Goal: Task Accomplishment & Management: Use online tool/utility

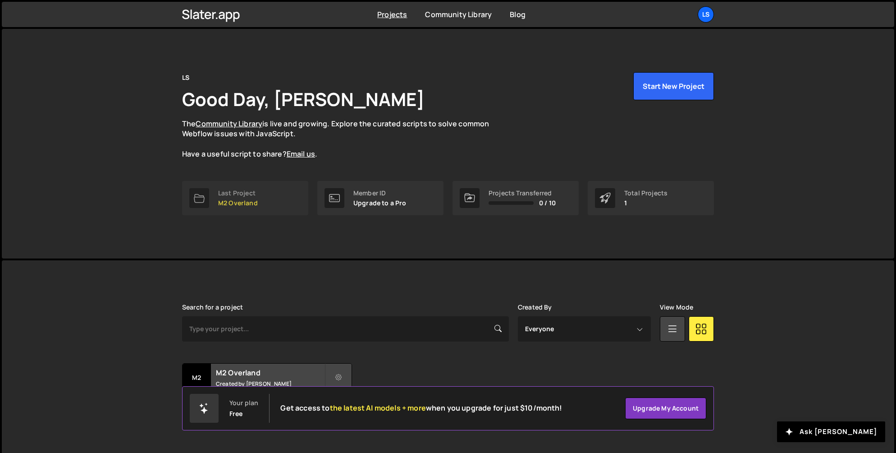
click at [257, 199] on p "M2 Overland" at bounding box center [238, 202] width 40 height 7
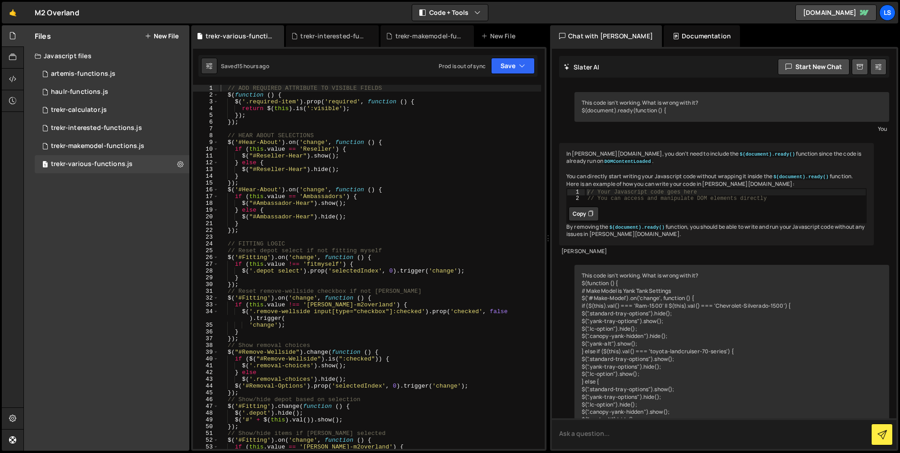
scroll to position [13015, 0]
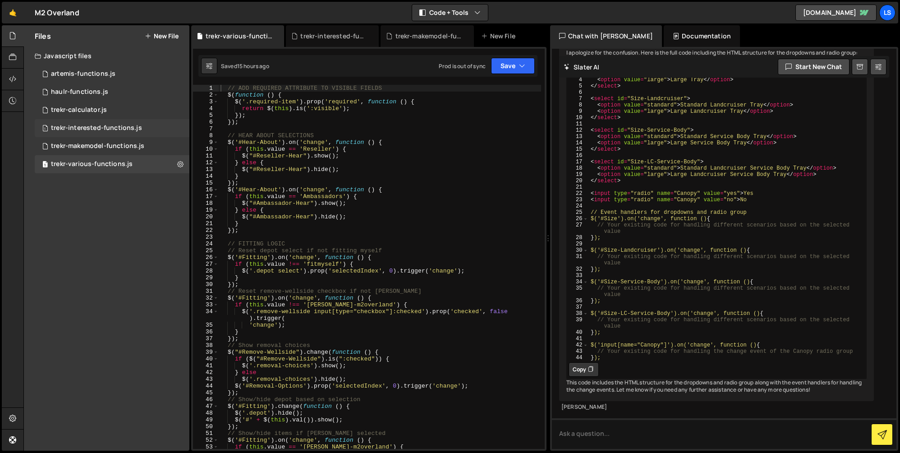
click at [89, 129] on div "trekr-interested-functions.js" at bounding box center [96, 128] width 91 height 8
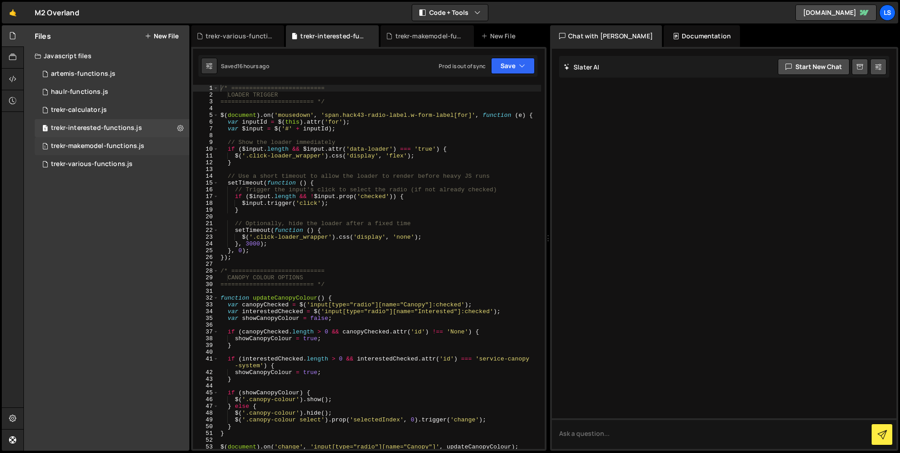
click at [86, 147] on div "trekr-makemodel-functions.js" at bounding box center [97, 146] width 93 height 8
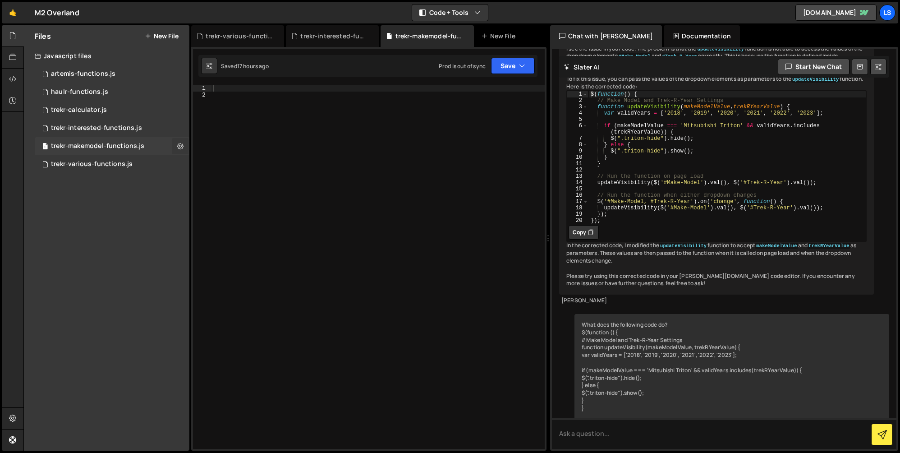
click at [177, 147] on icon at bounding box center [180, 146] width 6 height 9
type input "trekr-makemodel-functions"
radio input "true"
checkbox input "true"
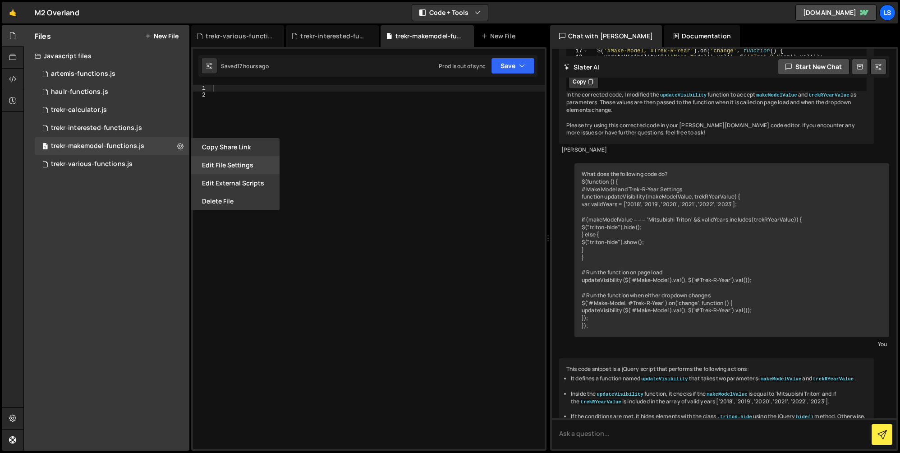
click at [234, 162] on button "Edit File Settings" at bounding box center [235, 165] width 88 height 18
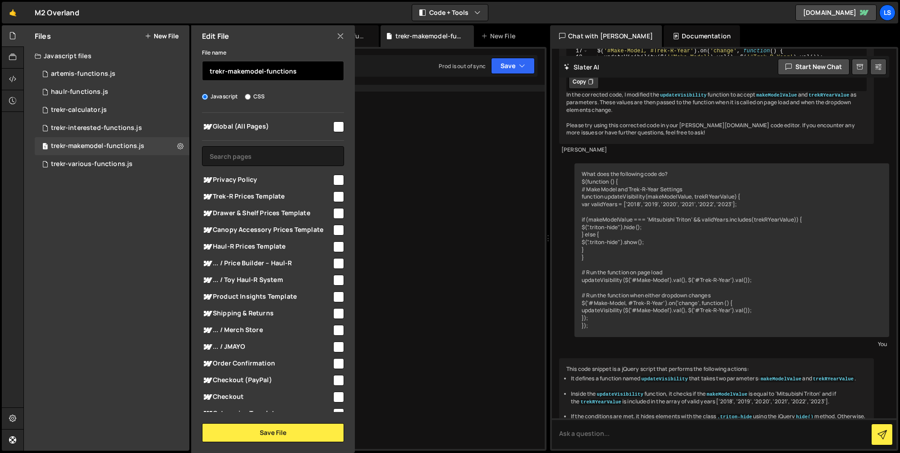
click at [228, 71] on input "trekr-makemodel-functions" at bounding box center [273, 71] width 142 height 20
type input "trekr-amakemodel-functions"
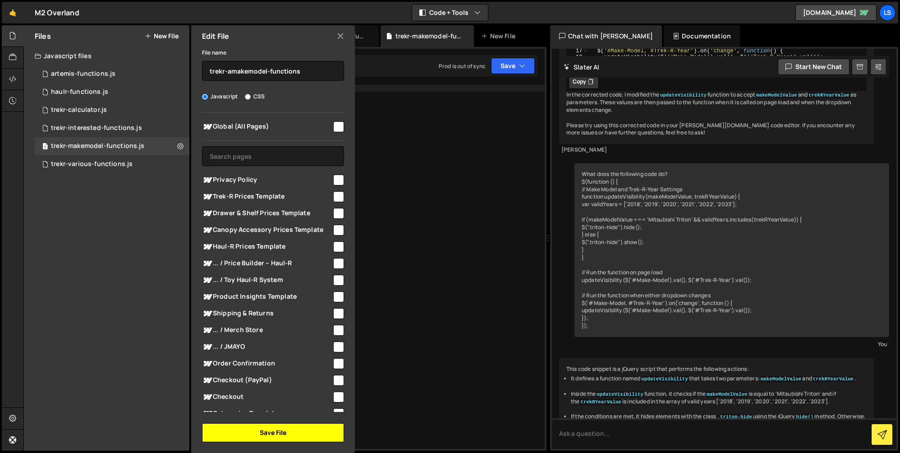
click at [261, 432] on button "Save File" at bounding box center [273, 432] width 142 height 19
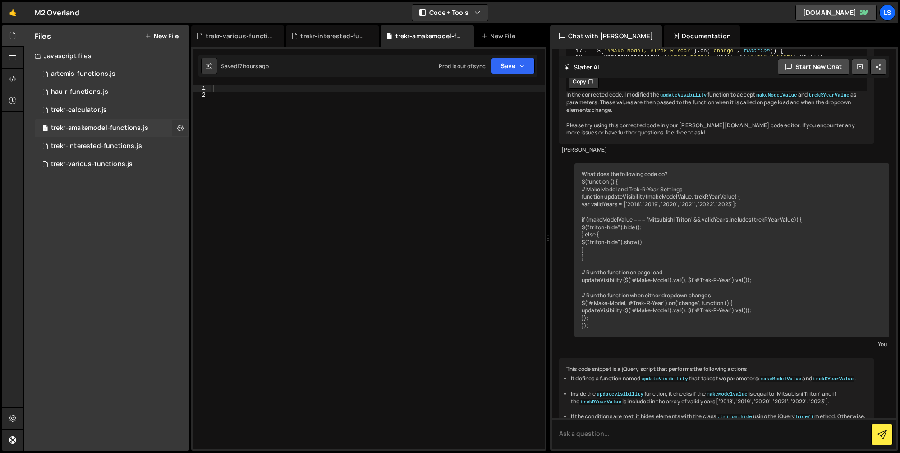
click at [178, 126] on icon at bounding box center [180, 128] width 6 height 9
type input "trekr-amakemodel-functions"
radio input "true"
checkbox input "true"
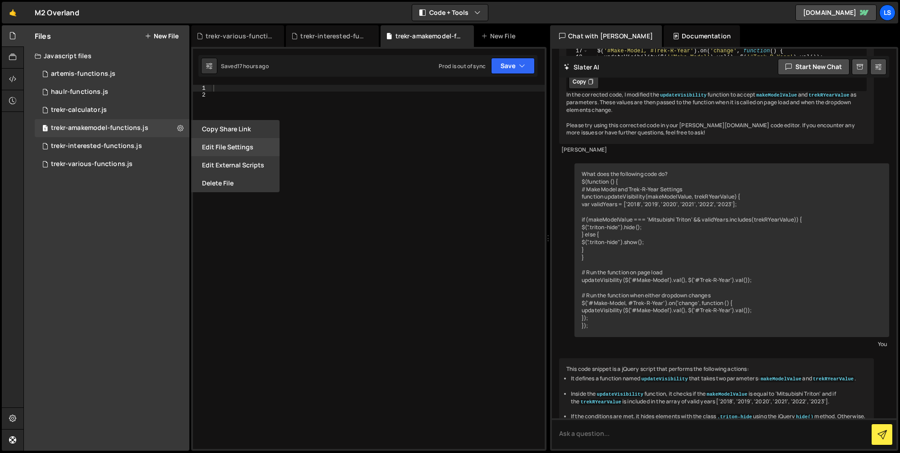
click at [217, 144] on button "Edit File Settings" at bounding box center [235, 147] width 88 height 18
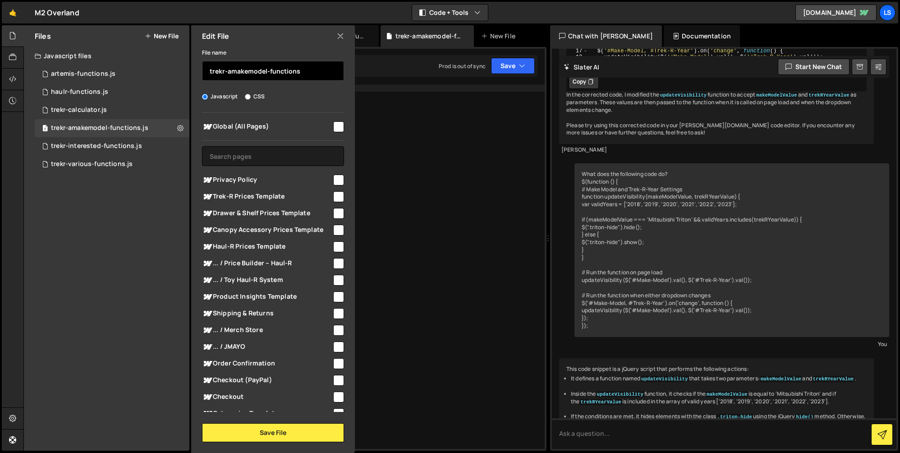
click at [231, 73] on input "trekr-amakemodel-functions" at bounding box center [273, 71] width 142 height 20
type input "trekr-makemodel-functions"
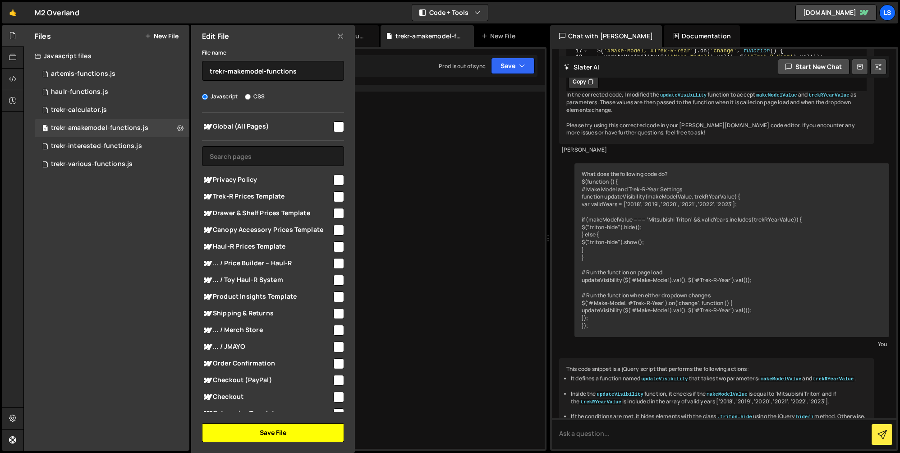
click at [294, 432] on button "Save File" at bounding box center [273, 432] width 142 height 19
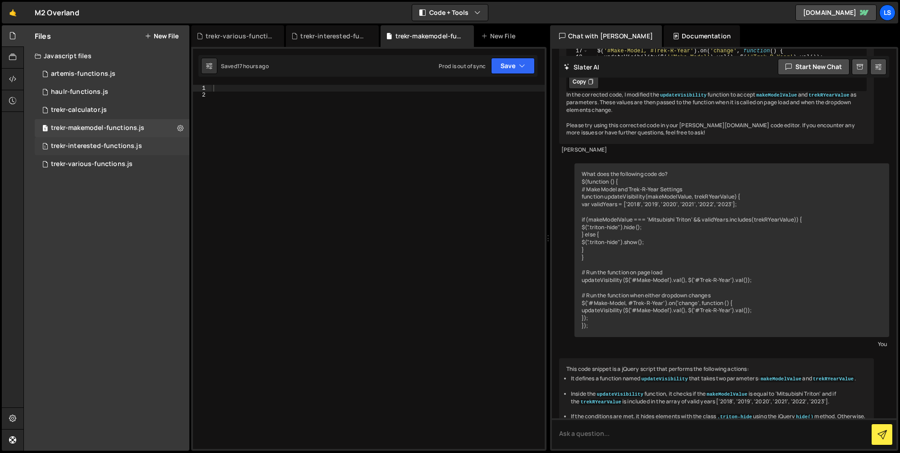
click at [81, 147] on div "trekr-interested-functions.js" at bounding box center [96, 146] width 91 height 8
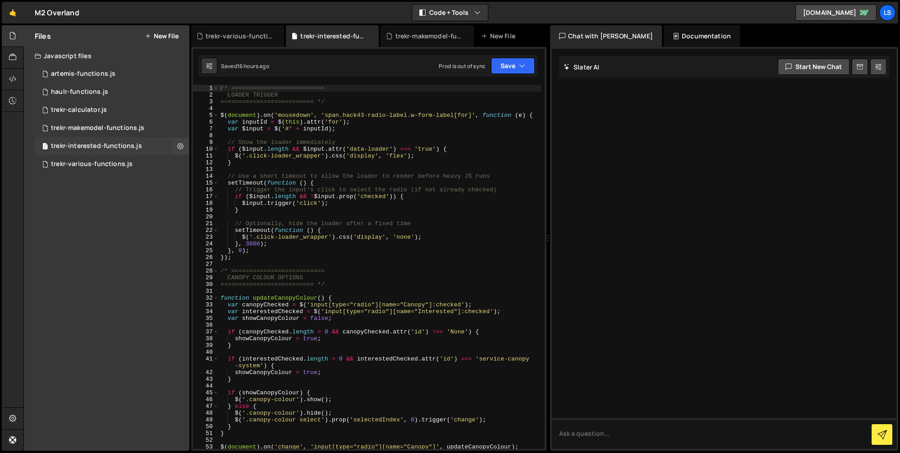
scroll to position [0, 0]
click at [78, 164] on div "trekr-various-functions.js" at bounding box center [92, 164] width 82 height 8
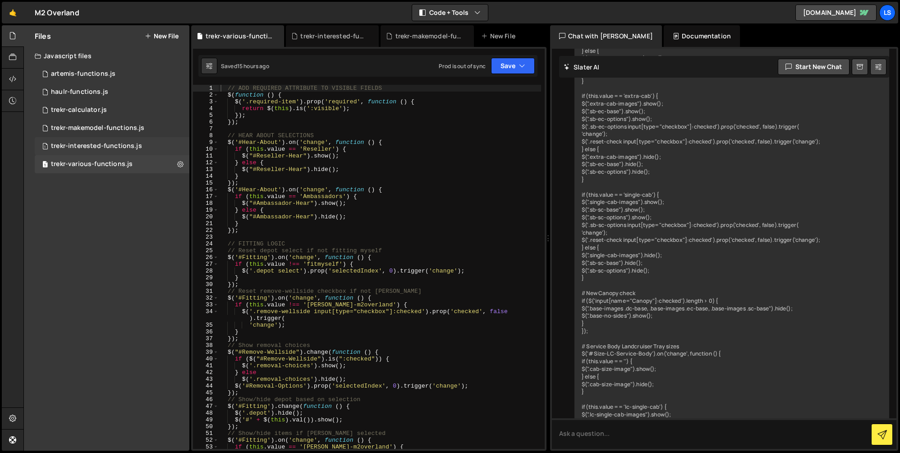
click at [87, 144] on div "trekr-interested-functions.js" at bounding box center [96, 146] width 91 height 8
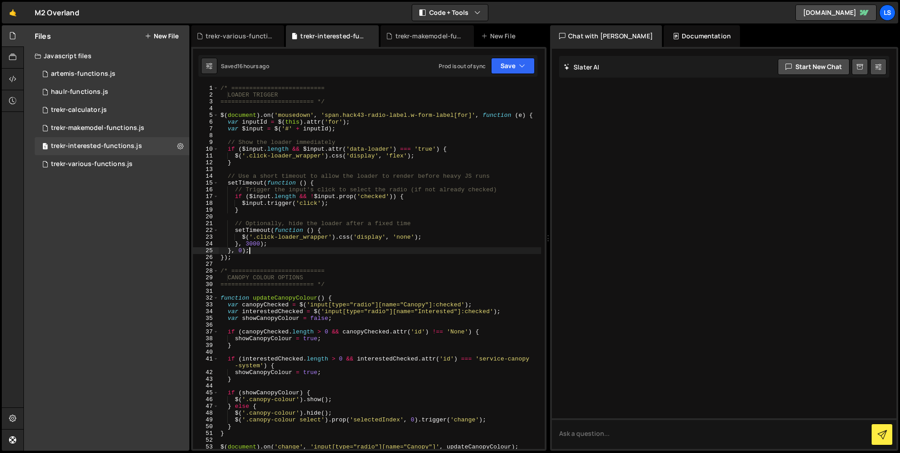
click at [293, 248] on div "/* ========================== LOADER TRIGGER ========================== */ $ ( …" at bounding box center [380, 273] width 322 height 377
click at [274, 113] on div "/* ========================== LOADER TRIGGER ========================== */ $ ( …" at bounding box center [380, 273] width 322 height 377
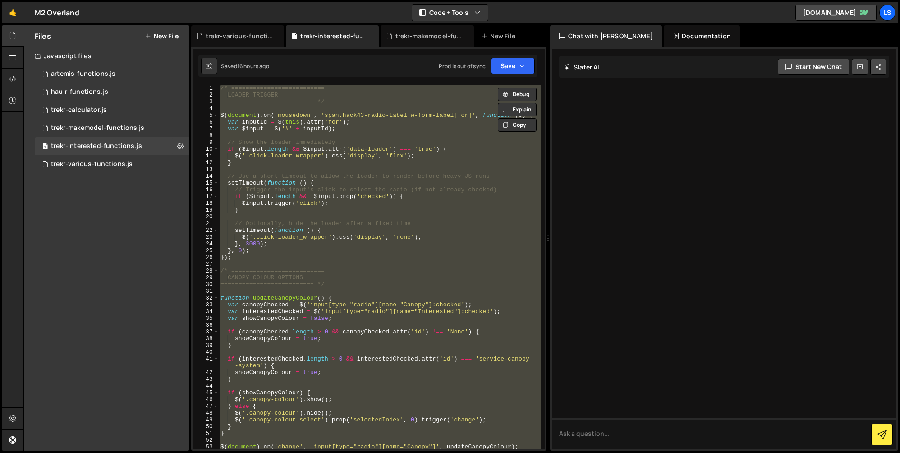
click at [378, 204] on div "/* ========================== LOADER TRIGGER ========================== */ $ ( …" at bounding box center [380, 267] width 322 height 364
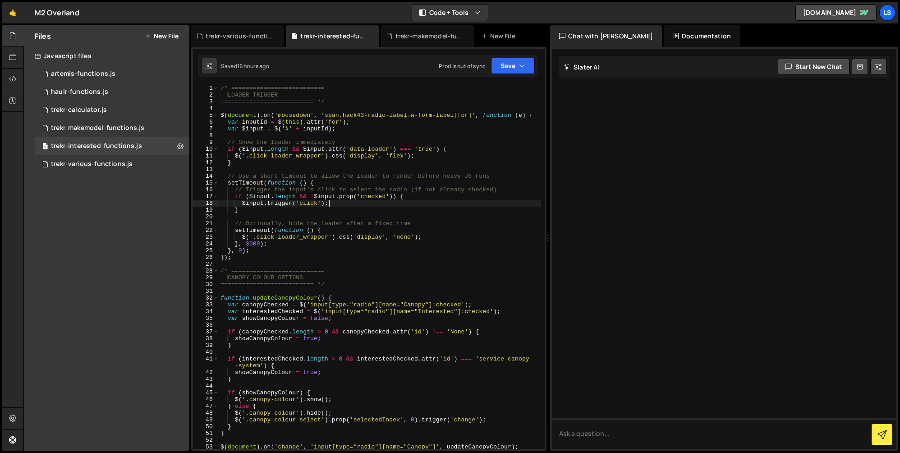
type textarea "$("#service-canopy-system, #tray-canopy-system").on('change', updateMakeModelOp…"
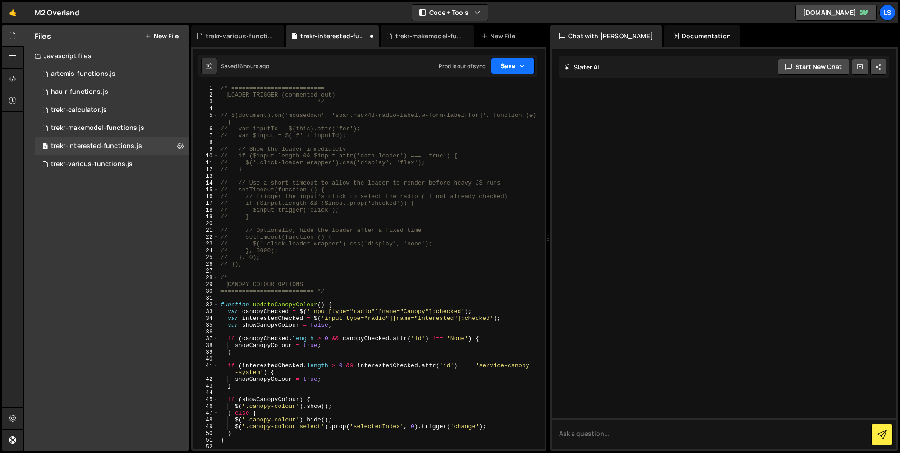
click at [503, 67] on button "Save" at bounding box center [513, 66] width 44 height 16
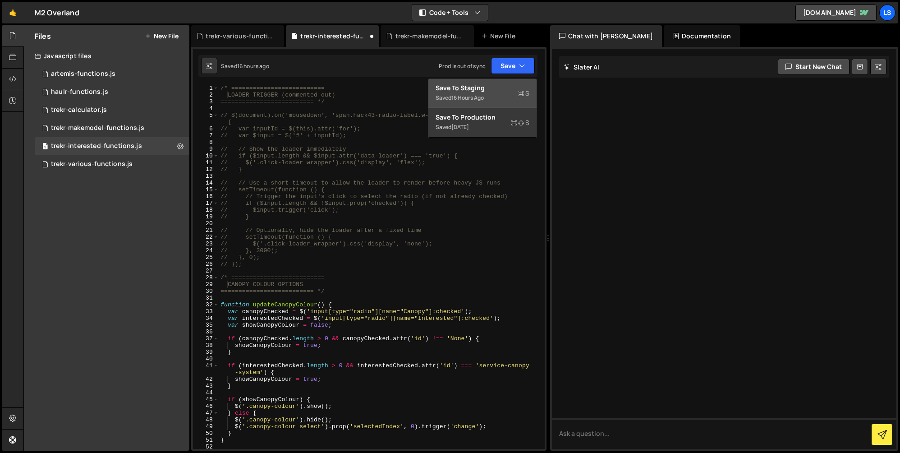
click at [486, 92] on div "Save to Staging S" at bounding box center [483, 87] width 94 height 9
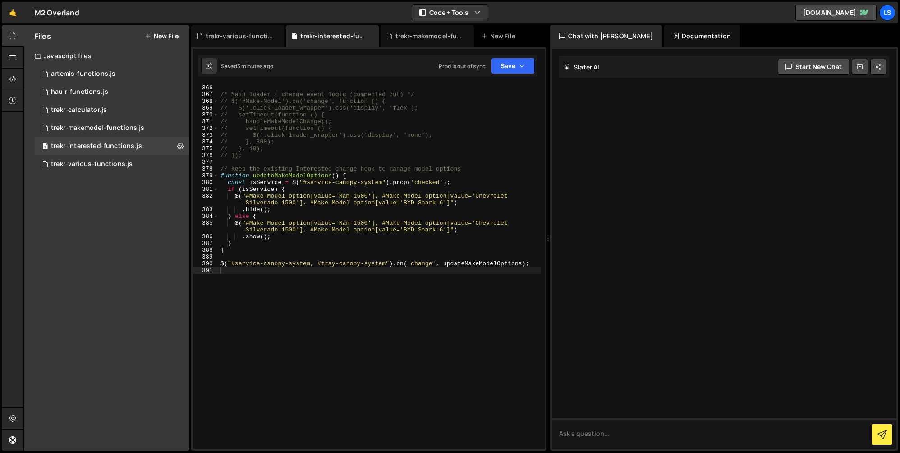
click at [325, 134] on div "/* Main loader + change event logic (commented out) */ // $('#Make-Model').on('…" at bounding box center [380, 272] width 322 height 377
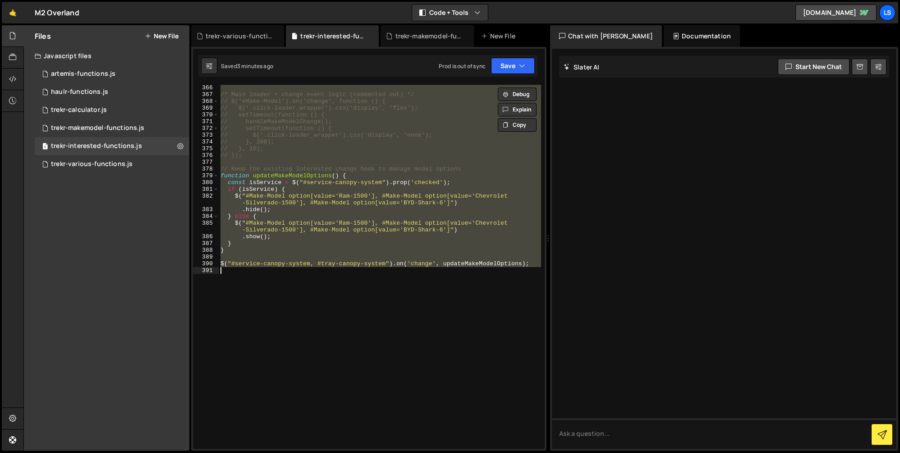
paste textarea
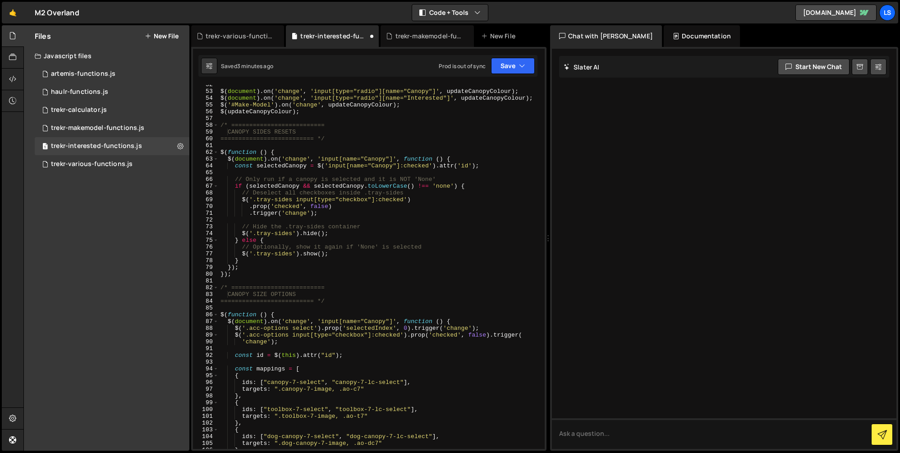
scroll to position [0, 0]
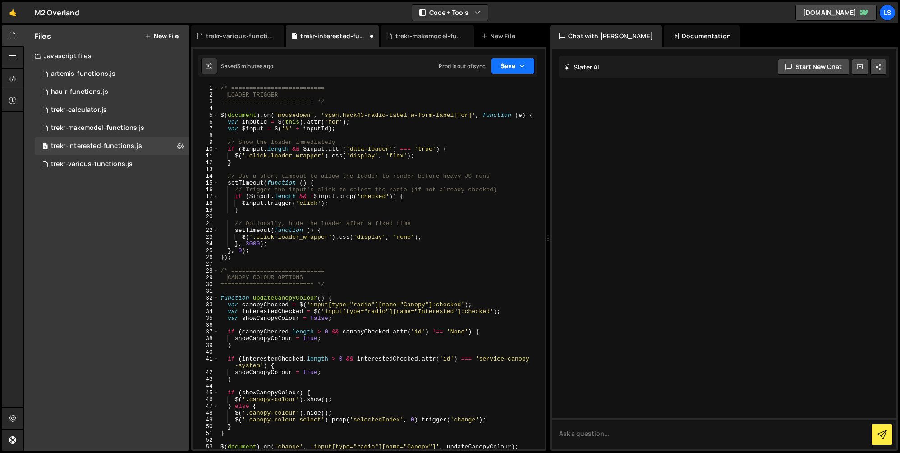
click at [499, 66] on button "Save" at bounding box center [513, 66] width 44 height 16
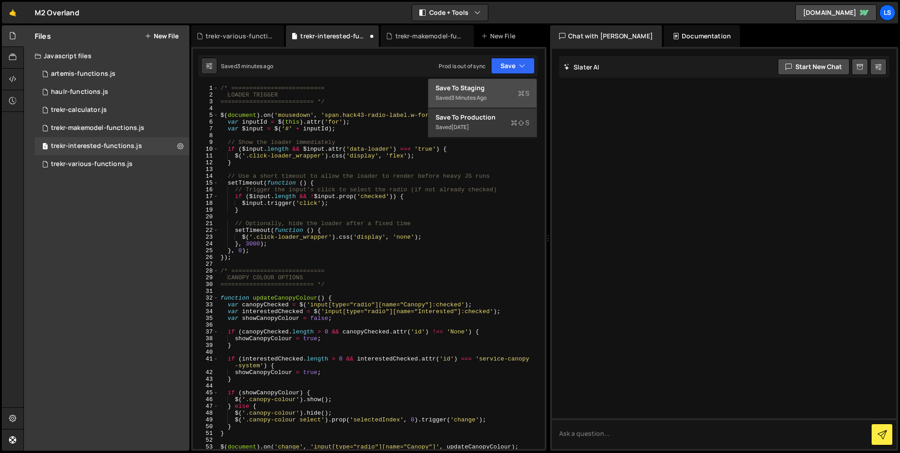
click at [464, 94] on div "3 minutes ago" at bounding box center [468, 98] width 35 height 8
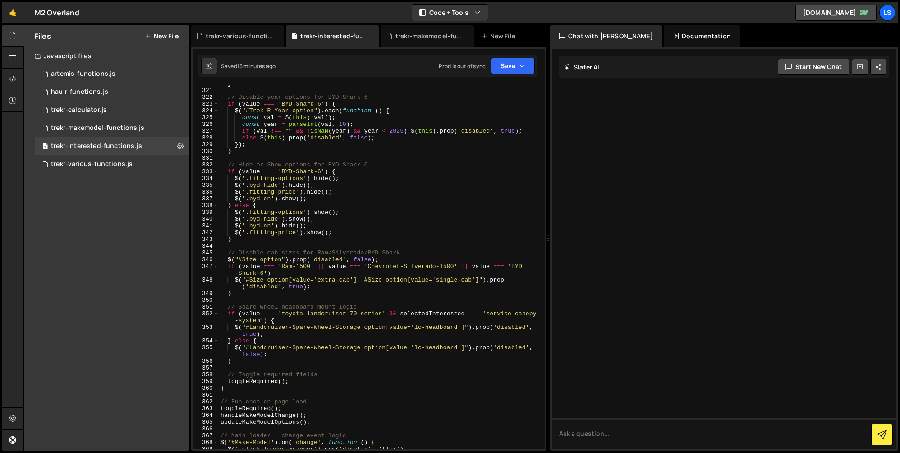
scroll to position [2223, 0]
click at [363, 197] on div "} // Disable year options for BYD-Shark-6 if ( value === 'BYD-Shark-6' ) { $ ( …" at bounding box center [380, 268] width 322 height 377
type textarea "$("#service-canopy-system, #tray-canopy-system").on('change', updateMakeModelOp…"
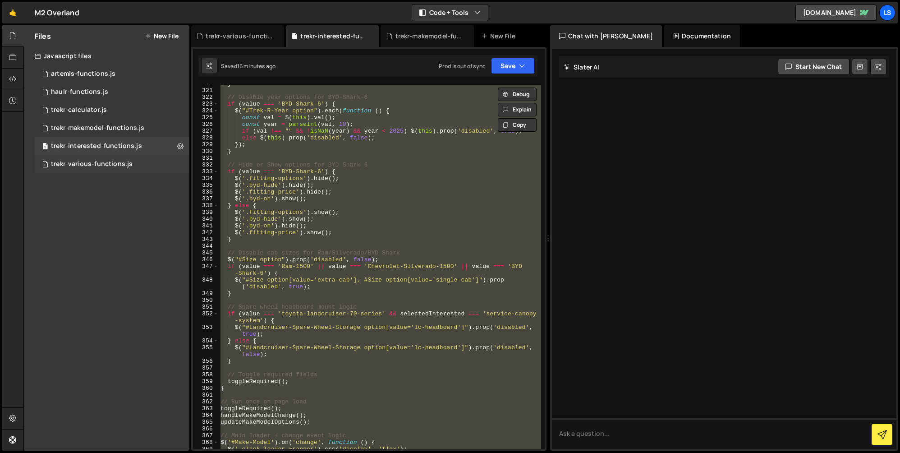
click at [108, 164] on div "trekr-various-functions.js" at bounding box center [92, 164] width 82 height 8
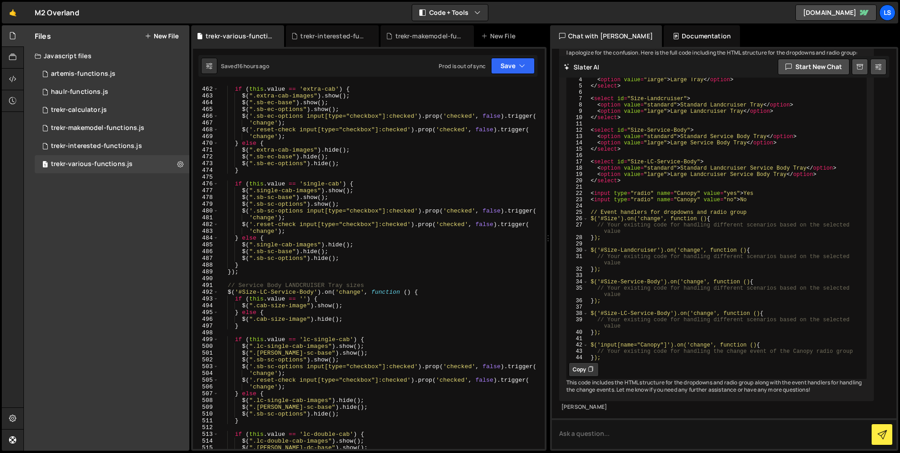
scroll to position [3293, 0]
click at [78, 147] on div "trekr-interested-functions.js" at bounding box center [96, 146] width 91 height 8
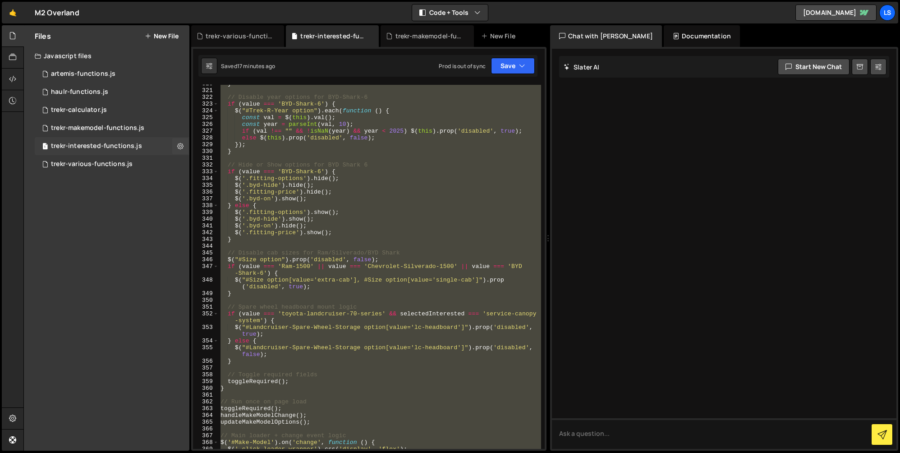
scroll to position [0, 0]
click at [81, 160] on div "trekr-various-functions.js" at bounding box center [92, 164] width 82 height 8
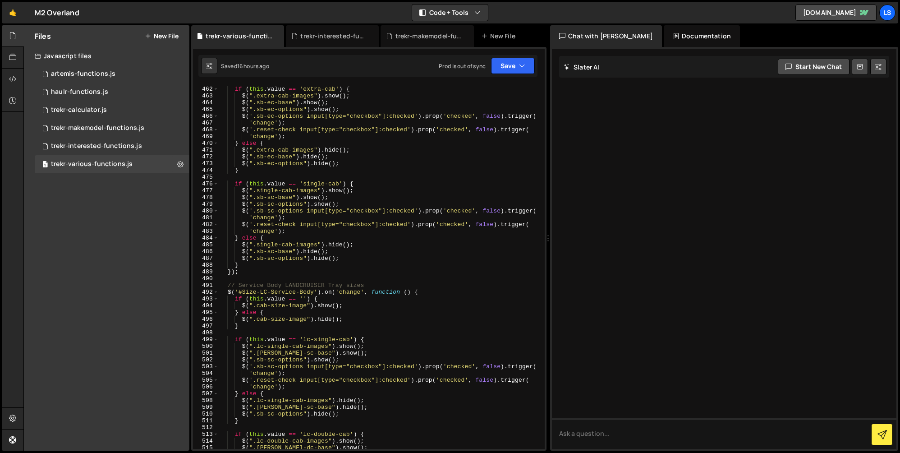
click at [338, 164] on div "if ( this . value == 'extra-cab' ) { $ ( ".extra-cab-images" ) . show ( ) ; $ (…" at bounding box center [380, 267] width 322 height 377
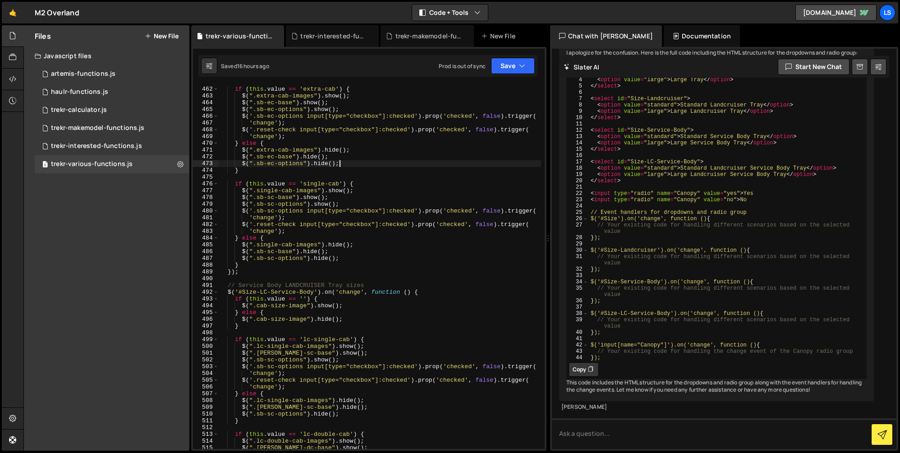
scroll to position [13015, 0]
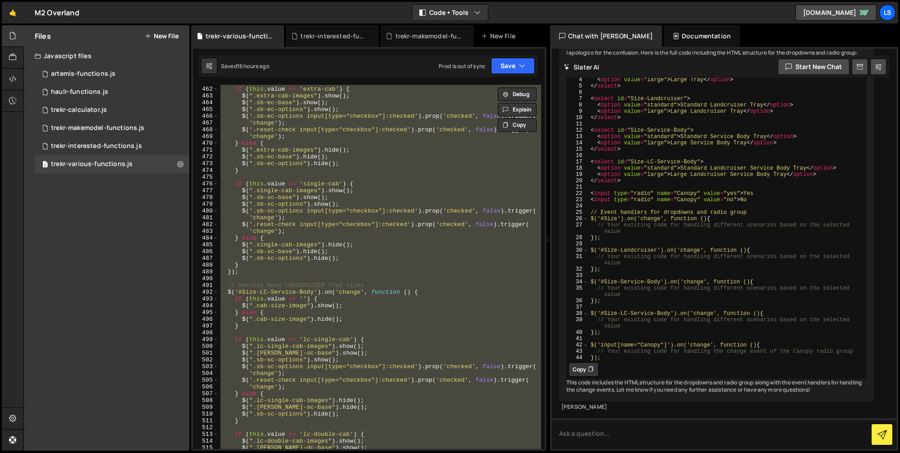
click at [389, 249] on div "if ( this . value == 'extra-cab' ) { $ ( ".extra-cab-images" ) . show ( ) ; $ (…" at bounding box center [380, 267] width 322 height 364
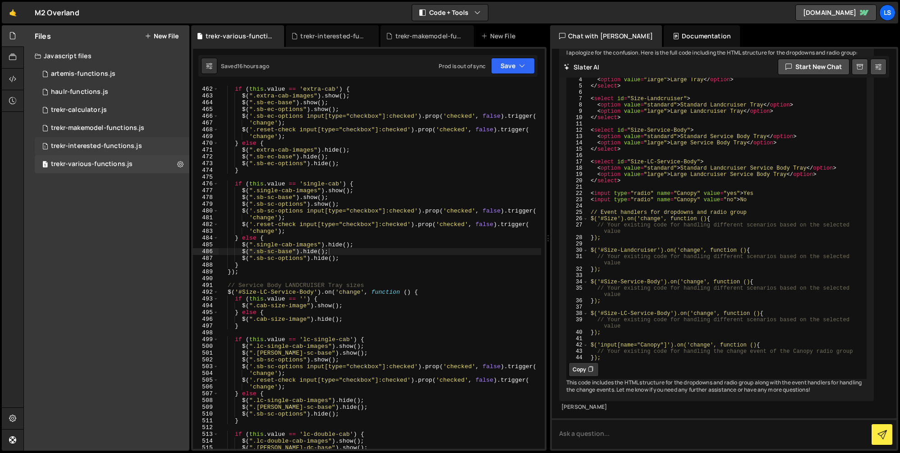
click at [89, 143] on div "trekr-interested-functions.js" at bounding box center [96, 146] width 91 height 8
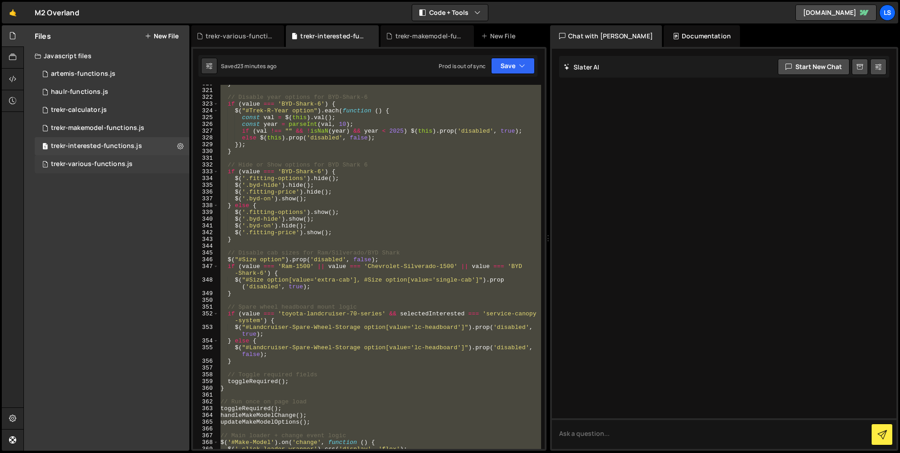
click at [77, 160] on div "trekr-various-functions.js" at bounding box center [92, 164] width 82 height 8
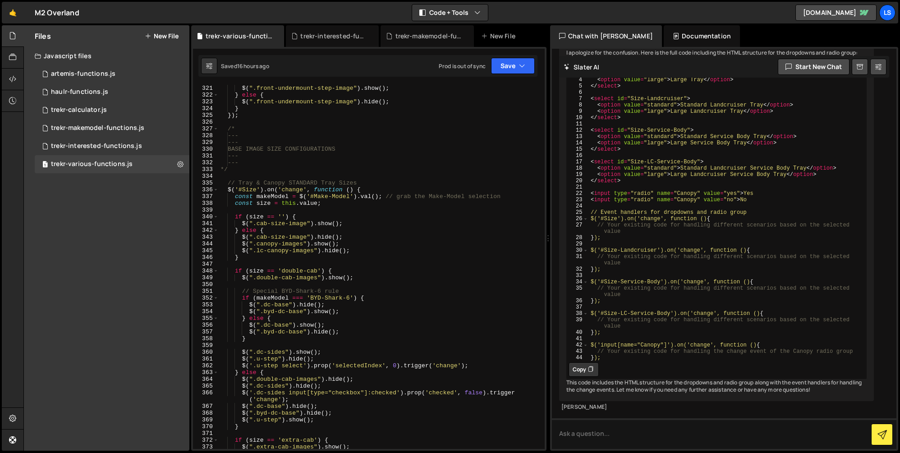
scroll to position [2293, 0]
drag, startPoint x: 306, startPoint y: 224, endPoint x: 256, endPoint y: 225, distance: 50.5
click at [256, 225] on div "$ ( ".front-undermount-step-image" ) . show ( ) ; } else { $ ( ".front-undermou…" at bounding box center [380, 273] width 322 height 377
drag, startPoint x: 306, startPoint y: 236, endPoint x: 256, endPoint y: 237, distance: 49.6
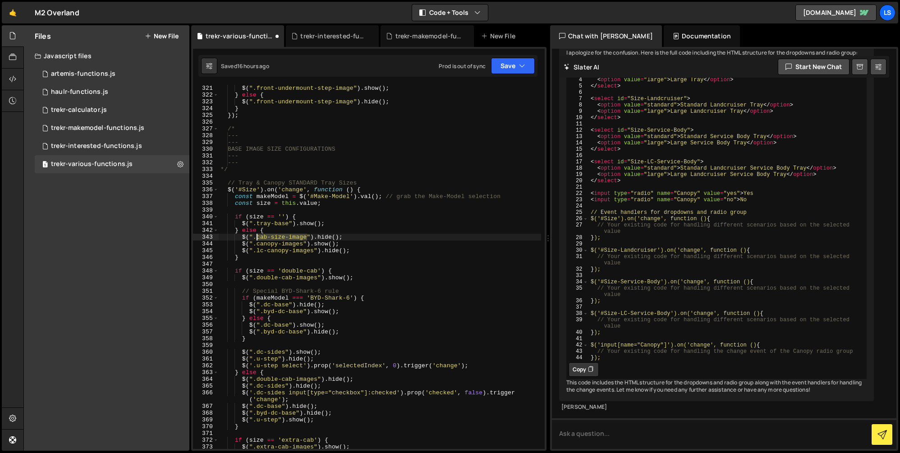
click at [256, 237] on div "$ ( ".front-undermount-step-image" ) . show ( ) ; } else { $ ( ".front-undermou…" at bounding box center [380, 273] width 322 height 377
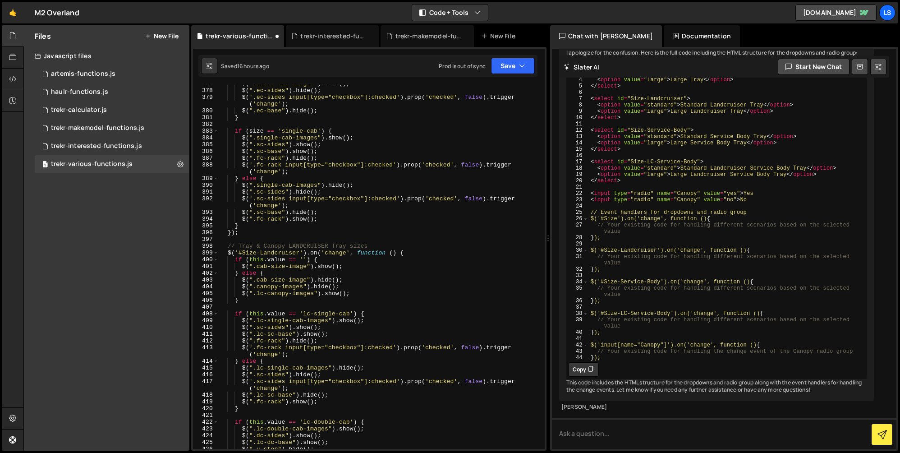
scroll to position [2683, 0]
drag, startPoint x: 307, startPoint y: 266, endPoint x: 257, endPoint y: 267, distance: 50.1
click at [257, 267] on div "$ ( ".extra-cab-images" ) . hide ( ) ; $ ( ".ec-sides" ) . hide ( ) ; $ ( '.ec-…" at bounding box center [380, 268] width 322 height 377
click at [256, 266] on div "$ ( ".extra-cab-images" ) . hide ( ) ; $ ( ".ec-sides" ) . hide ( ) ; $ ( '.ec-…" at bounding box center [380, 268] width 322 height 377
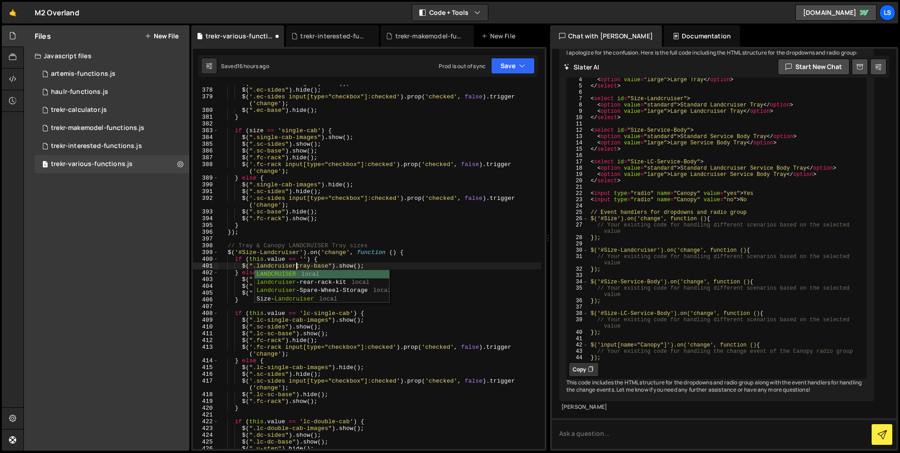
scroll to position [0, 5]
drag, startPoint x: 333, startPoint y: 265, endPoint x: 257, endPoint y: 268, distance: 75.8
click at [257, 268] on div "$ ( ".extra-cab-images" ) . hide ( ) ; $ ( ".ec-sides" ) . hide ( ) ; $ ( '.ec-…" at bounding box center [380, 268] width 322 height 377
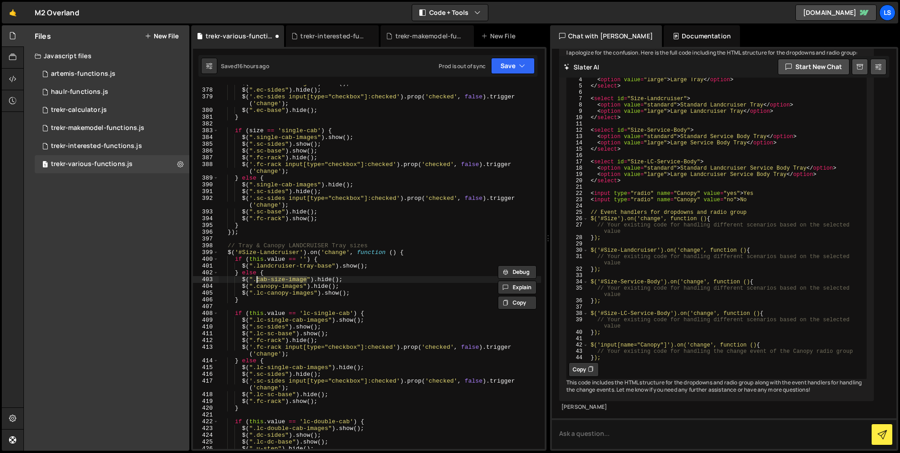
drag, startPoint x: 306, startPoint y: 280, endPoint x: 257, endPoint y: 282, distance: 49.2
click at [257, 282] on div "$ ( ".extra-cab-images" ) . hide ( ) ; $ ( ".ec-sides" ) . hide ( ) ; $ ( '.ec-…" at bounding box center [380, 268] width 322 height 377
paste textarea "landcruiser-tray-bas"
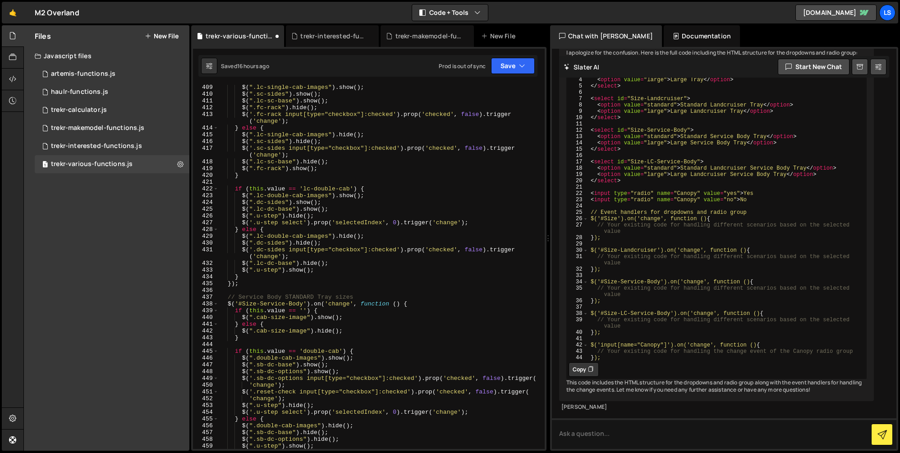
scroll to position [2960, 0]
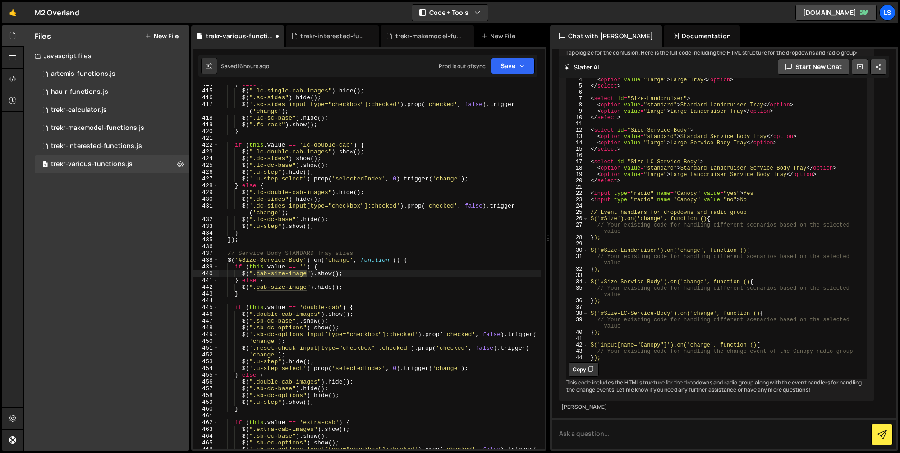
drag, startPoint x: 307, startPoint y: 275, endPoint x: 257, endPoint y: 276, distance: 50.1
click at [257, 276] on div "} else { $ ( ".lc-single-cab-images" ) . hide ( ) ; $ ( ".sc-sides" ) . hide ( …" at bounding box center [380, 269] width 322 height 377
paste textarea "landcruiser-tray-bas"
drag, startPoint x: 300, startPoint y: 274, endPoint x: 257, endPoint y: 275, distance: 43.3
click at [257, 275] on div "} else { $ ( ".lc-single-cab-images" ) . hide ( ) ; $ ( ".sc-sides" ) . hide ( …" at bounding box center [380, 269] width 322 height 377
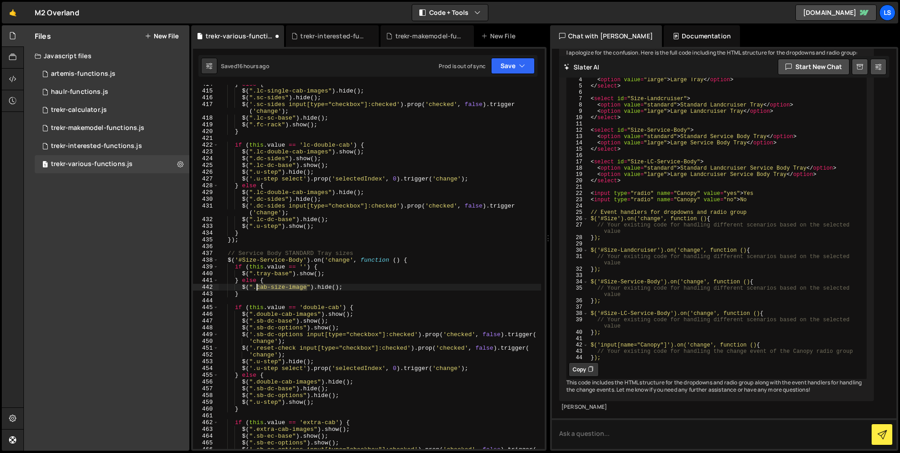
drag, startPoint x: 306, startPoint y: 287, endPoint x: 256, endPoint y: 289, distance: 50.5
click at [256, 289] on div "} else { $ ( ".lc-single-cab-images" ) . hide ( ) ; $ ( ".sc-sides" ) . hide ( …" at bounding box center [380, 269] width 322 height 377
paste textarea "landcruiser-tray-bas"
drag, startPoint x: 299, startPoint y: 286, endPoint x: 257, endPoint y: 287, distance: 42.4
click at [257, 287] on div "} else { $ ( ".lc-single-cab-images" ) . hide ( ) ; $ ( ".sc-sides" ) . hide ( …" at bounding box center [380, 269] width 322 height 377
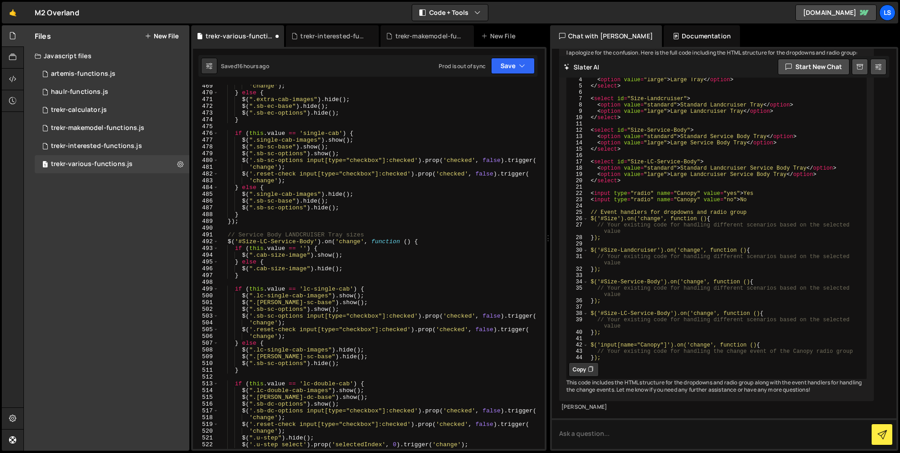
scroll to position [3344, 0]
drag, startPoint x: 307, startPoint y: 257, endPoint x: 256, endPoint y: 257, distance: 50.5
click at [256, 257] on div "'change' ) ; } else { $ ( ".extra-cab-images" ) . hide ( ) ; $ ( ".sb-ec-base" …" at bounding box center [380, 271] width 322 height 377
paste textarea "landcruiser-tray-bas"
drag, startPoint x: 300, startPoint y: 254, endPoint x: 256, endPoint y: 256, distance: 43.8
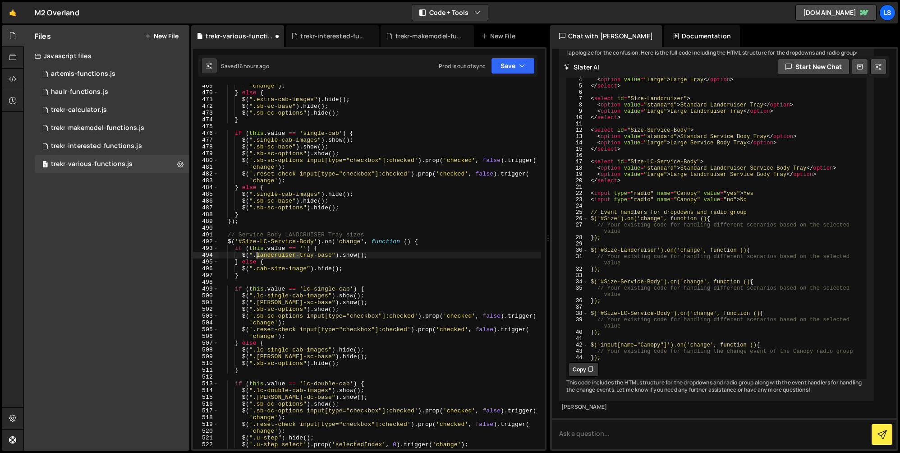
click at [256, 256] on div "'change' ) ; } else { $ ( ".extra-cab-images" ) . hide ( ) ; $ ( ".sb-ec-base" …" at bounding box center [380, 271] width 322 height 377
drag, startPoint x: 307, startPoint y: 268, endPoint x: 257, endPoint y: 269, distance: 49.2
click at [257, 269] on div "'change' ) ; } else { $ ( ".extra-cab-images" ) . hide ( ) ; $ ( ".sb-ec-base" …" at bounding box center [380, 271] width 322 height 377
paste textarea "landcruiser-tray-bas"
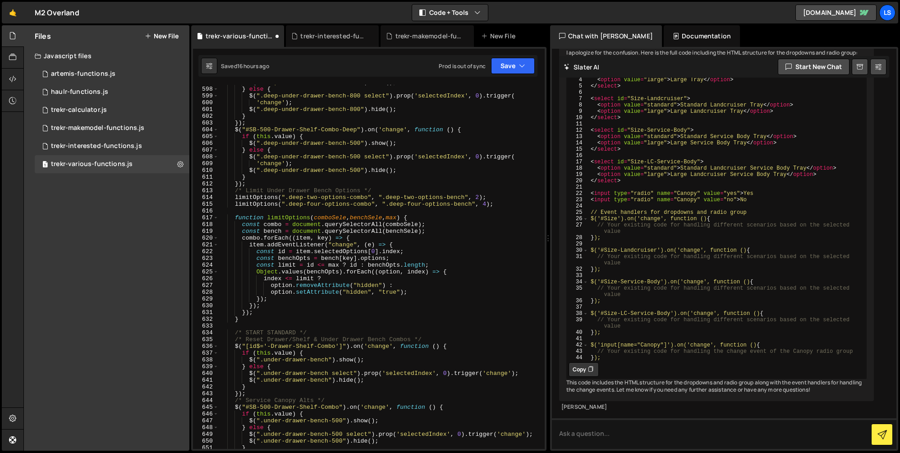
scroll to position [4220, 0]
click at [530, 62] on button "Save" at bounding box center [513, 66] width 44 height 16
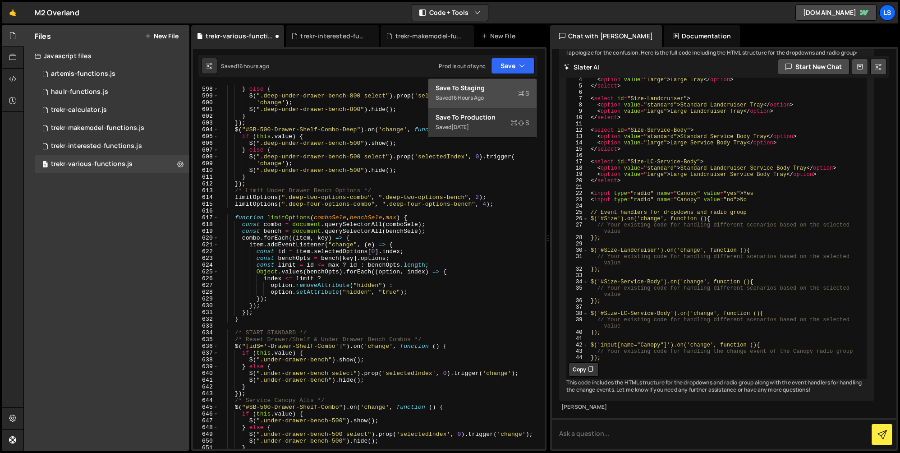
click at [479, 85] on div "Save to Staging S" at bounding box center [483, 87] width 94 height 9
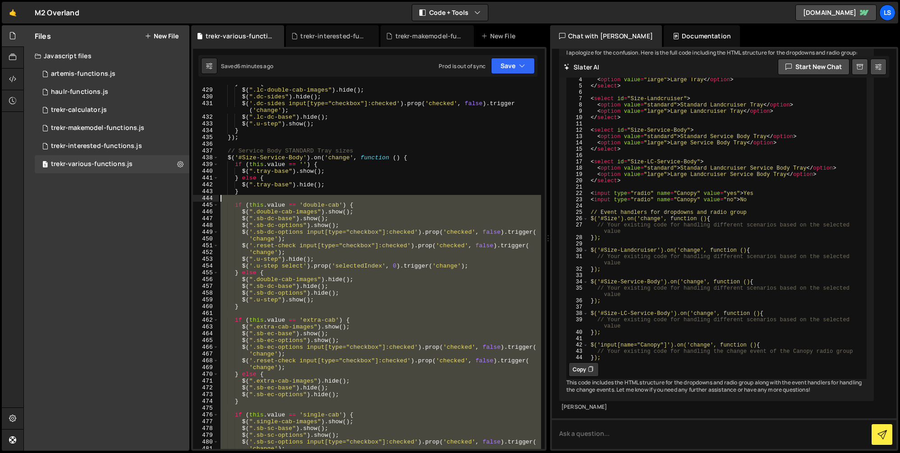
scroll to position [3048, 0]
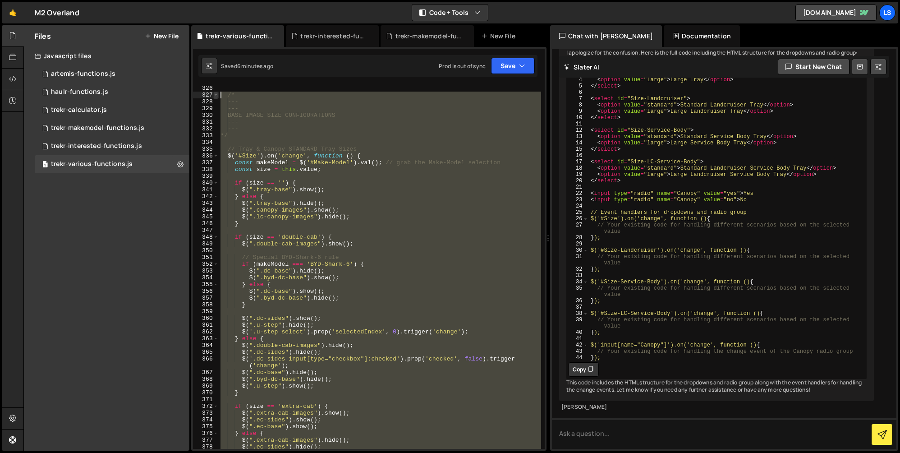
drag, startPoint x: 242, startPoint y: 330, endPoint x: 214, endPoint y: 94, distance: 237.5
click at [214, 94] on div "}); 326 327 328 329 330 331 332 333 334 335 336 337 338 339 340 341 342 343 344…" at bounding box center [369, 267] width 352 height 364
click at [354, 189] on div "}) ; /* --- --- BASE IMAGE SIZE CONFIGURATIONS --- --- */ // Tray & Canopy STAN…" at bounding box center [380, 267] width 322 height 364
type textarea "$(".tray-base").show();"
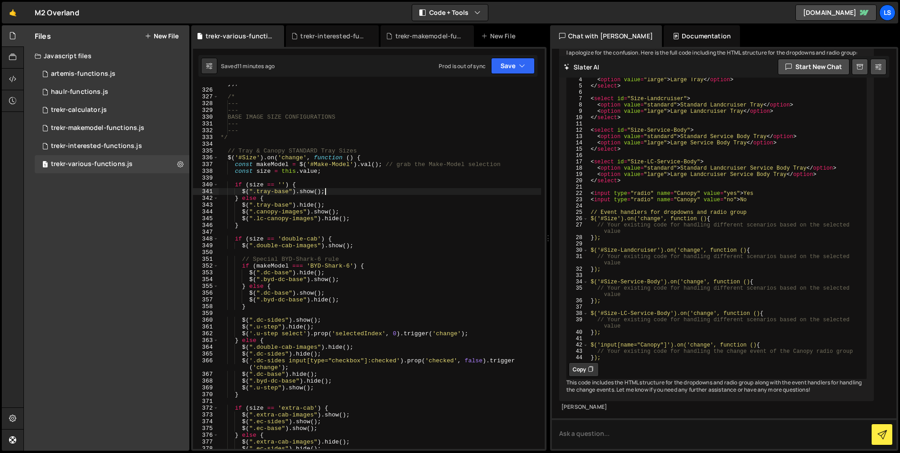
scroll to position [0, 1]
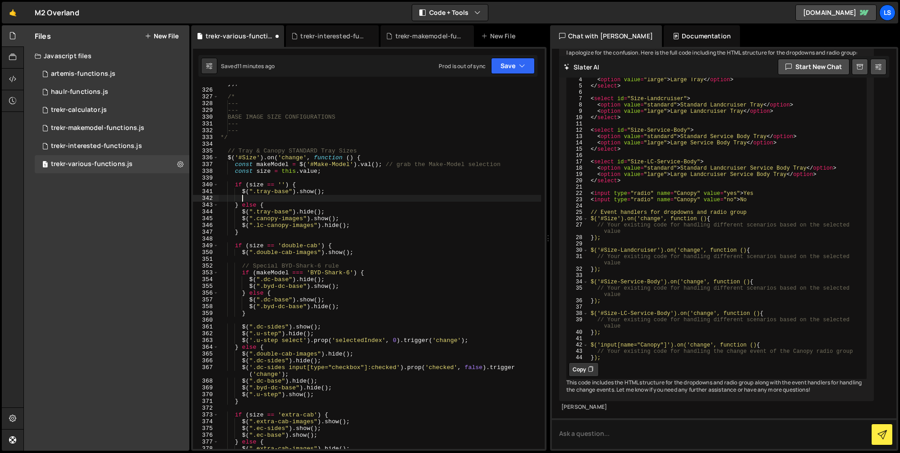
paste textarea "$(".landcruiser-tray-base").hide(); // make sure only one shows"
drag, startPoint x: 480, startPoint y: 197, endPoint x: 368, endPoint y: 199, distance: 112.3
click at [368, 199] on div "}) ; /* --- --- BASE IMAGE SIZE CONFIGURATIONS --- --- */ // Tray & Canopy STAN…" at bounding box center [380, 268] width 322 height 377
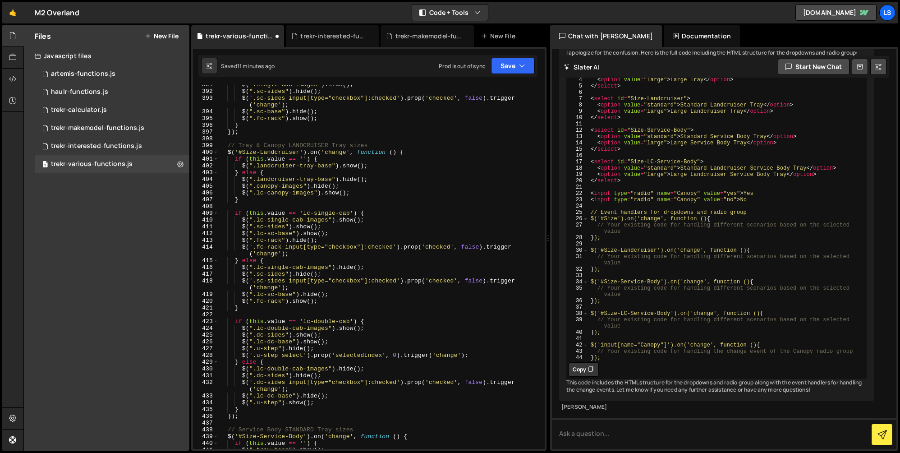
scroll to position [2790, 0]
click at [372, 166] on div "$ ( ".single-cab-images" ) . hide ( ) ; $ ( ".sc-sides" ) . hide ( ) ; $ ( '.sc…" at bounding box center [380, 269] width 322 height 377
type textarea "$(".landcruiser-tray-base").show();"
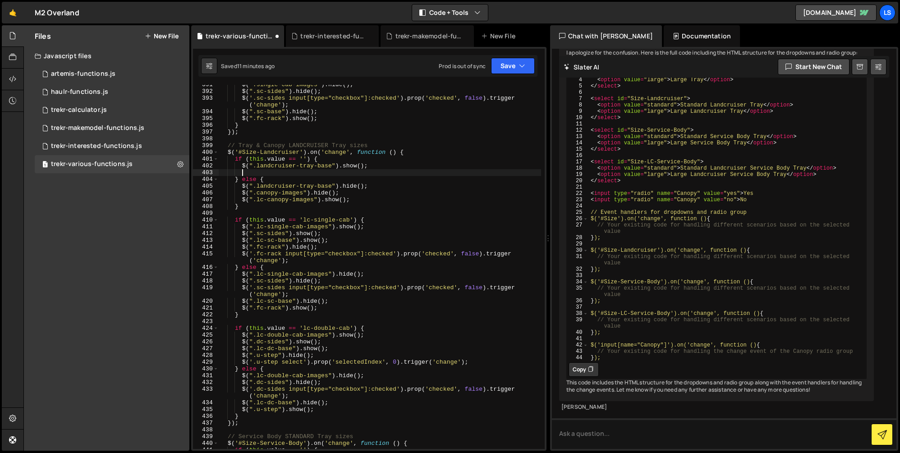
paste textarea "$(".landcruiser-tray-base").hide(); // make sure only one shows"
drag, startPoint x: 300, startPoint y: 172, endPoint x: 257, endPoint y: 173, distance: 43.3
click at [257, 173] on div "$ ( ".single-cab-images" ) . hide ( ) ; $ ( ".sc-sides" ) . hide ( ) ; $ ( '.sc…" at bounding box center [380, 269] width 322 height 377
drag, startPoint x: 427, startPoint y: 172, endPoint x: 325, endPoint y: 174, distance: 102.8
click at [325, 174] on div "$ ( ".single-cab-images" ) . hide ( ) ; $ ( ".sc-sides" ) . hide ( ) ; $ ( '.sc…" at bounding box center [380, 269] width 322 height 377
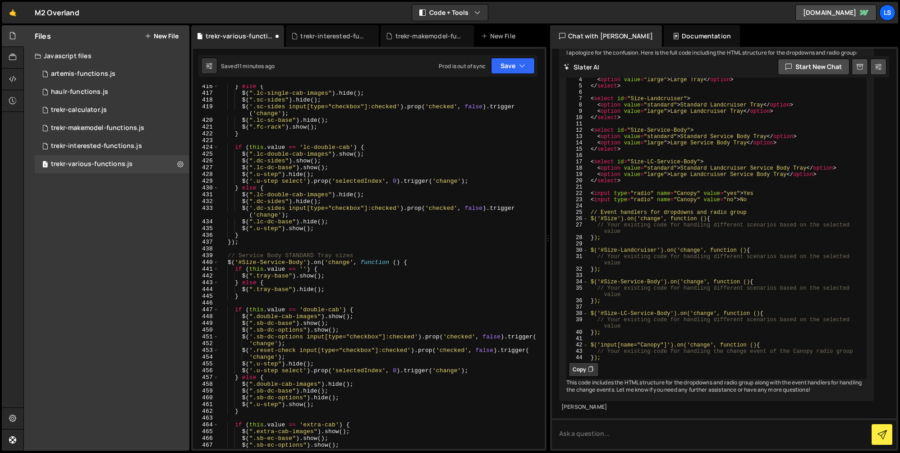
scroll to position [2971, 0]
click at [326, 276] on div "} else { $ ( ".lc-single-cab-images" ) . hide ( ) ; $ ( ".sc-sides" ) . hide ( …" at bounding box center [380, 271] width 322 height 377
type textarea "$(".tray-base").show();"
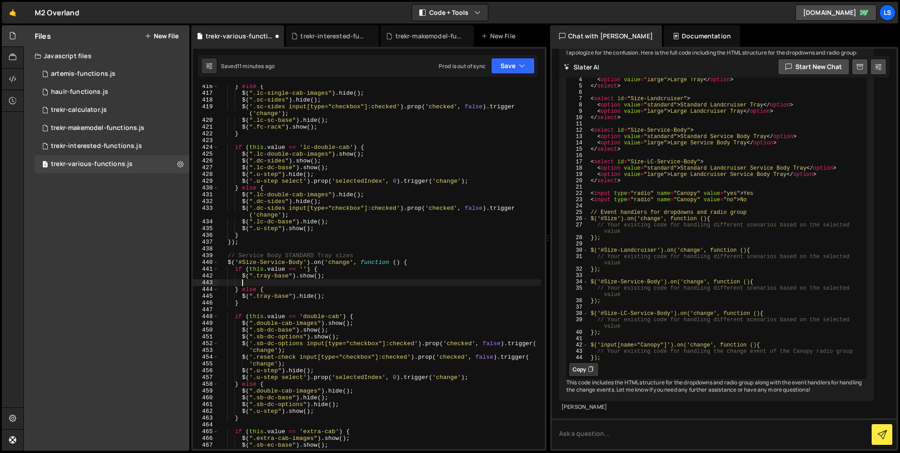
paste textarea "$(".landcruiser-tray-base").hide(); // make sure only one shows"
drag, startPoint x: 474, startPoint y: 283, endPoint x: 368, endPoint y: 285, distance: 106.4
click at [368, 285] on div "} else { $ ( ".lc-single-cab-images" ) . hide ( ) ; $ ( ".sc-sides" ) . hide ( …" at bounding box center [380, 271] width 322 height 377
drag, startPoint x: 368, startPoint y: 285, endPoint x: 242, endPoint y: 284, distance: 125.8
click at [242, 284] on div "} else { $ ( ".lc-single-cab-images" ) . hide ( ) ; $ ( ".sc-sides" ) . hide ( …" at bounding box center [380, 271] width 322 height 377
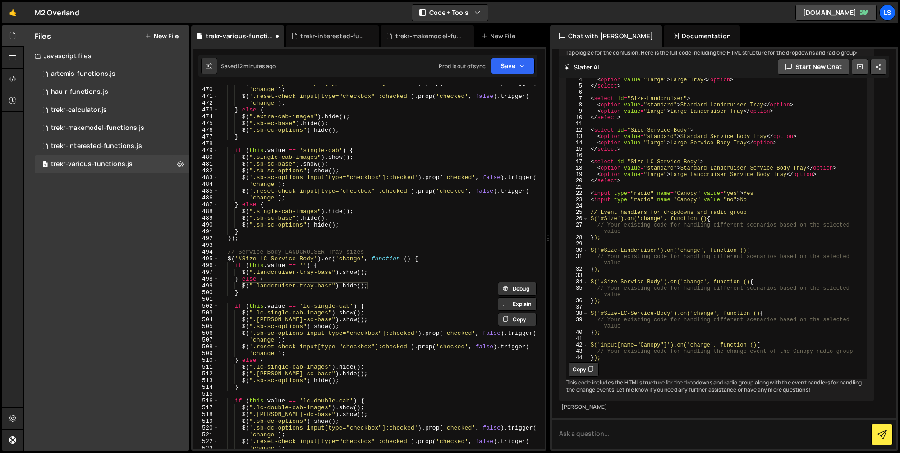
scroll to position [3349, 0]
click at [373, 268] on div "'change' ) ; $ ( '.reset-check input[type="checkbox"]:checked' ) . prop ( 'chec…" at bounding box center [380, 271] width 322 height 377
type textarea "$(".landcruiser-tray-base").show();"
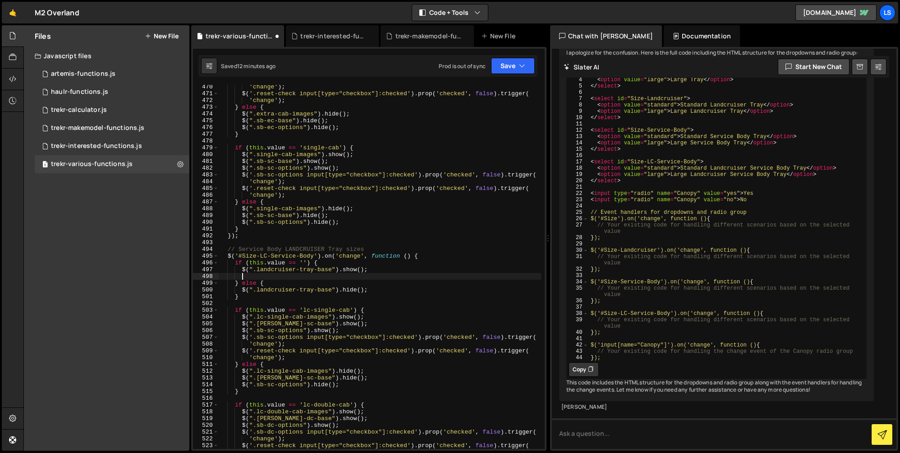
paste textarea "$(".landcruiser-tray-base").hide();"
drag, startPoint x: 300, startPoint y: 276, endPoint x: 257, endPoint y: 277, distance: 43.7
click at [257, 277] on div "'change' ) ; $ ( '.reset-check input[type="checkbox"]:checked' ) . prop ( 'chec…" at bounding box center [380, 271] width 322 height 377
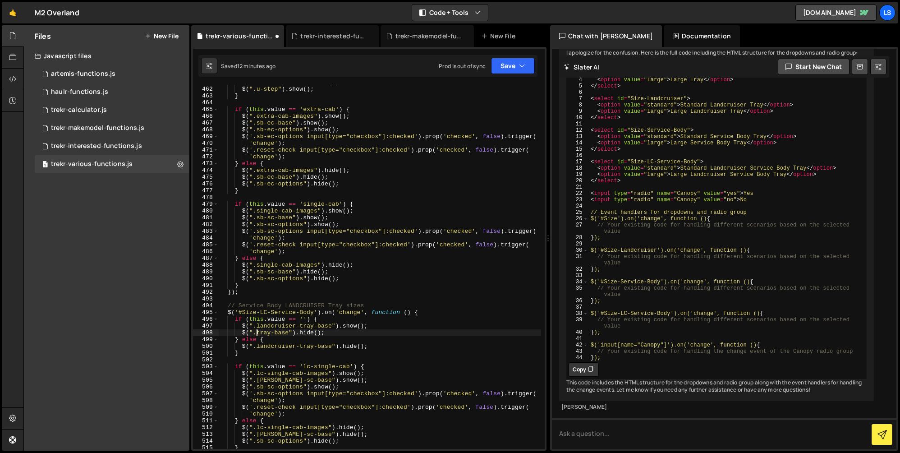
scroll to position [3293, 0]
click at [498, 70] on button "Save" at bounding box center [513, 66] width 44 height 16
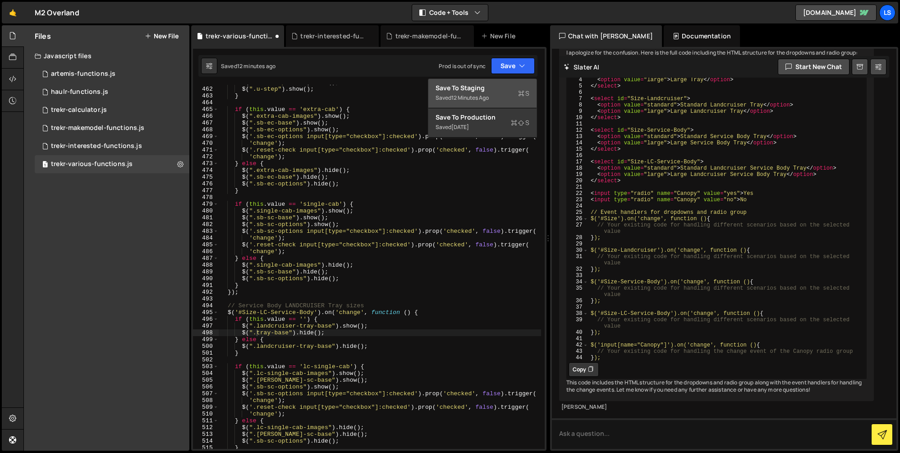
click at [478, 86] on div "Save to Staging S" at bounding box center [483, 87] width 94 height 9
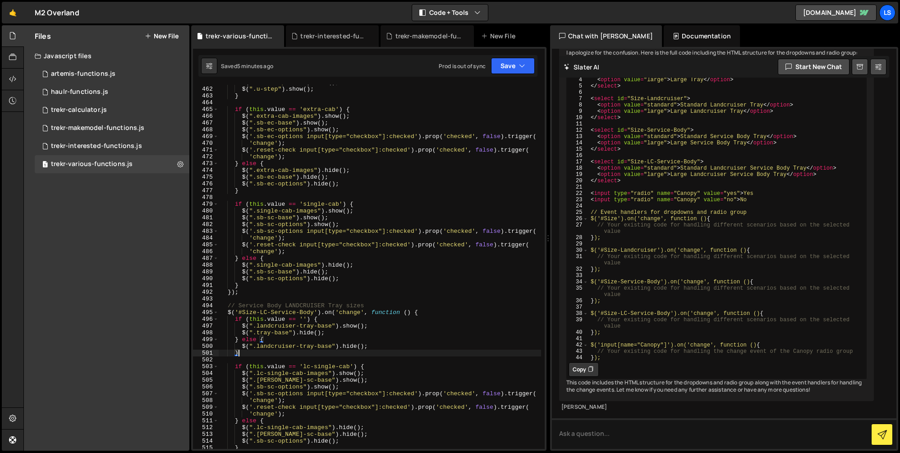
scroll to position [0, 1]
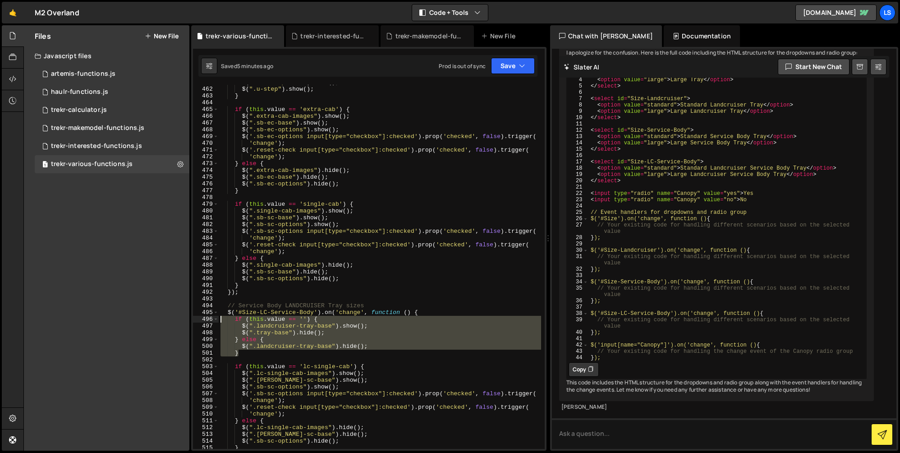
drag, startPoint x: 240, startPoint y: 355, endPoint x: 210, endPoint y: 319, distance: 46.8
click at [210, 319] on div "} 461 462 463 464 465 466 467 468 469 470 471 472 473 474 475 476 477 478 479 4…" at bounding box center [369, 267] width 352 height 364
type textarea "if (this.value == '') { $(".landcruiser-tray-base").show();"
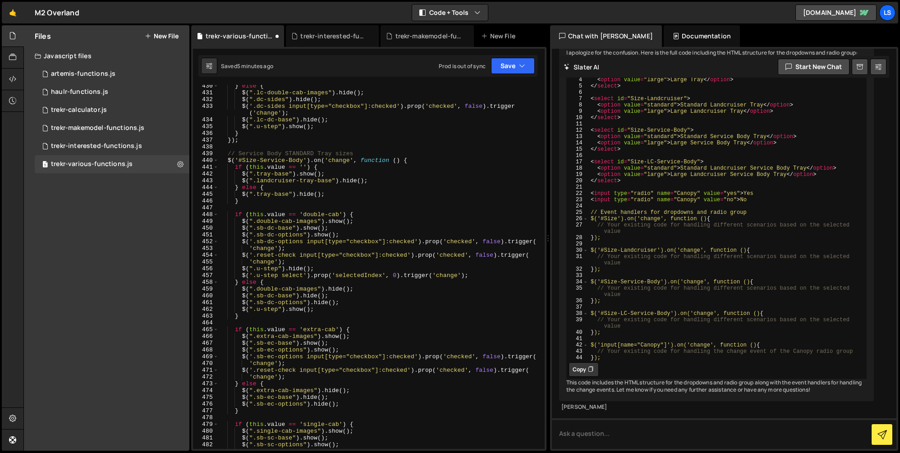
scroll to position [3073, 0]
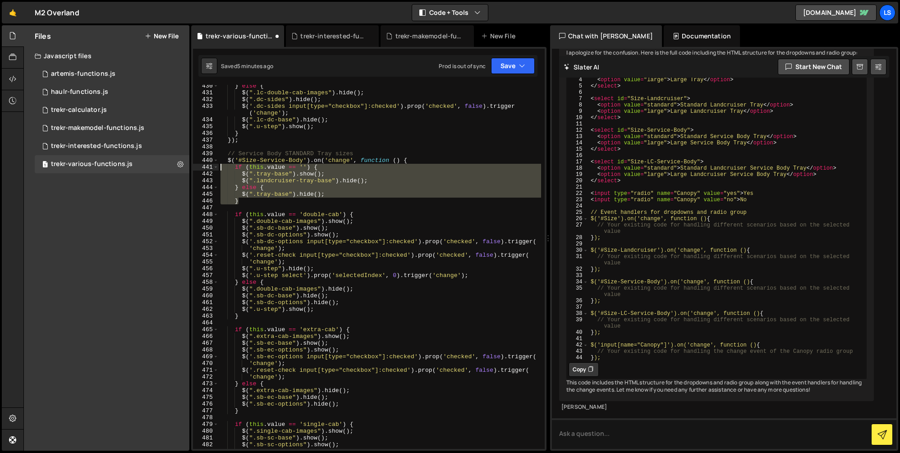
drag, startPoint x: 239, startPoint y: 202, endPoint x: 208, endPoint y: 165, distance: 48.0
click at [208, 165] on div "$('#Size-LC-Service-Body').on('change', function () { 430 431 432 433 434 435 4…" at bounding box center [369, 267] width 352 height 364
type textarea "if (this.value == '') { $(".tray-base").show();"
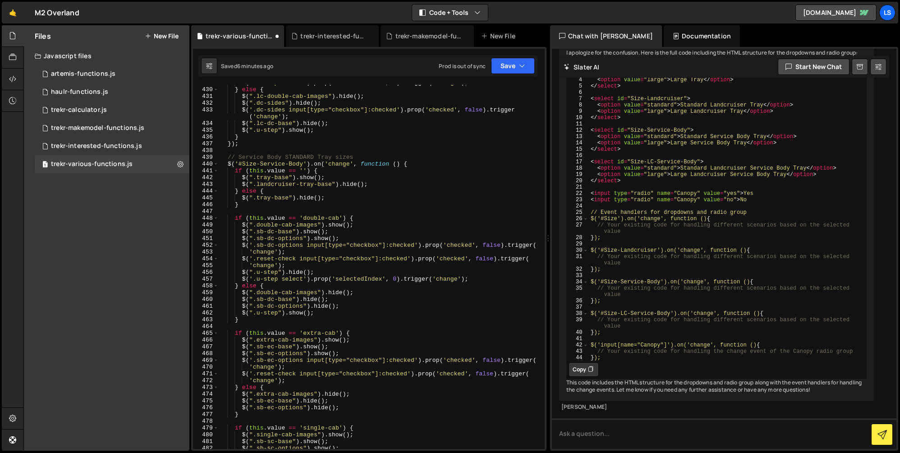
scroll to position [3069, 0]
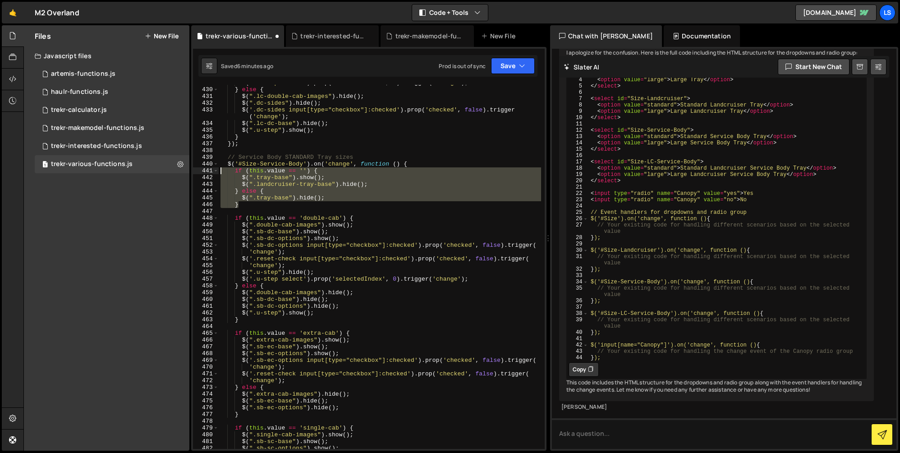
drag, startPoint x: 238, startPoint y: 204, endPoint x: 209, endPoint y: 169, distance: 45.5
click at [209, 169] on div "$('#Size-LC-Service-Body').on('change', function () { 429 430 431 432 433 434 4…" at bounding box center [369, 267] width 352 height 364
type textarea "if (this.value == '') { $(".tray-base").show();"
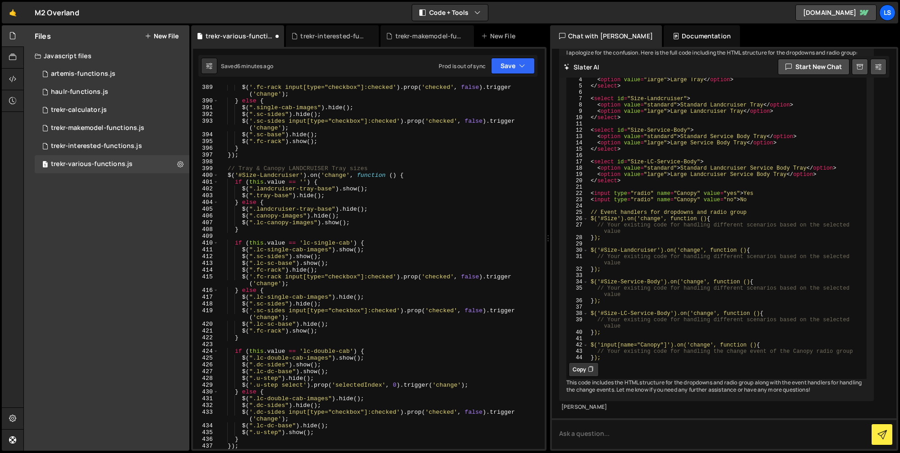
scroll to position [2767, 0]
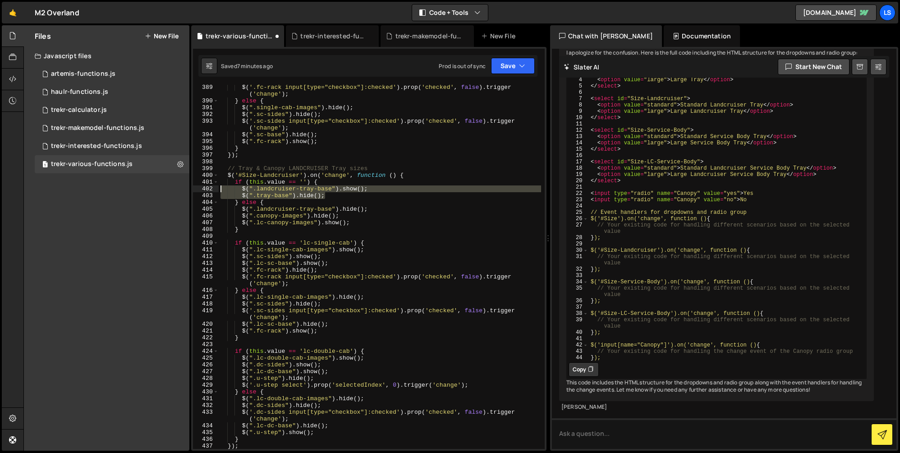
drag, startPoint x: 331, startPoint y: 195, endPoint x: 192, endPoint y: 185, distance: 139.7
click at [192, 185] on div "1 2 ההההההההההההההההההההההההההההההההההההההההההההההההההההההההההההההההההההההההההה…" at bounding box center [368, 249] width 355 height 404
type textarea "$(".landcruiser-tray-base").show(); $(".tray-base").hide();"
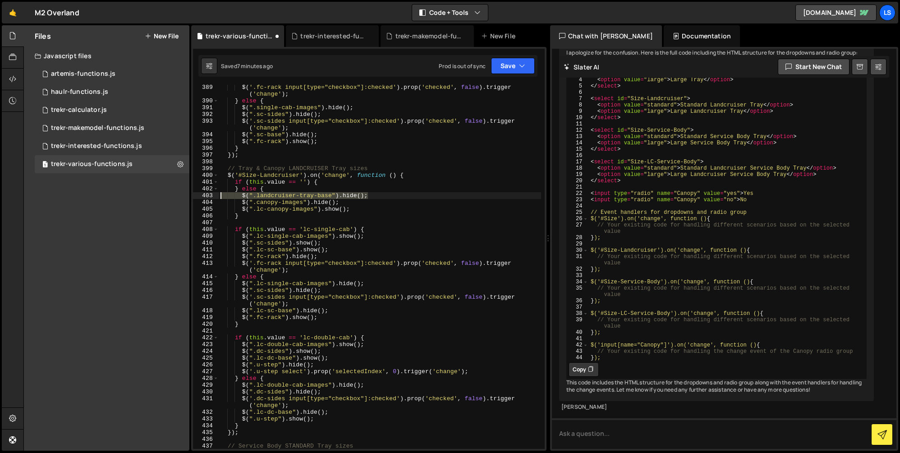
drag, startPoint x: 372, startPoint y: 196, endPoint x: 207, endPoint y: 193, distance: 165.1
click at [207, 193] on div "if (this.value == '') { 389 390 391 392 393 394 395 396 397 398 399 400 401 402…" at bounding box center [369, 267] width 352 height 364
type textarea "$(".landcruiser-tray-base").hide();"
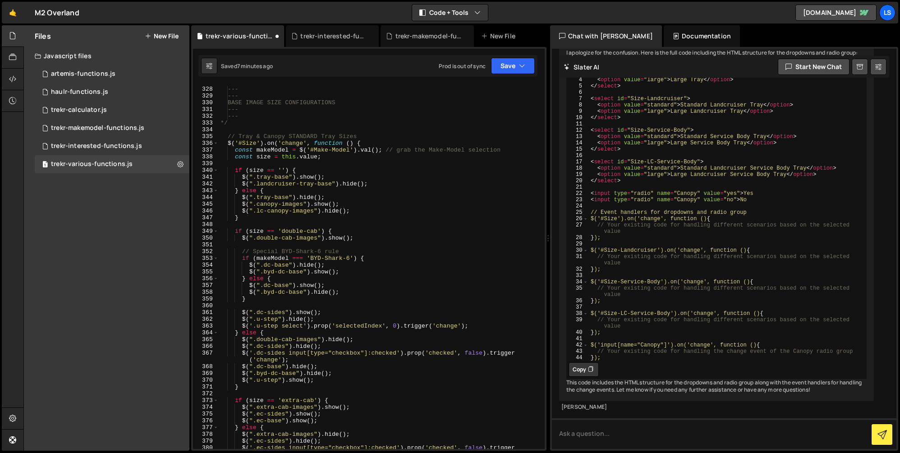
scroll to position [2329, 0]
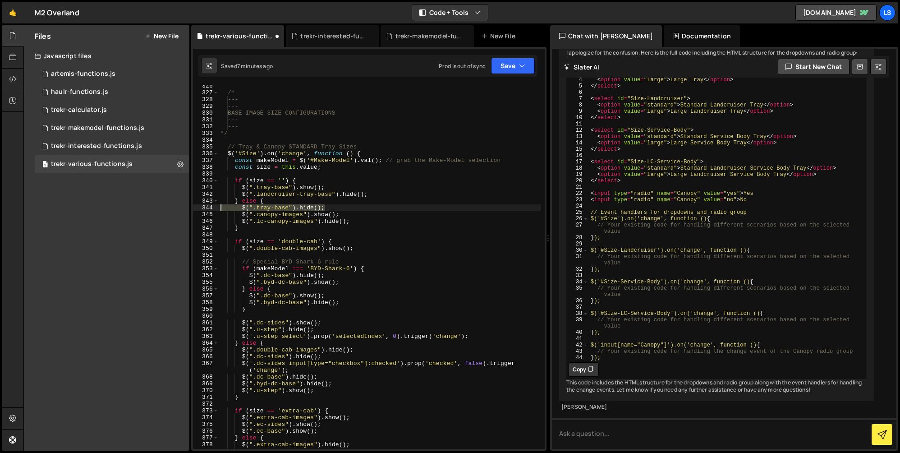
drag, startPoint x: 336, startPoint y: 207, endPoint x: 218, endPoint y: 206, distance: 118.1
click at [218, 206] on div "} else { 326 327 328 329 330 331 332 333 334 335 336 337 338 339 340 341 342 34…" at bounding box center [369, 267] width 352 height 364
type textarea "$(".tray-base").hide();"
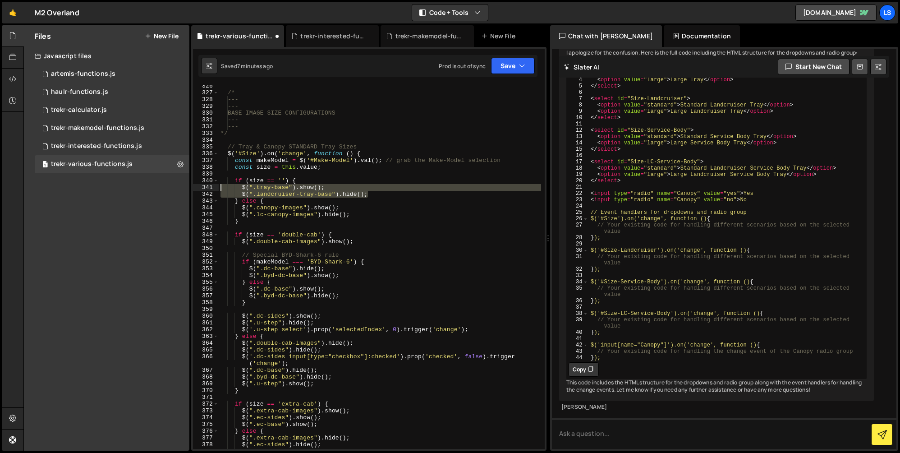
drag, startPoint x: 340, startPoint y: 193, endPoint x: 208, endPoint y: 189, distance: 132.2
click at [208, 189] on div "} else { 326 327 328 329 330 331 332 333 334 335 336 337 338 339 340 341 342 34…" at bounding box center [369, 267] width 352 height 364
type textarea "$(".tray-base").show(); $(".landcruiser-tray-base").hide();"
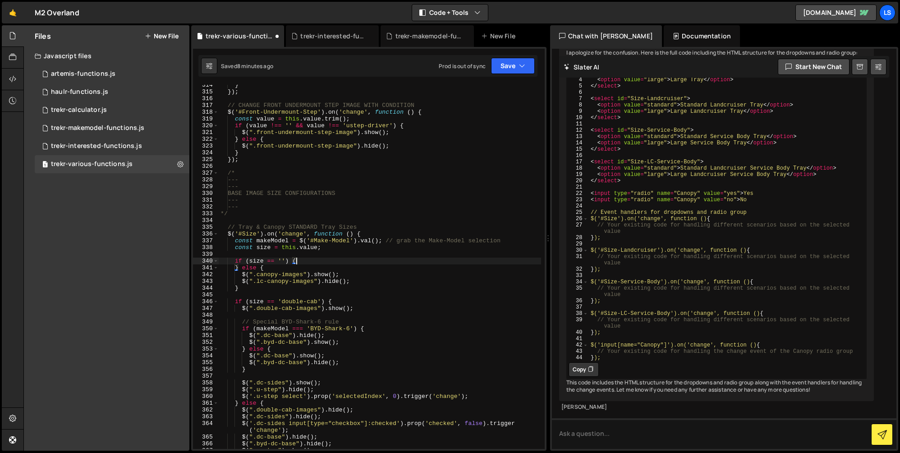
scroll to position [2249, 0]
click at [503, 68] on button "Save" at bounding box center [513, 66] width 44 height 16
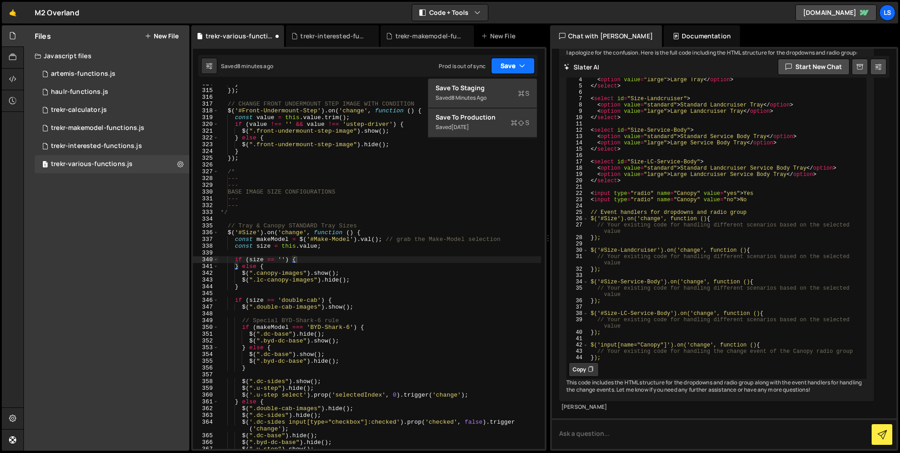
scroll to position [2254, 0]
type textarea "*/"
click at [239, 208] on div "}) ; // CHANGE FRONT UNDERMOUNT STEP IMAGE WITH CONDITION $ ( '#Front-Undermoun…" at bounding box center [380, 271] width 322 height 377
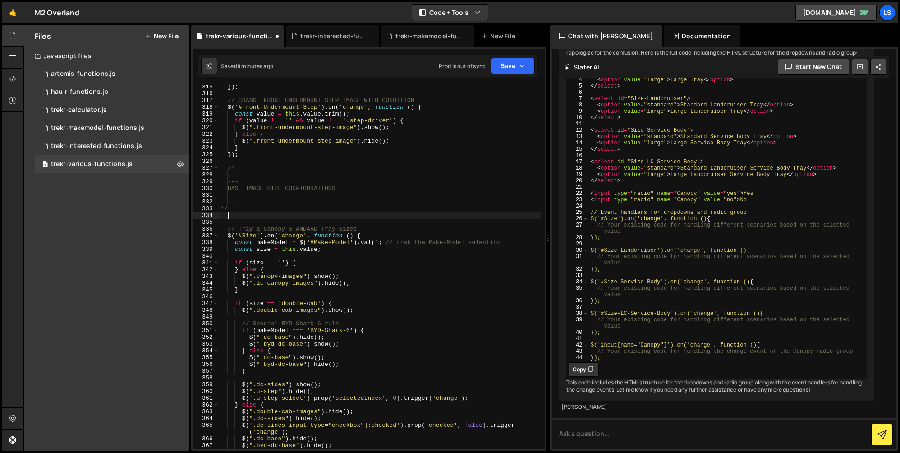
paste textarea
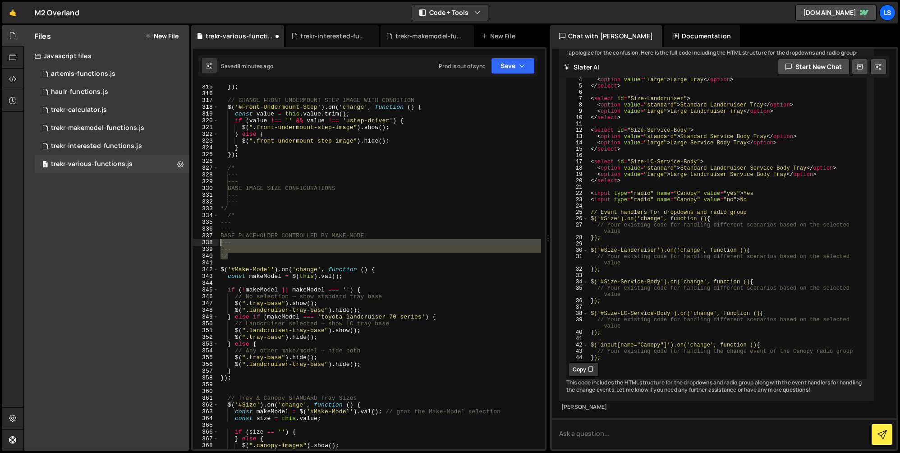
drag, startPoint x: 228, startPoint y: 257, endPoint x: 215, endPoint y: 241, distance: 21.2
click at [215, 241] on div "315 316 317 318 319 320 321 322 323 324 325 326 327 328 329 330 331 332 333 334…" at bounding box center [369, 267] width 352 height 364
type textarea "--- ---"
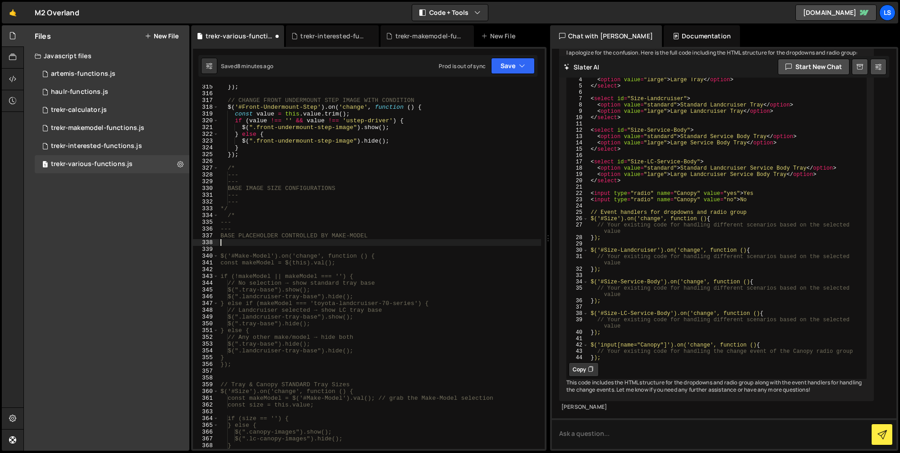
click at [220, 235] on div "}) ; // CHANGE FRONT UNDERMOUNT STEP IMAGE WITH CONDITION $ ( '#Front-Undermoun…" at bounding box center [380, 271] width 322 height 377
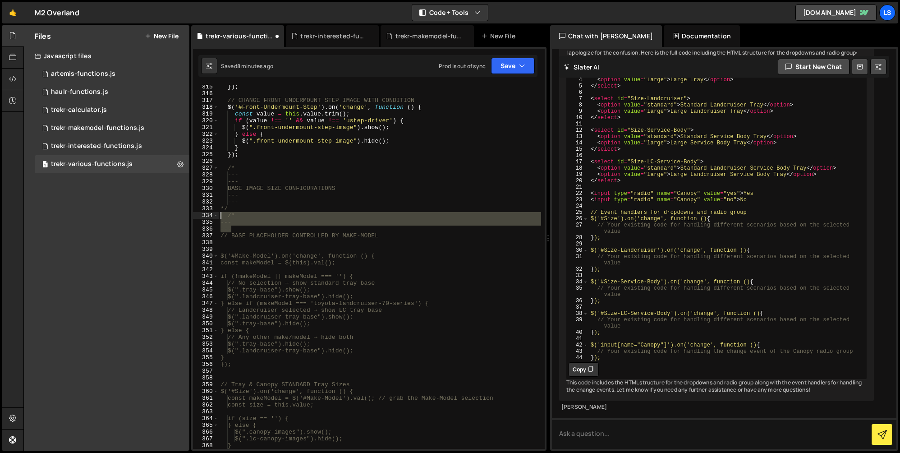
drag, startPoint x: 237, startPoint y: 227, endPoint x: 207, endPoint y: 215, distance: 32.2
click at [207, 215] on div "// BASE PLACEHOLDER CONTROLLED BY MAKE-MODEL 315 316 317 318 319 320 321 322 32…" at bounding box center [369, 267] width 352 height 364
type textarea "/* ---"
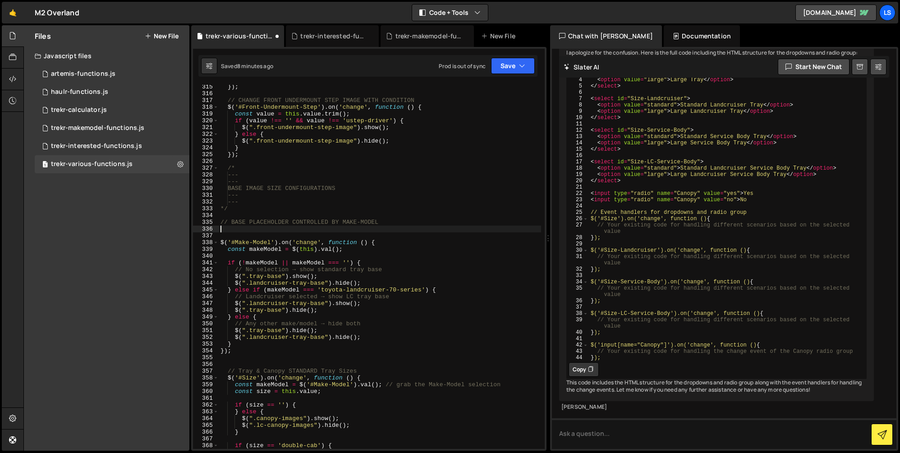
click at [251, 231] on div "}) ; // CHANGE FRONT UNDERMOUNT STEP IMAGE WITH CONDITION $ ( '#Front-Undermoun…" at bounding box center [380, 271] width 322 height 377
type textarea "// BASE PLACEHOLDER CONTROLLED BY MAKE-MODEL"
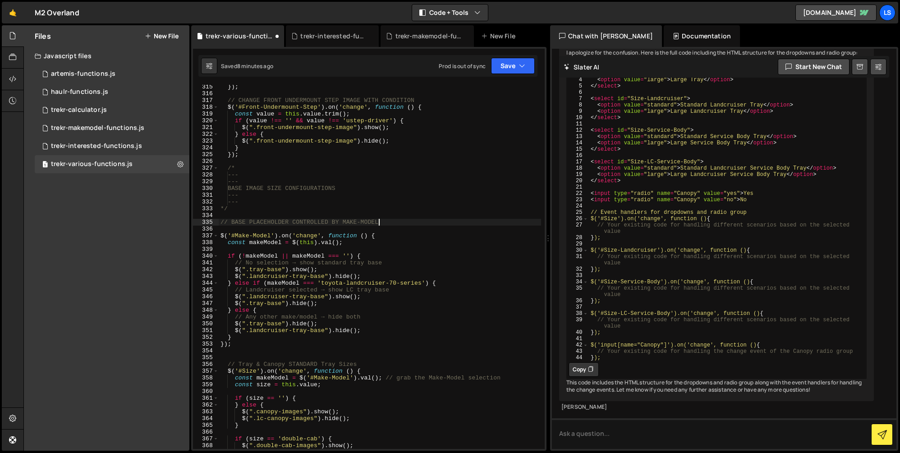
click at [300, 230] on div "}) ; // CHANGE FRONT UNDERMOUNT STEP IMAGE WITH CONDITION $ ( '#Front-Undermoun…" at bounding box center [380, 271] width 322 height 377
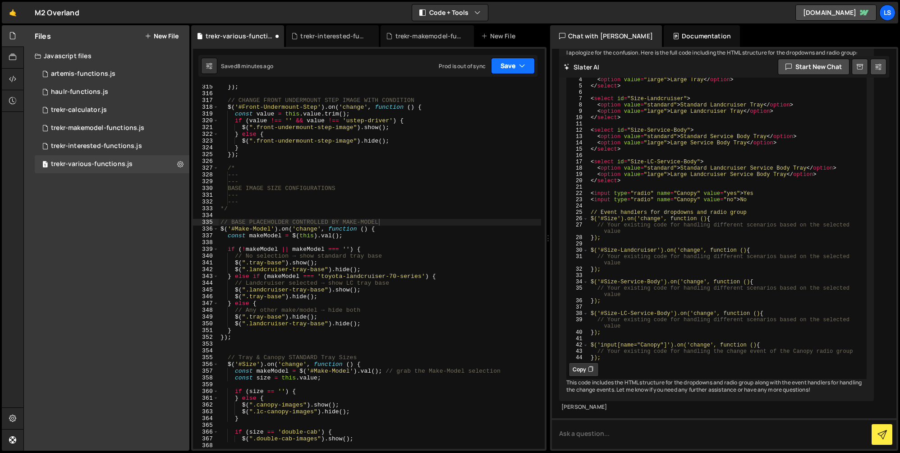
click at [499, 66] on button "Save" at bounding box center [513, 66] width 44 height 16
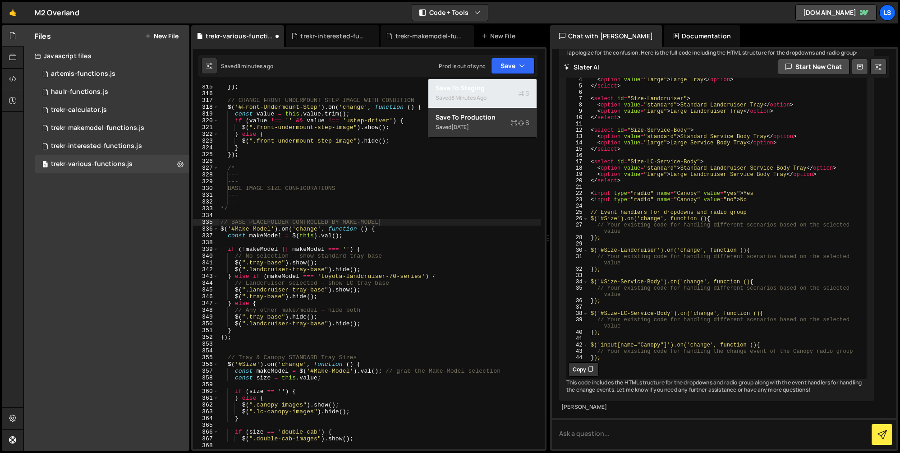
click at [477, 94] on div "8 minutes ago" at bounding box center [468, 98] width 35 height 8
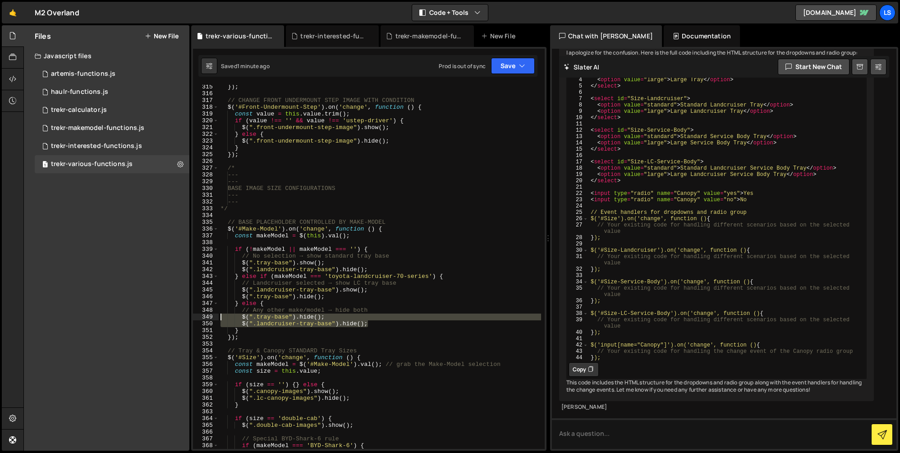
drag, startPoint x: 375, startPoint y: 323, endPoint x: 206, endPoint y: 314, distance: 169.4
click at [206, 314] on div "$(".landcruiser-tray-base").hide(); 315 316 317 318 319 320 321 322 323 324 325…" at bounding box center [369, 267] width 352 height 364
type textarea "$(".tray-base").hide(); $(".landcruiser-tray-base").hide();"
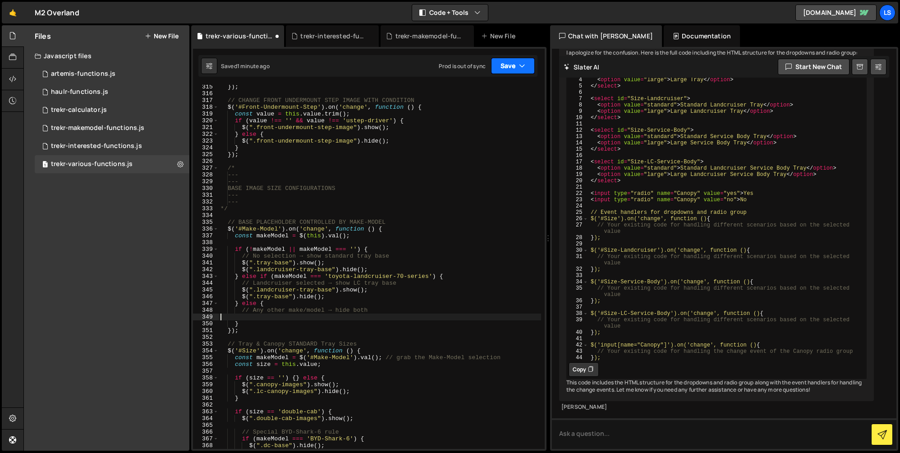
click at [513, 65] on button "Save" at bounding box center [513, 66] width 44 height 16
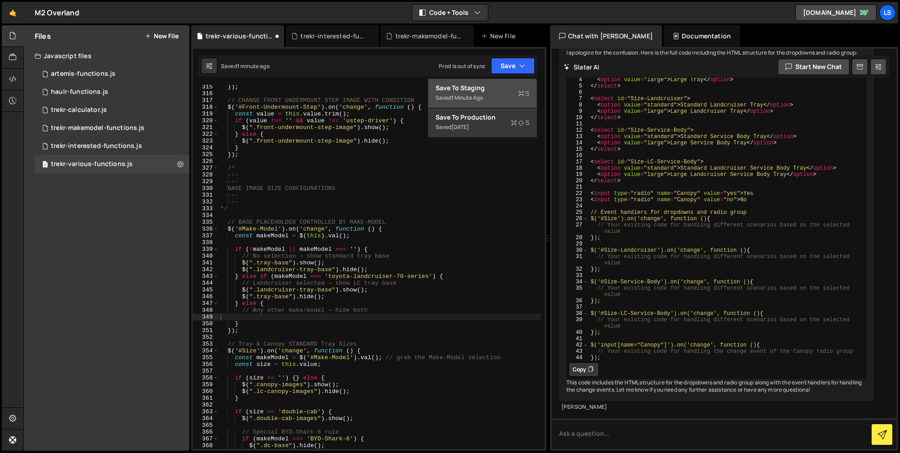
click at [485, 88] on div "Save to Staging S" at bounding box center [483, 87] width 94 height 9
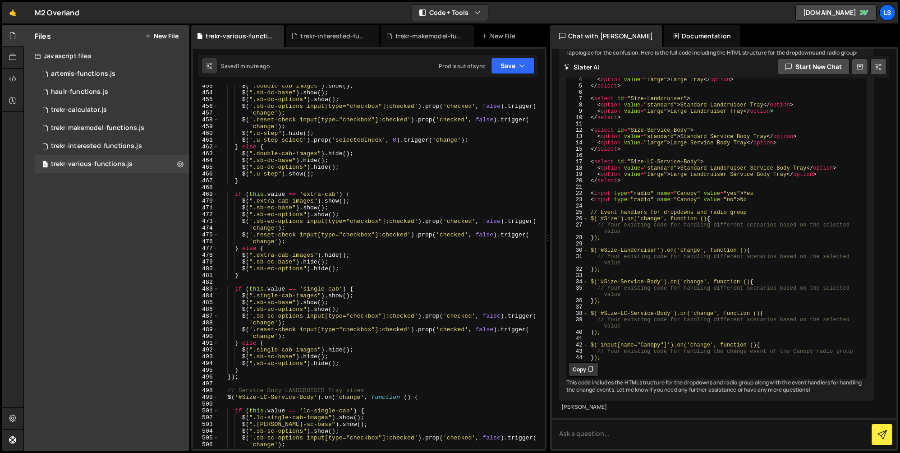
scroll to position [3249, 0]
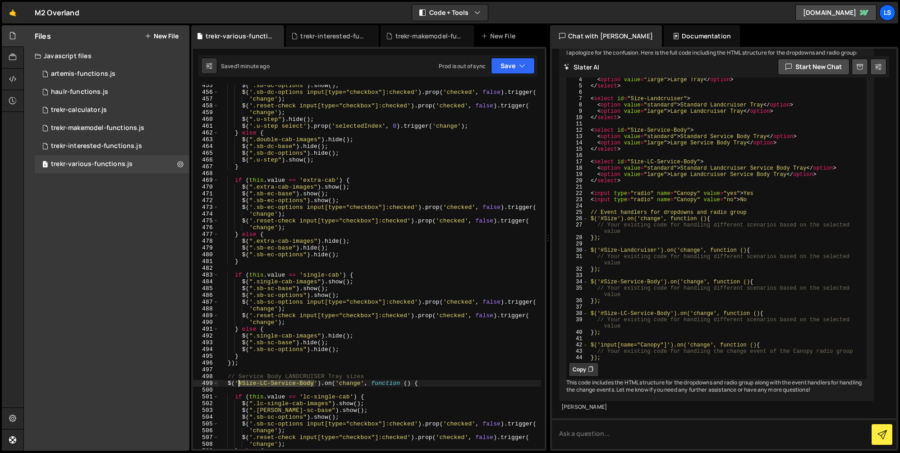
drag, startPoint x: 315, startPoint y: 386, endPoint x: 238, endPoint y: 385, distance: 76.7
click at [238, 385] on div "$ ( ".sb-dc-options" ) . show ( ) ; $ ( '.sb-dc-options input[type="checkbox"]:…" at bounding box center [380, 270] width 322 height 377
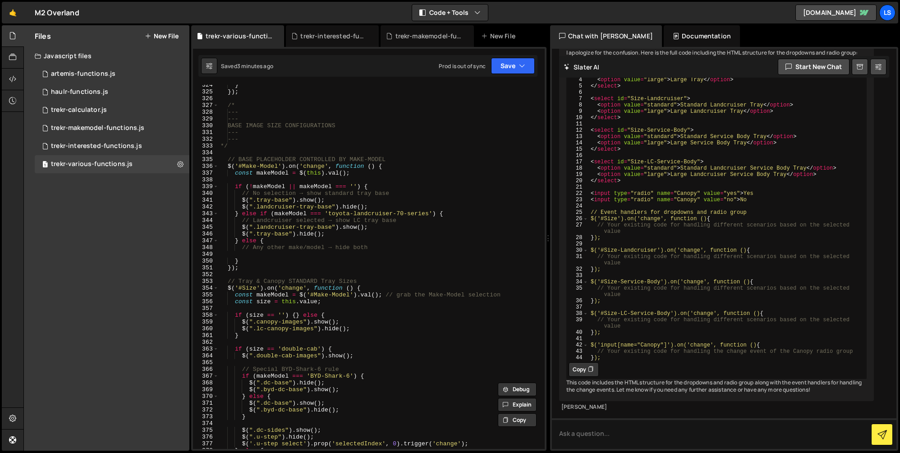
scroll to position [2316, 0]
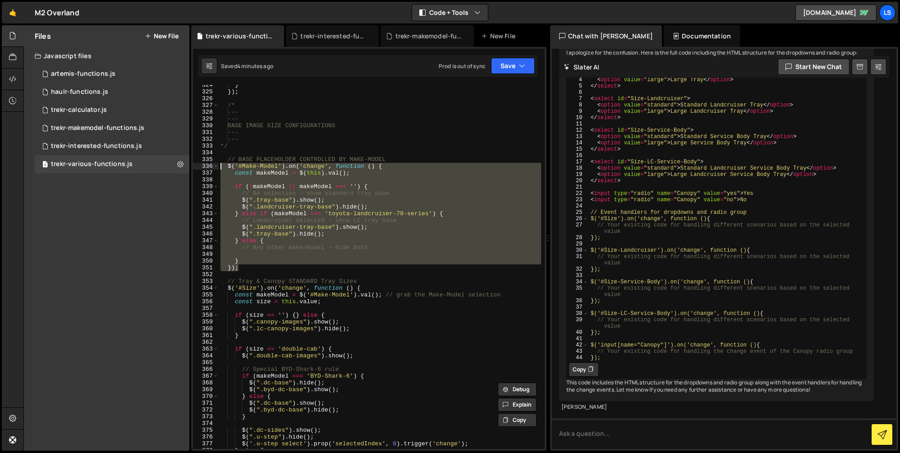
drag, startPoint x: 242, startPoint y: 270, endPoint x: 221, endPoint y: 167, distance: 104.3
click at [221, 167] on div "} }) ; /* --- --- BASE IMAGE SIZE CONFIGURATIONS --- --- */ // BASE PLACEHOLDER…" at bounding box center [380, 270] width 322 height 377
paste textarea "updateBasePlaceholders"
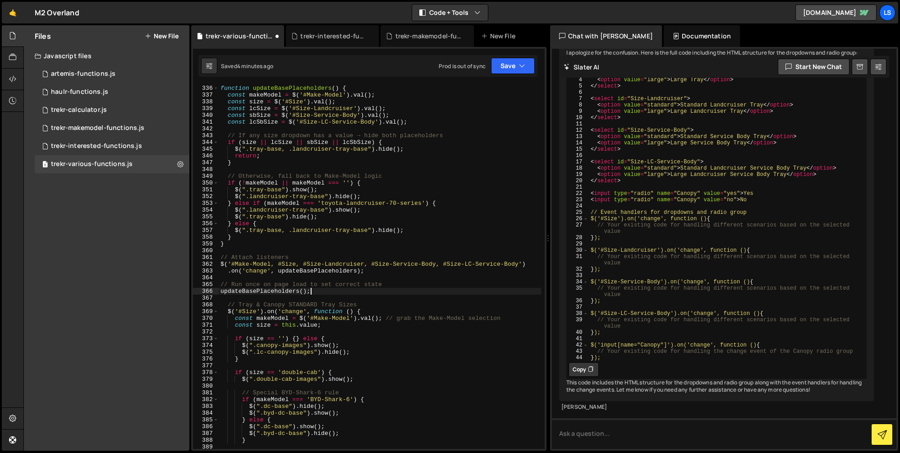
scroll to position [2396, 0]
click at [506, 71] on button "Save" at bounding box center [513, 66] width 44 height 16
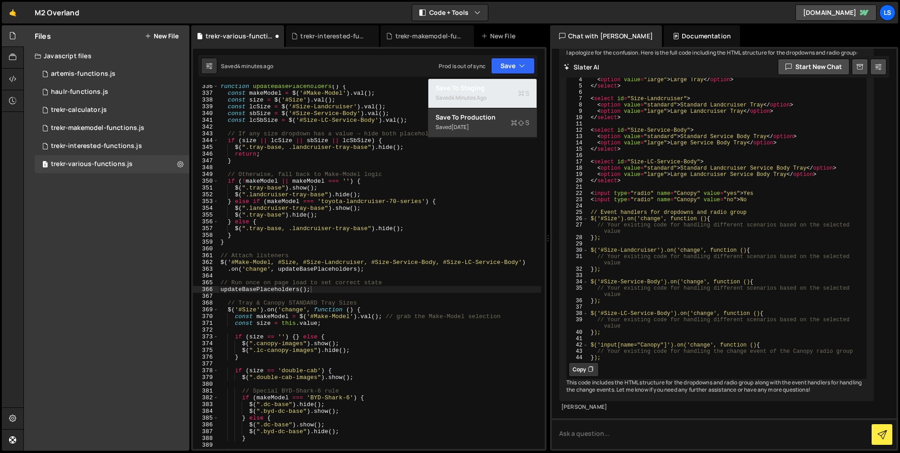
click at [478, 92] on div "Saved 4 minutes ago" at bounding box center [483, 97] width 94 height 11
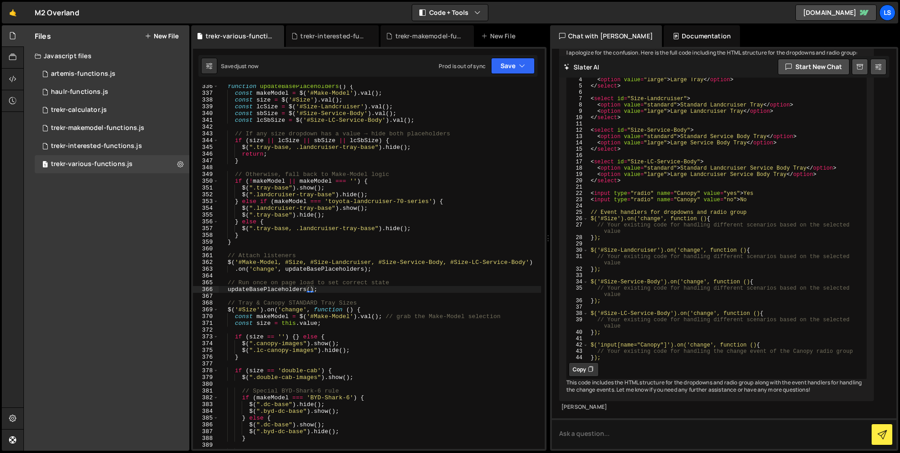
click at [328, 291] on div "function updateBasePlaceholders ( ) { const makeModel = $ ( '#Make-Model' ) . v…" at bounding box center [380, 271] width 322 height 377
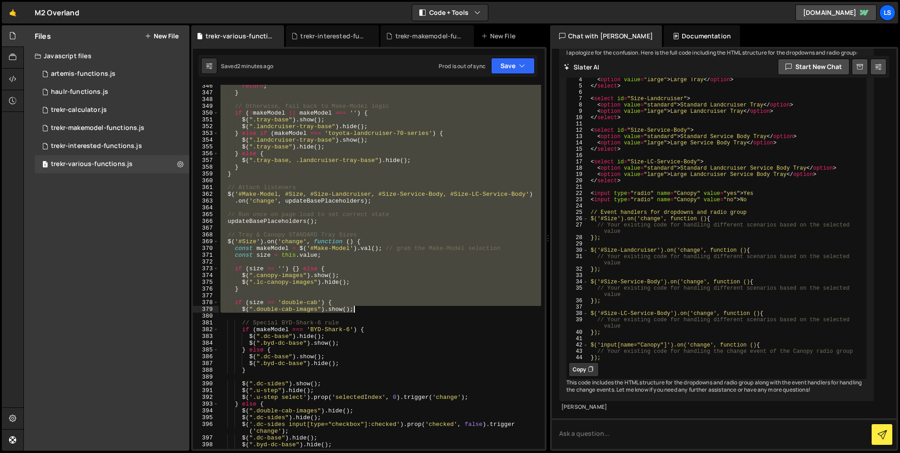
scroll to position [2464, 0]
drag, startPoint x: 227, startPoint y: 170, endPoint x: 355, endPoint y: 310, distance: 189.6
click at [355, 310] on div "return ; } // Otherwise, fall back to Make-Model logic if ( ! makeModel || make…" at bounding box center [380, 271] width 322 height 377
click at [329, 242] on div "return ; } // Otherwise, fall back to Make-Model logic if ( ! makeModel || make…" at bounding box center [380, 267] width 322 height 364
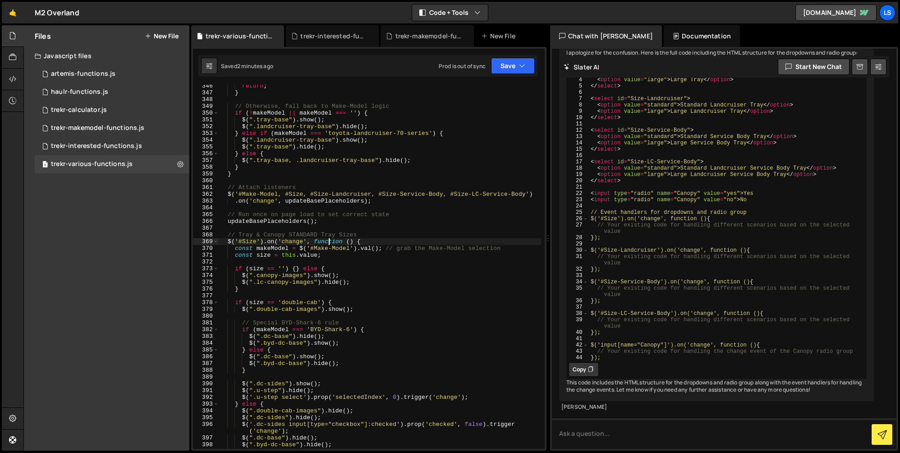
click at [317, 222] on div "return ; } // Otherwise, fall back to Make-Model logic if ( ! makeModel || make…" at bounding box center [380, 271] width 322 height 377
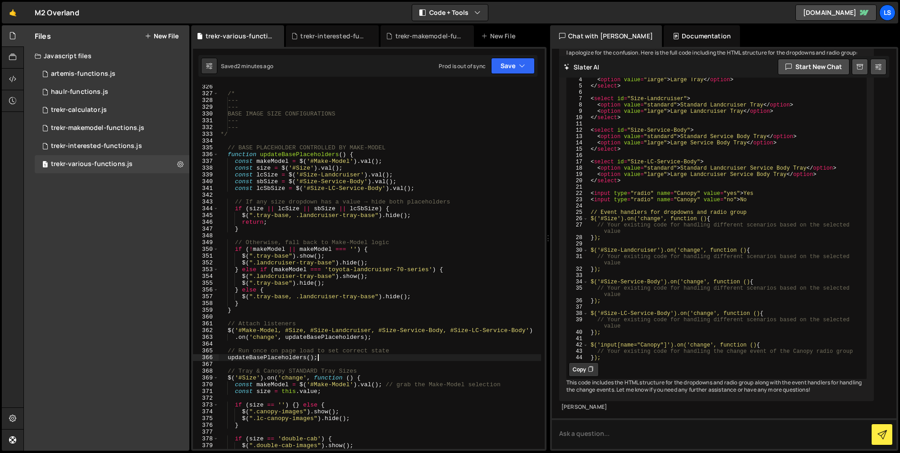
scroll to position [2328, 0]
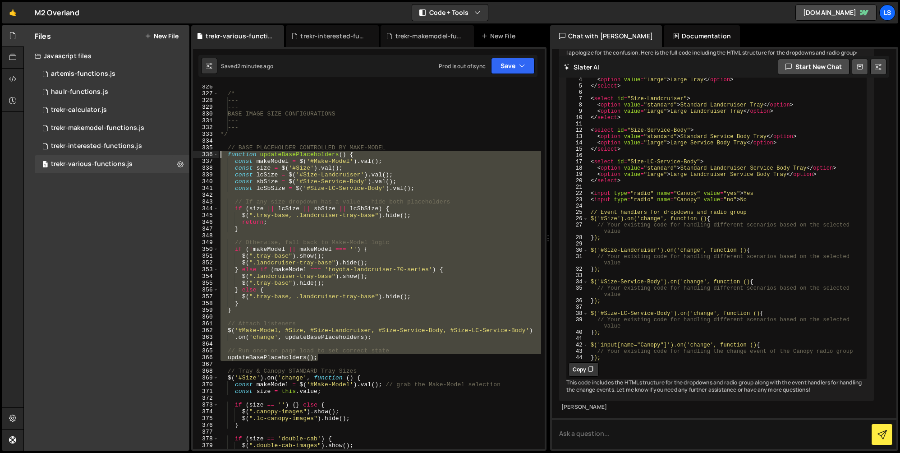
drag, startPoint x: 320, startPoint y: 358, endPoint x: 208, endPoint y: 154, distance: 231.9
click at [208, 154] on div "updateBasePlaceholders(); 326 327 328 329 330 331 332 333 334 335 336 337 338 3…" at bounding box center [369, 267] width 352 height 364
paste textarea "updateBasePlaceholders"
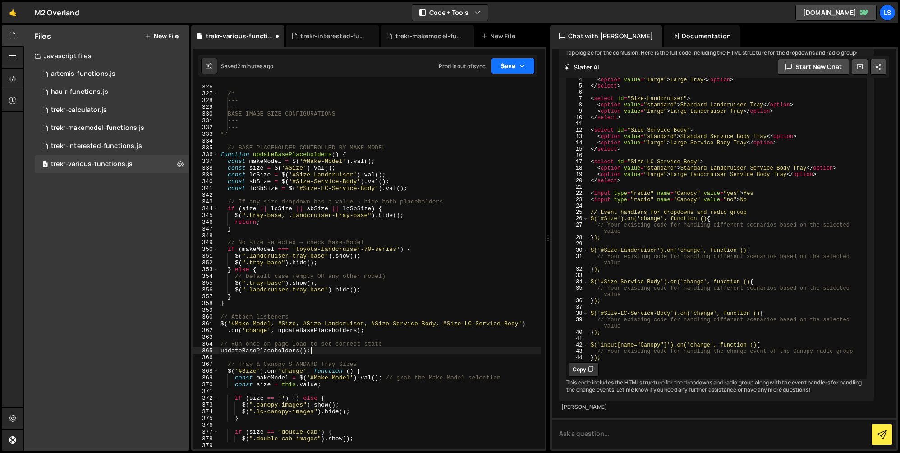
click at [507, 67] on button "Save" at bounding box center [513, 66] width 44 height 16
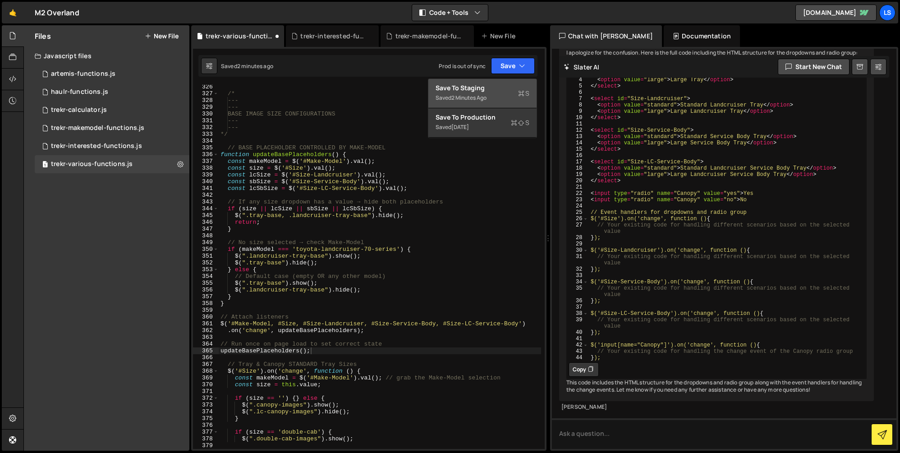
click at [475, 87] on div "Save to Staging S" at bounding box center [483, 87] width 94 height 9
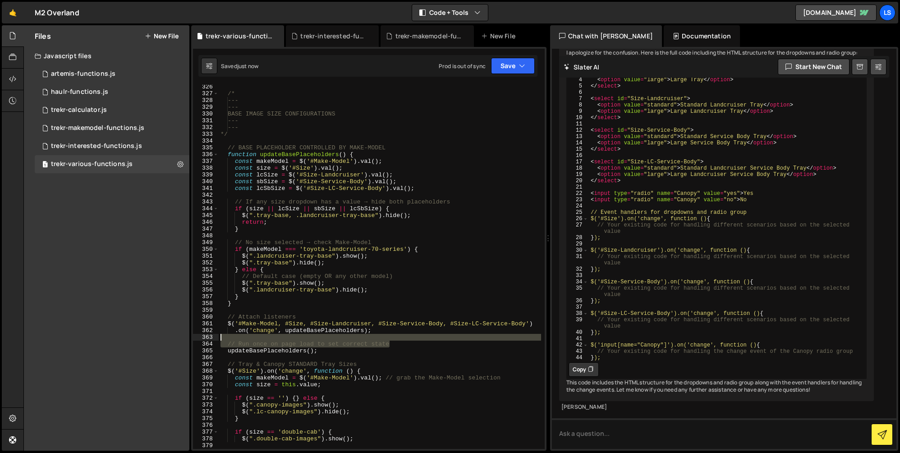
drag, startPoint x: 394, startPoint y: 344, endPoint x: 191, endPoint y: 340, distance: 202.5
click at [191, 340] on div "1 2 ההההההההההההההההההההההההההההההההההההההההההההההההההההההההההההההההההההההההההה…" at bounding box center [368, 249] width 355 height 404
type textarea "// Run once on page load to set correct state"
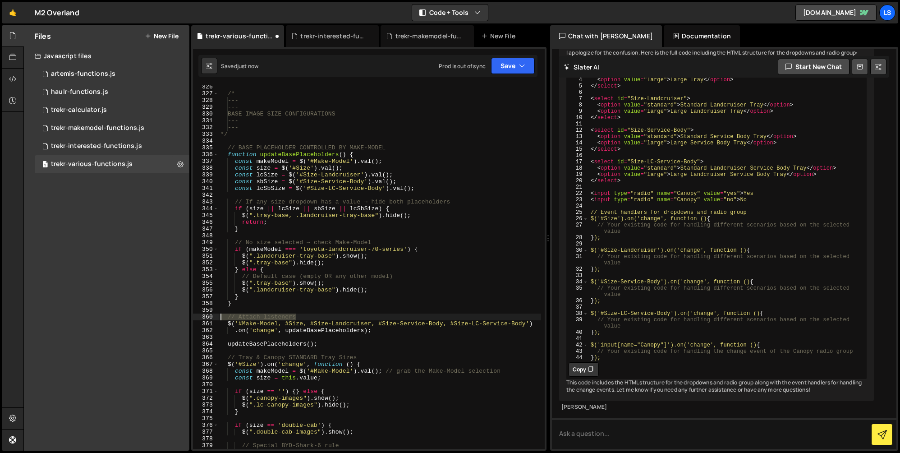
drag, startPoint x: 307, startPoint y: 317, endPoint x: 204, endPoint y: 317, distance: 102.8
click at [204, 317] on div "326 327 328 329 330 331 332 333 334 335 336 337 338 339 340 341 342 343 344 345…" at bounding box center [369, 267] width 352 height 364
type textarea "// Attach listeners"
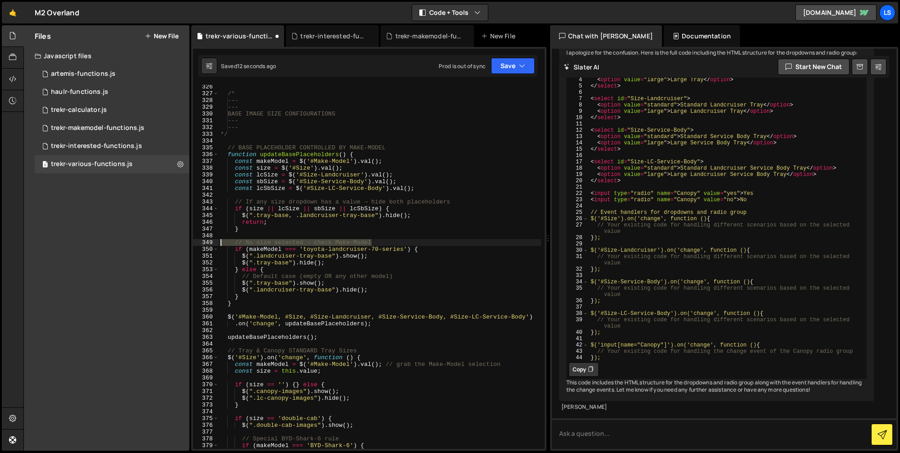
drag, startPoint x: 384, startPoint y: 242, endPoint x: 185, endPoint y: 241, distance: 199.3
click at [184, 241] on div "Files New File Javascript files 1 artemis-functions.js 0 1 haulr-functions.js 0…" at bounding box center [461, 238] width 877 height 426
type textarea "// No size selected → check Make-Model"
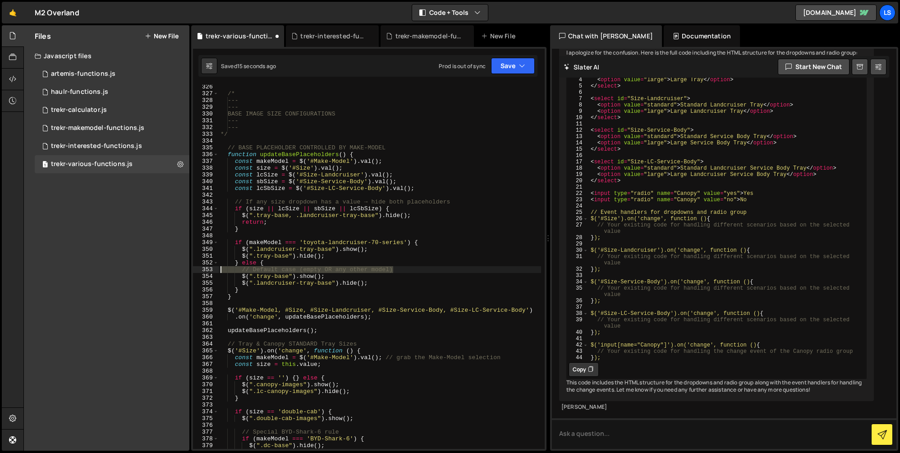
drag, startPoint x: 401, startPoint y: 267, endPoint x: 214, endPoint y: 267, distance: 186.7
click at [214, 267] on div "326 327 328 329 330 331 332 333 334 335 336 337 338 339 340 341 342 343 344 345…" at bounding box center [369, 267] width 352 height 364
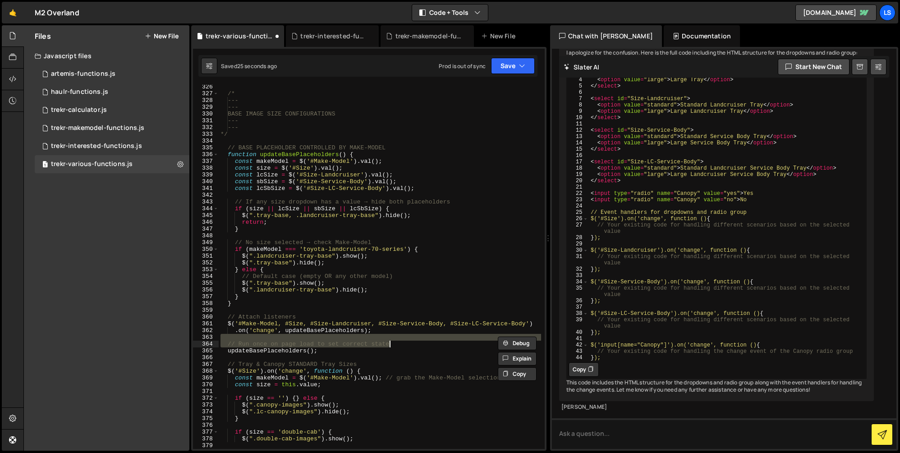
click at [387, 347] on div "/* --- --- BASE IMAGE SIZE CONFIGURATIONS --- --- */ // BASE PLACEHOLDER CONTRO…" at bounding box center [380, 267] width 322 height 364
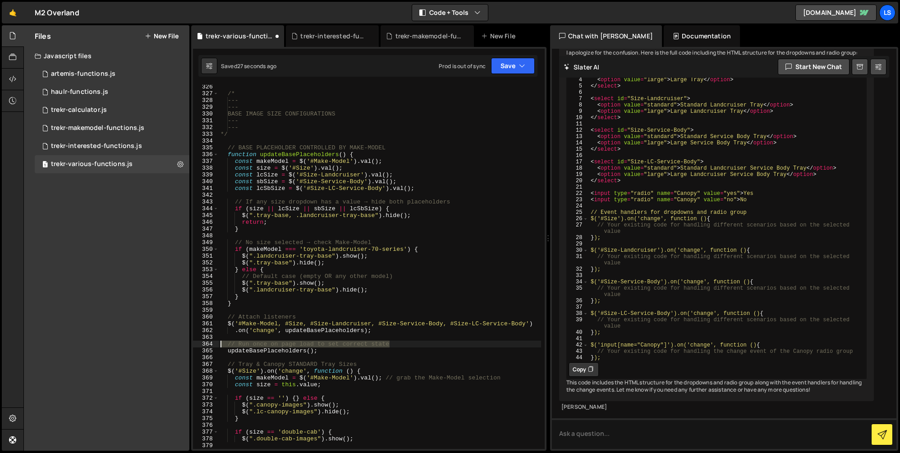
drag, startPoint x: 409, startPoint y: 345, endPoint x: 216, endPoint y: 344, distance: 193.4
click at [216, 344] on div "// Run once on page load to set correct state 326 327 328 329 330 331 332 333 3…" at bounding box center [369, 267] width 352 height 364
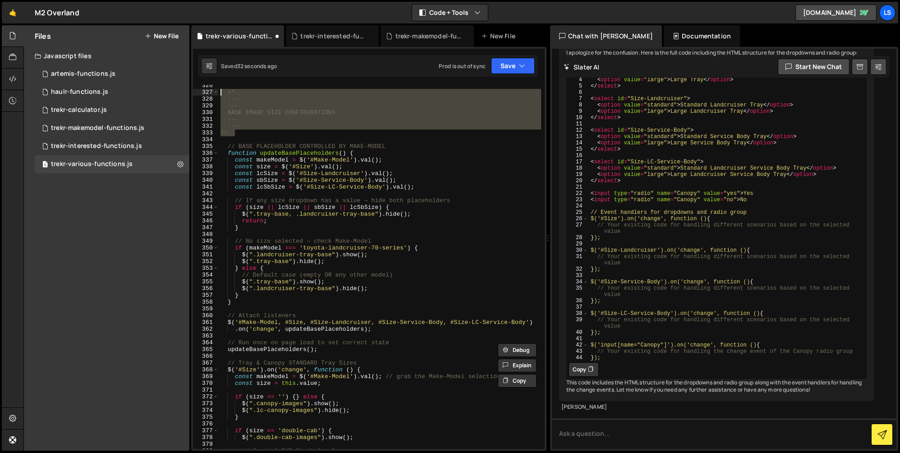
scroll to position [2329, 0]
drag, startPoint x: 237, startPoint y: 134, endPoint x: 210, endPoint y: 93, distance: 49.3
click at [210, 93] on div "// Run once on page load to set correct state 326 327 328 329 330 331 332 333 3…" at bounding box center [369, 267] width 352 height 364
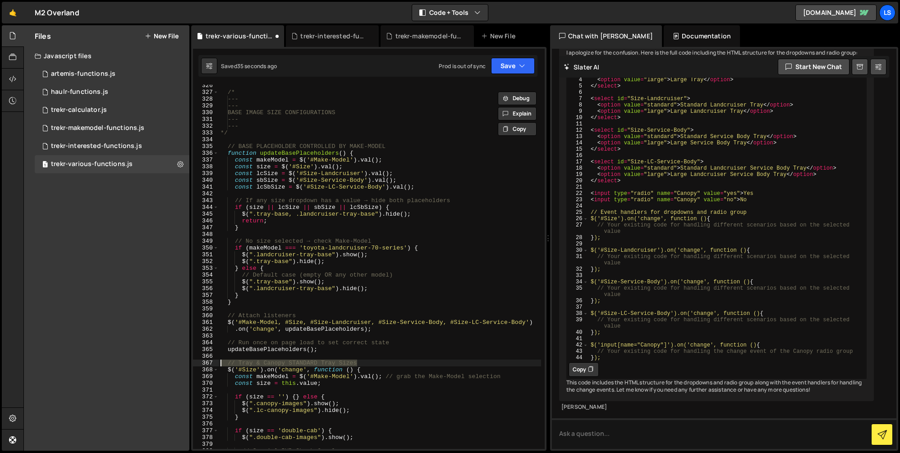
drag, startPoint x: 363, startPoint y: 363, endPoint x: 202, endPoint y: 360, distance: 161.0
click at [202, 360] on div "/* --- 326 327 328 329 330 331 332 333 334 335 336 337 338 339 340 341 342 343 …" at bounding box center [369, 267] width 352 height 364
paste textarea "*/"
click at [321, 351] on div "/* --- --- BASE IMAGE SIZE CONFIGURATIONS --- --- */ // BASE PLACEHOLDER CONTRO…" at bounding box center [380, 270] width 322 height 377
type textarea "updateBasePlaceholders();"
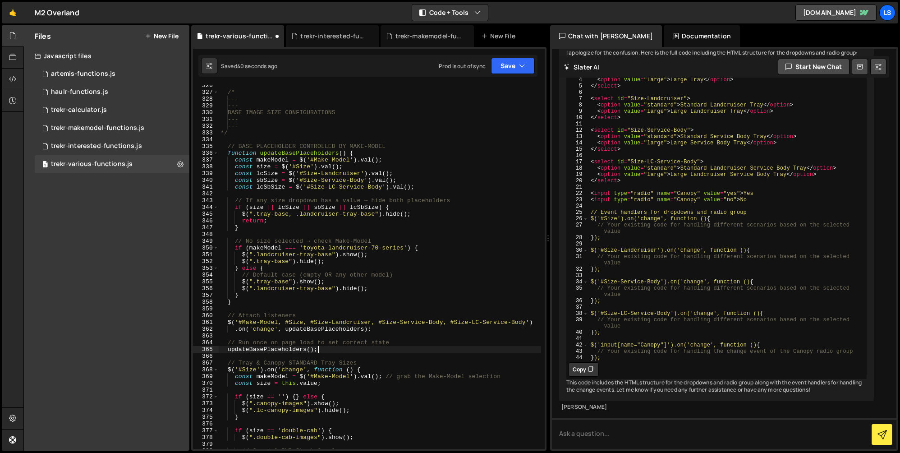
click at [320, 358] on div "/* --- --- BASE IMAGE SIZE CONFIGURATIONS --- --- */ // BASE PLACEHOLDER CONTRO…" at bounding box center [380, 270] width 322 height 377
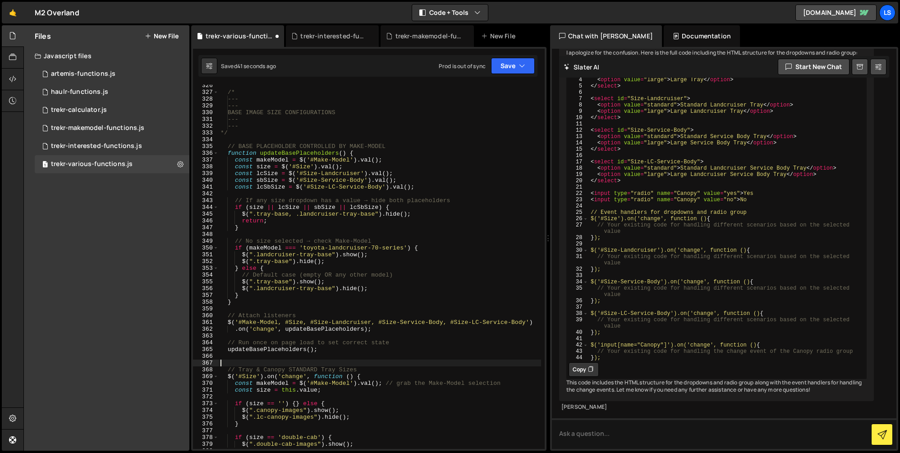
paste textarea "*/"
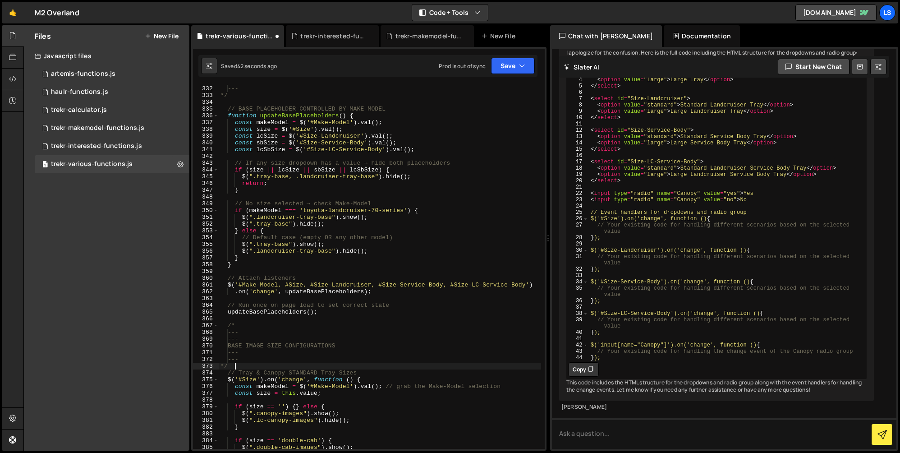
scroll to position [2367, 0]
drag, startPoint x: 359, startPoint y: 373, endPoint x: 237, endPoint y: 373, distance: 122.2
click at [237, 373] on div "--- --- */ // BASE PLACEHOLDER CONTROLLED BY MAKE-MODEL function updateBasePlac…" at bounding box center [380, 266] width 322 height 377
drag, startPoint x: 347, startPoint y: 345, endPoint x: 235, endPoint y: 346, distance: 112.3
click at [235, 346] on div "--- --- */ // BASE PLACEHOLDER CONTROLLED BY MAKE-MODEL function updateBasePlac…" at bounding box center [380, 266] width 322 height 377
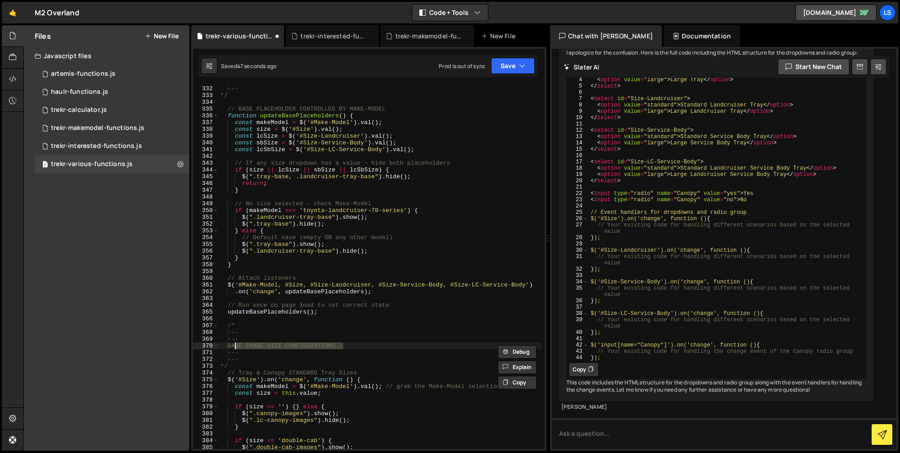
paste textarea "Tray & Canopy STANDARD Tray Sizes"
drag, startPoint x: 366, startPoint y: 372, endPoint x: 206, endPoint y: 371, distance: 160.5
click at [206, 371] on div "Tray & Canopy STANDARD Tray Sizes 331 332 333 334 335 336 337 338 339 340 341 3…" at bounding box center [369, 267] width 352 height 364
type textarea "// Tray & Canopy STANDARD Tray Sizes"
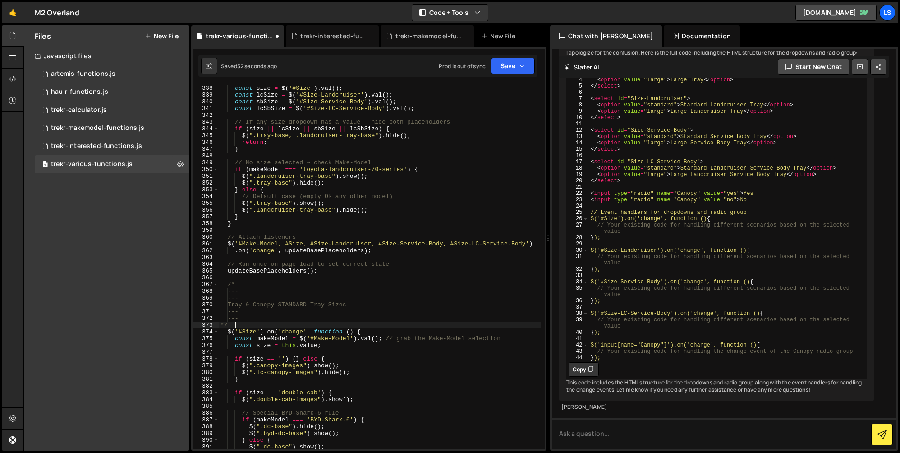
scroll to position [2408, 0]
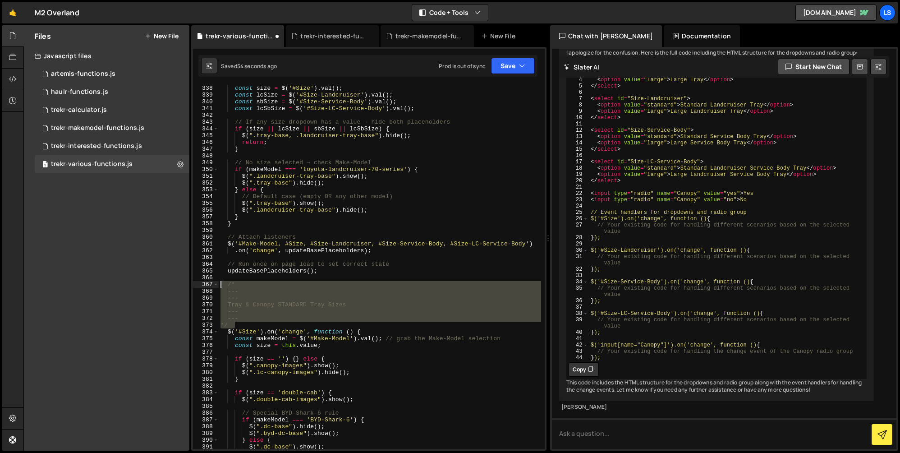
drag, startPoint x: 235, startPoint y: 324, endPoint x: 207, endPoint y: 281, distance: 51.4
click at [207, 281] on div "*/ 338 339 340 341 342 343 344 345 346 347 348 349 350 351 352 353 354 355 356 …" at bounding box center [369, 267] width 352 height 364
type textarea "/* ---"
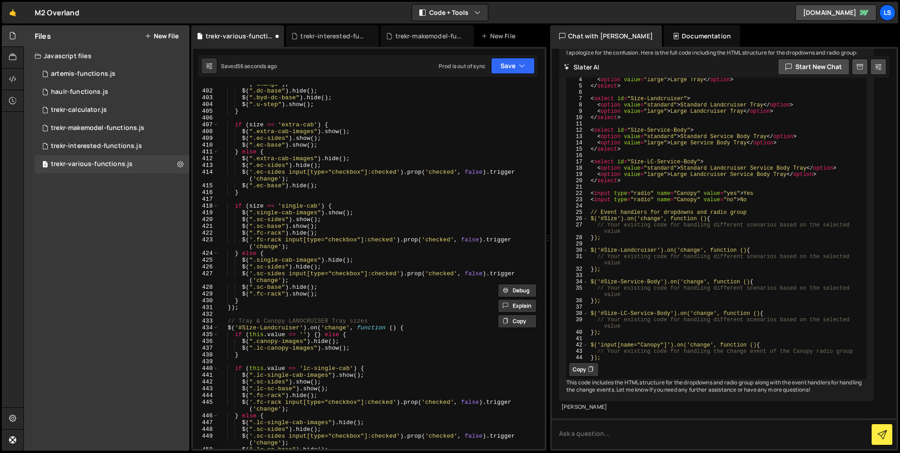
scroll to position [2861, 0]
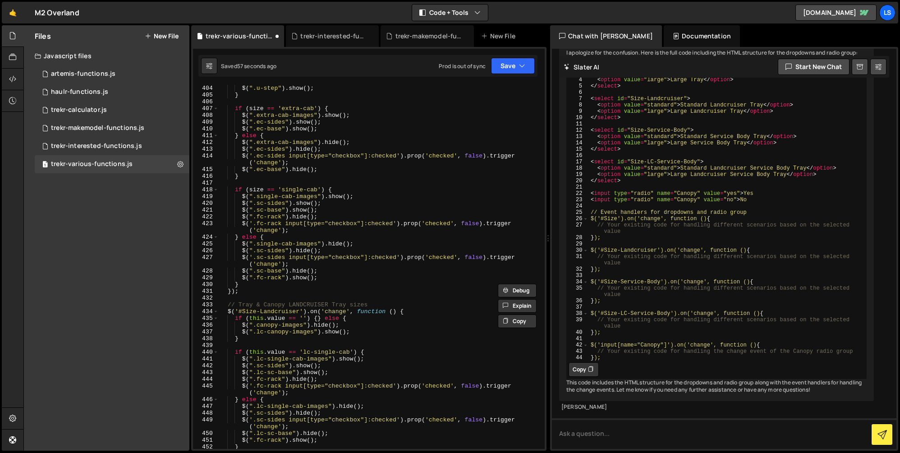
click at [256, 300] on div "$ ( ".u-step" ) . show ( ) ; } if ( size == 'extra-cab' ) { $ ( ".extra-cab-ima…" at bounding box center [380, 273] width 322 height 377
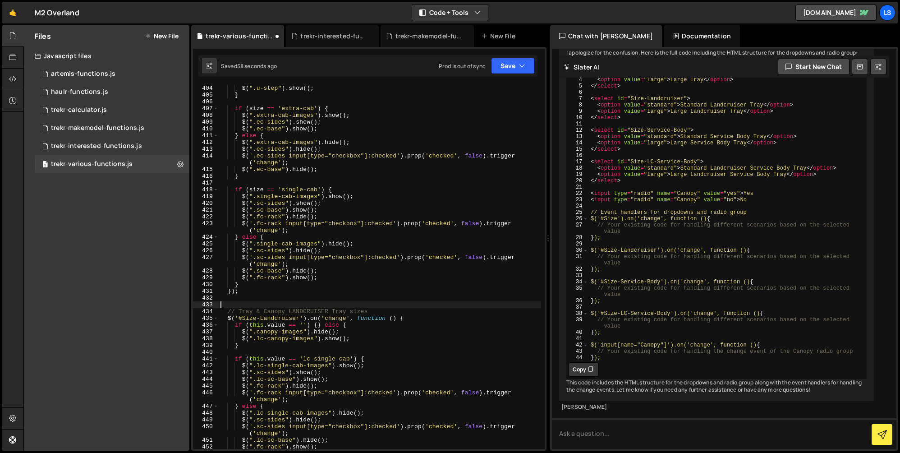
paste textarea "*/"
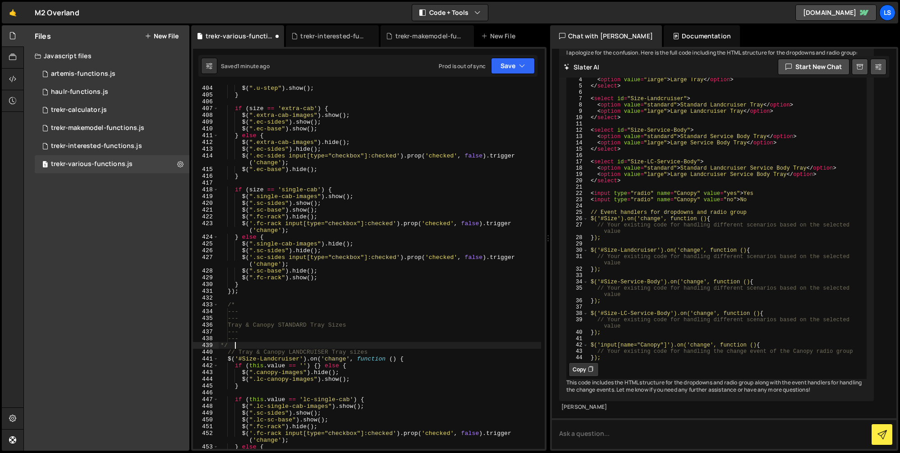
click at [297, 326] on div "$ ( ".u-step" ) . show ( ) ; } if ( size == 'extra-cab' ) { $ ( ".extra-cab-ima…" at bounding box center [380, 273] width 322 height 377
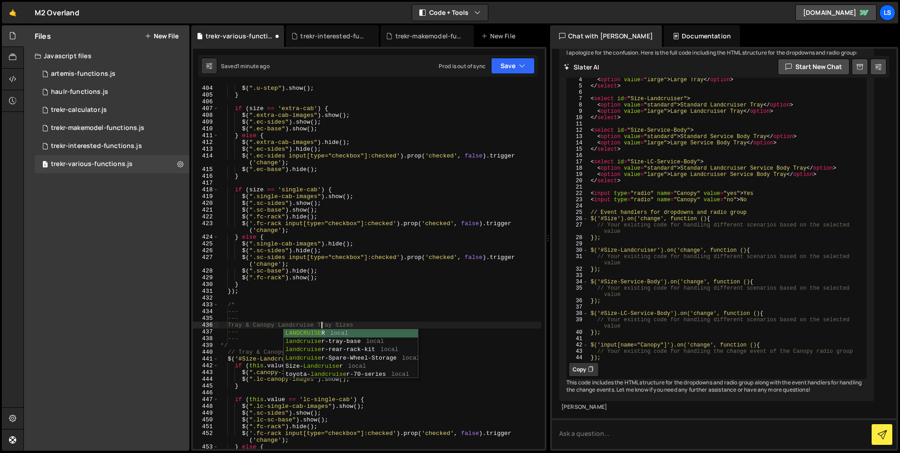
scroll to position [0, 8]
click at [263, 335] on div "$ ( ".u-step" ) . show ( ) ; } if ( size == 'extra-cab' ) { $ ( ".extra-cab-ima…" at bounding box center [380, 273] width 322 height 377
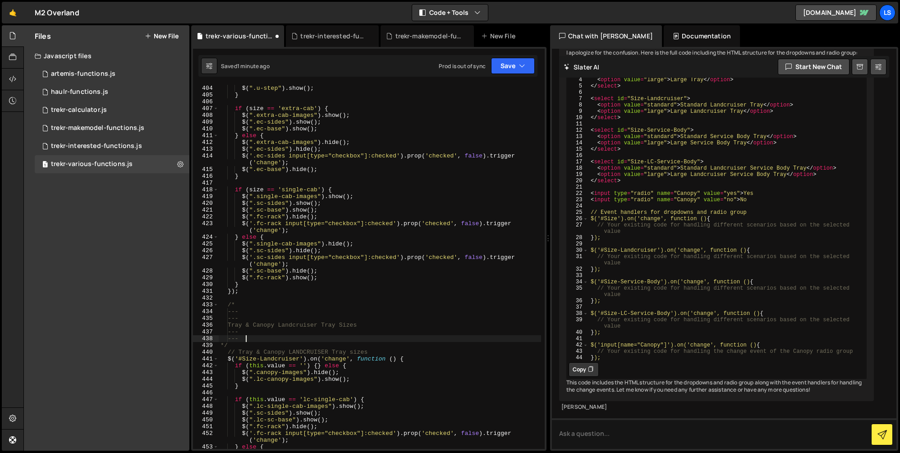
scroll to position [0, 1]
drag, startPoint x: 388, startPoint y: 351, endPoint x: 200, endPoint y: 350, distance: 187.6
click at [200, 350] on div "--- 404 405 406 407 408 409 410 411 412 413 414 415 416 417 418 419 420 421 422…" at bounding box center [369, 267] width 352 height 364
type textarea "// Tray & Canopy LANDCRUISER Tray sizes"
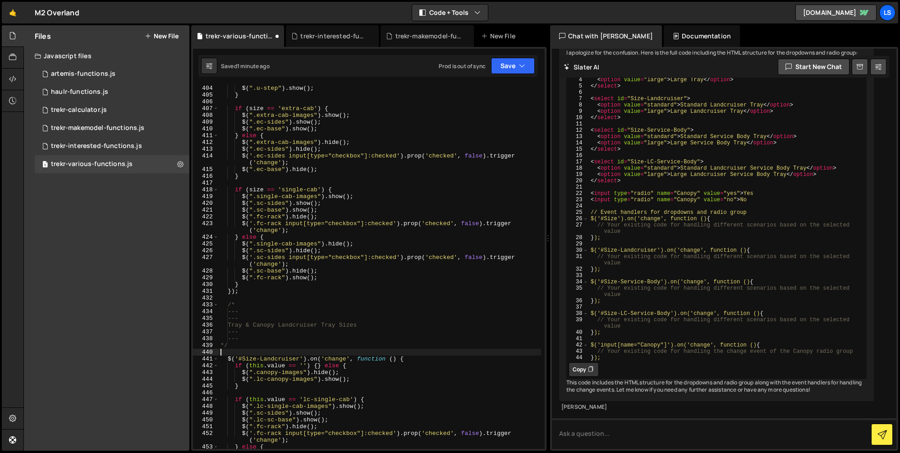
type textarea "*/"
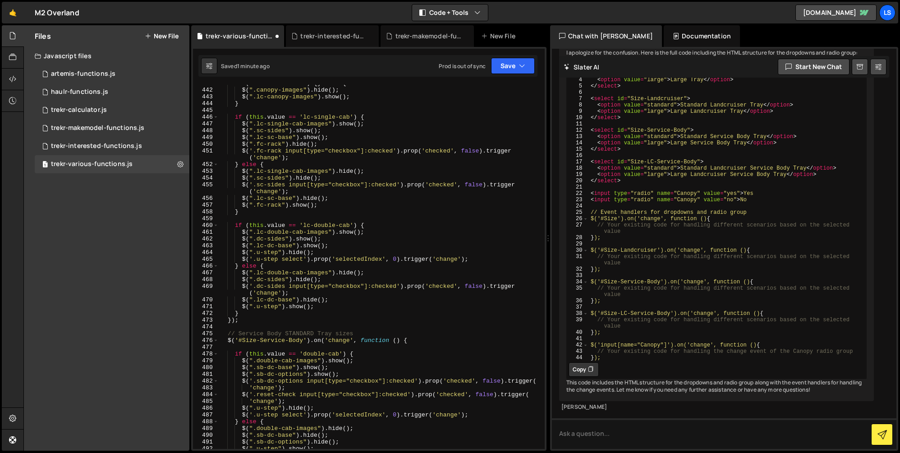
scroll to position [3137, 0]
click at [297, 326] on div "if ( this . value == '' ) { } else { $ ( ".canopy-images" ) . hide ( ) ; $ ( ".…" at bounding box center [380, 267] width 322 height 377
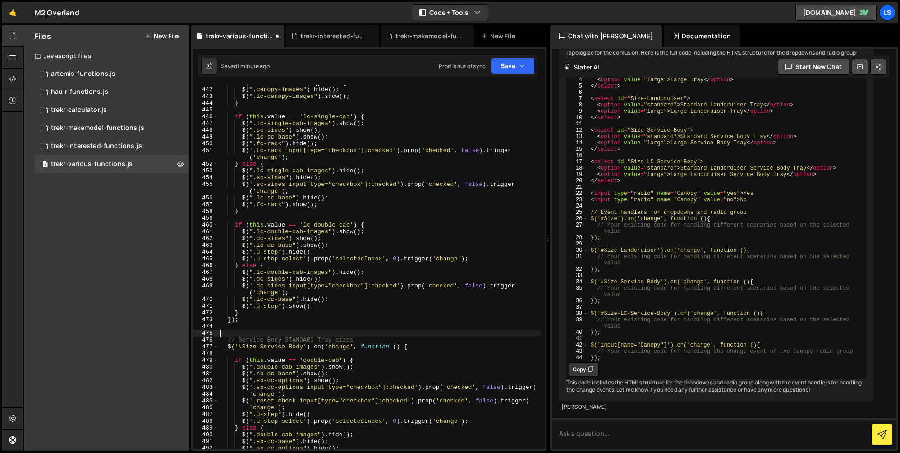
paste textarea "*/"
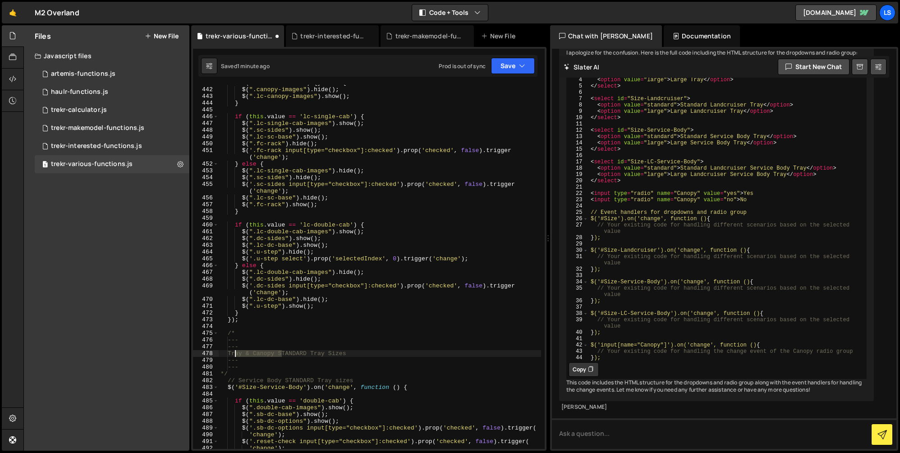
drag, startPoint x: 281, startPoint y: 354, endPoint x: 234, endPoint y: 354, distance: 47.8
click at [234, 354] on div "if ( this . value == '' ) { } else { $ ( ".canopy-images" ) . hide ( ) ; $ ( ".…" at bounding box center [380, 267] width 322 height 377
click at [255, 352] on div "if ( this . value == '' ) { } else { $ ( ".canopy-images" ) . hide ( ) ; $ ( ".…" at bounding box center [380, 267] width 322 height 377
drag, startPoint x: 358, startPoint y: 379, endPoint x: 188, endPoint y: 379, distance: 170.4
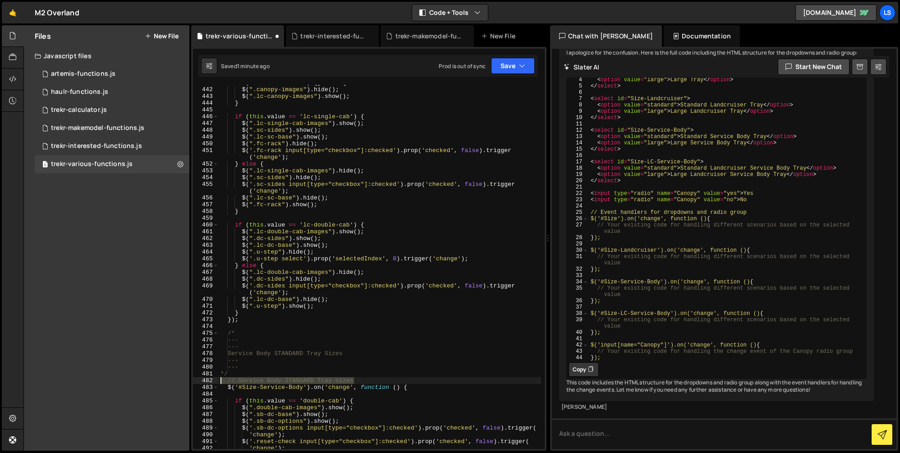
click at [188, 379] on div "Files New File Javascript files 1 artemis-functions.js 0 1 haulr-functions.js 0…" at bounding box center [461, 238] width 877 height 426
type textarea "// Service Body STANDARD Tray sizes"
type textarea "*/"
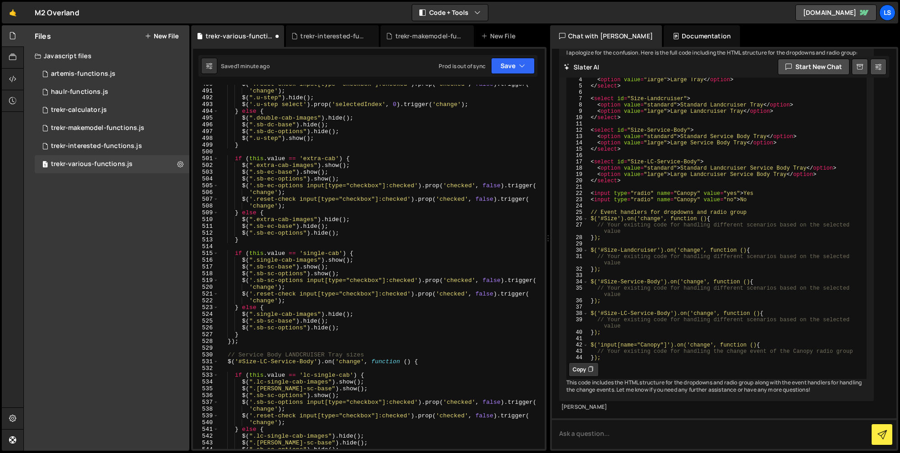
scroll to position [3561, 0]
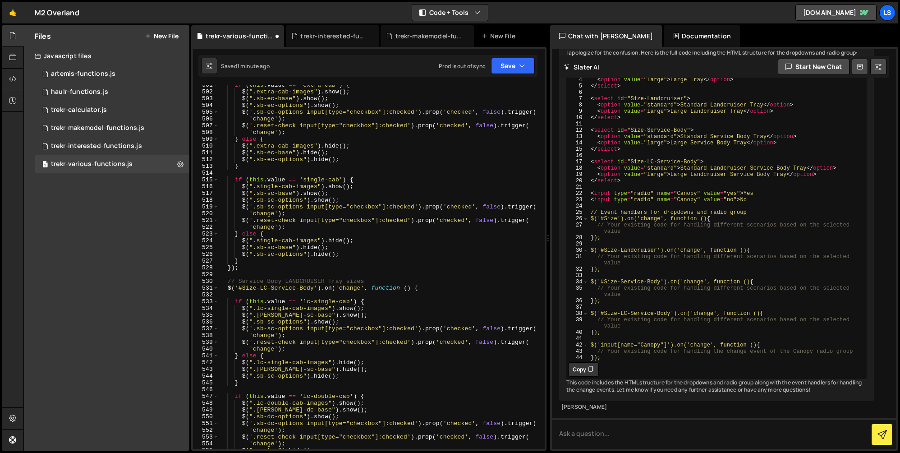
click at [273, 276] on div "if ( this . value == 'extra-cab' ) { $ ( ".extra-cab-images" ) . show ( ) ; $ (…" at bounding box center [380, 270] width 322 height 377
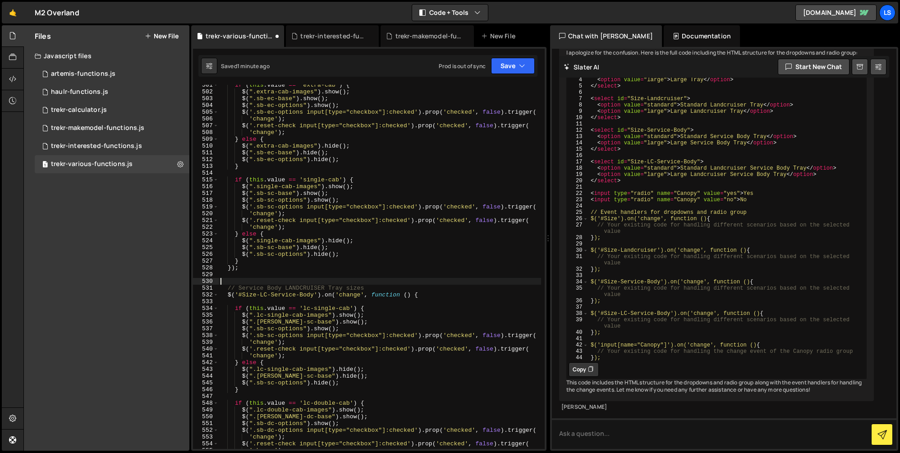
paste textarea "*/"
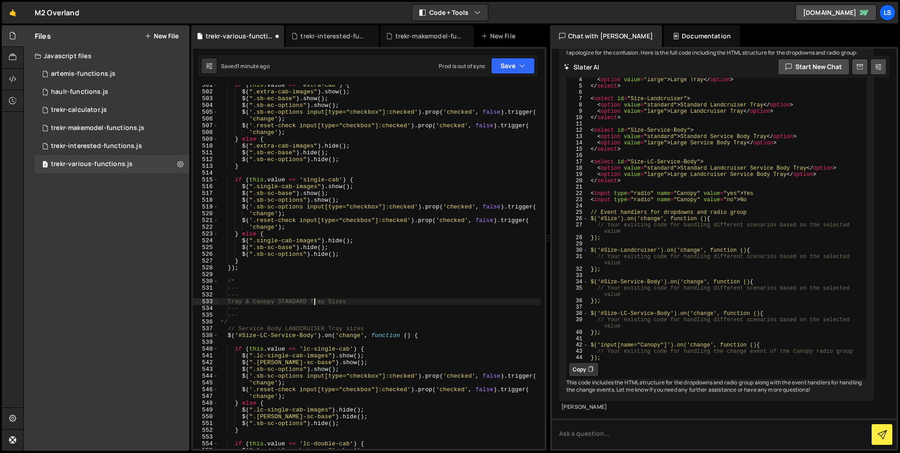
click at [315, 301] on div "if ( this . value == 'extra-cab' ) { $ ( ".extra-cab-images" ) . show ( ) ; $ (…" at bounding box center [380, 270] width 322 height 377
drag, startPoint x: 365, startPoint y: 329, endPoint x: 239, endPoint y: 331, distance: 126.7
click at [239, 331] on div "if ( this . value == 'extra-cab' ) { $ ( ".extra-cab-images" ) . show ( ) ; $ (…" at bounding box center [380, 270] width 322 height 377
drag, startPoint x: 326, startPoint y: 302, endPoint x: 236, endPoint y: 303, distance: 89.7
click at [236, 303] on div "if ( this . value == 'extra-cab' ) { $ ( ".extra-cab-images" ) . show ( ) ; $ (…" at bounding box center [380, 270] width 322 height 377
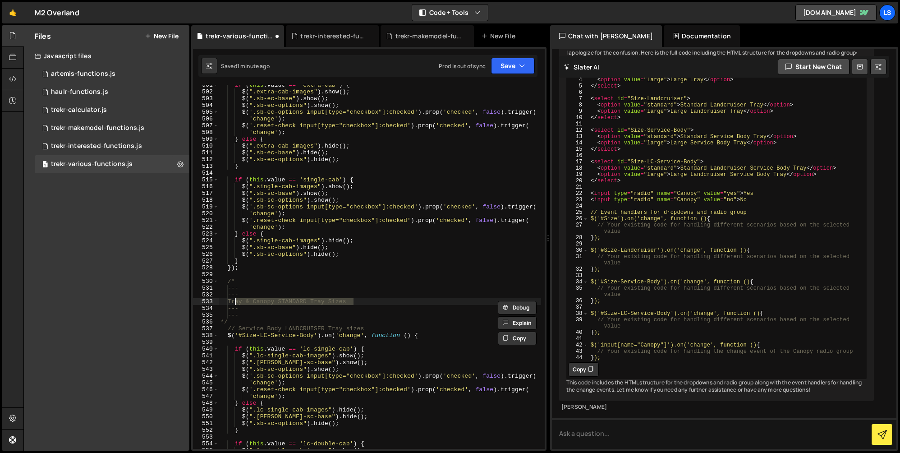
paste textarea "Service Body LANDCRUISER Tray s"
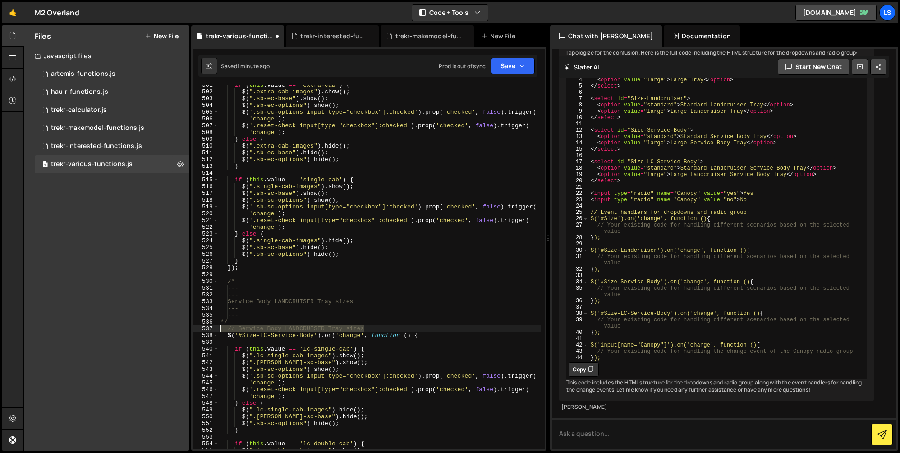
drag, startPoint x: 375, startPoint y: 327, endPoint x: 211, endPoint y: 326, distance: 164.1
click at [211, 326] on div "Service Body LANDCRUISER Tray sizes 501 502 503 504 505 506 507 508 509 510 511…" at bounding box center [369, 267] width 352 height 364
type textarea "// Service Body LANDCRUISER Tray sizes"
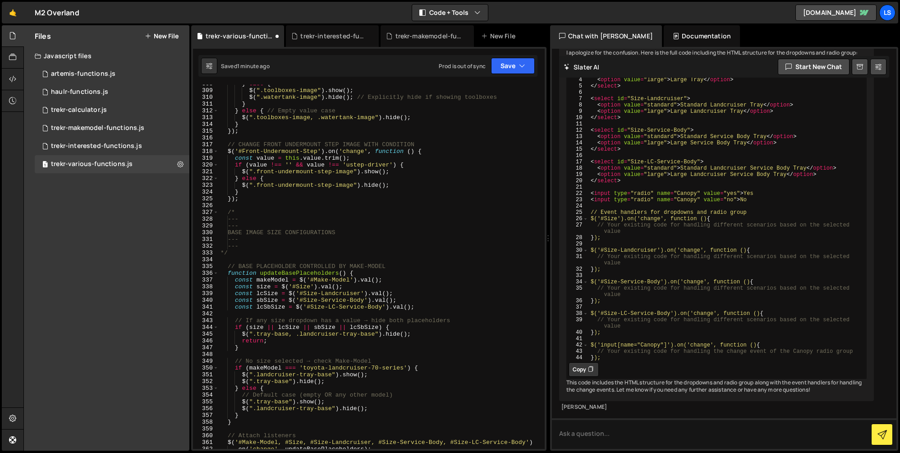
scroll to position [2249, 0]
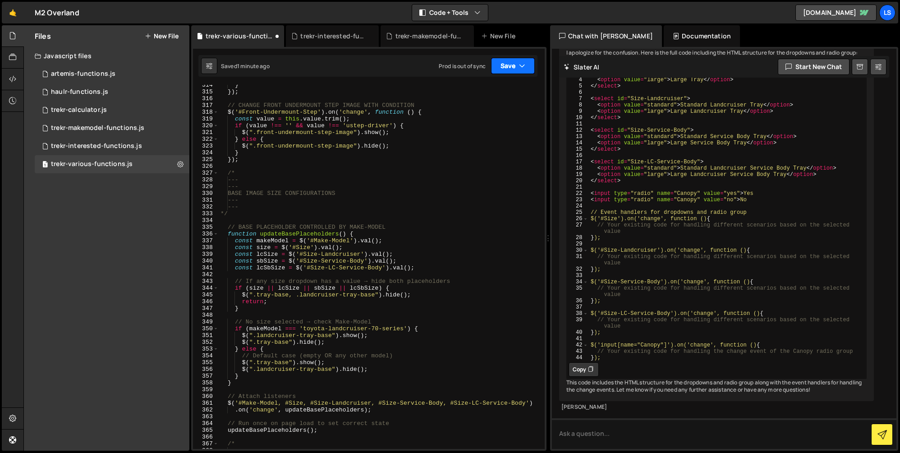
click at [508, 65] on button "Save" at bounding box center [513, 66] width 44 height 16
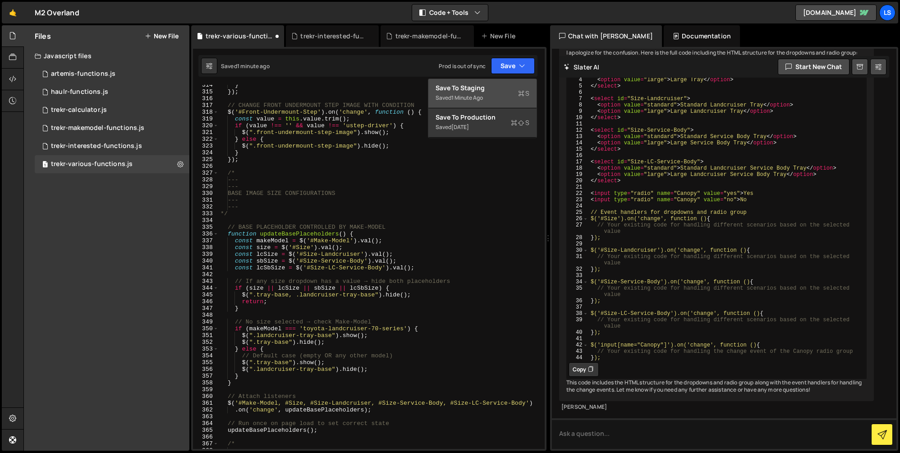
click at [465, 88] on div "Save to Staging S" at bounding box center [483, 87] width 94 height 9
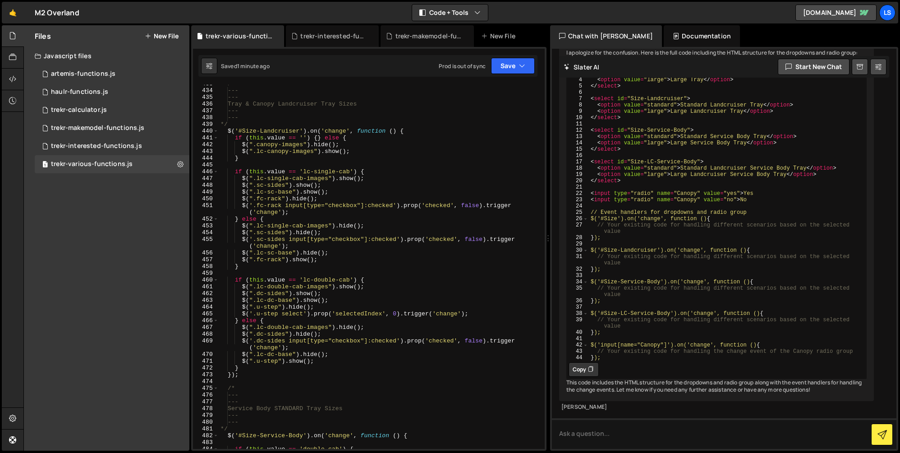
scroll to position [3068, 0]
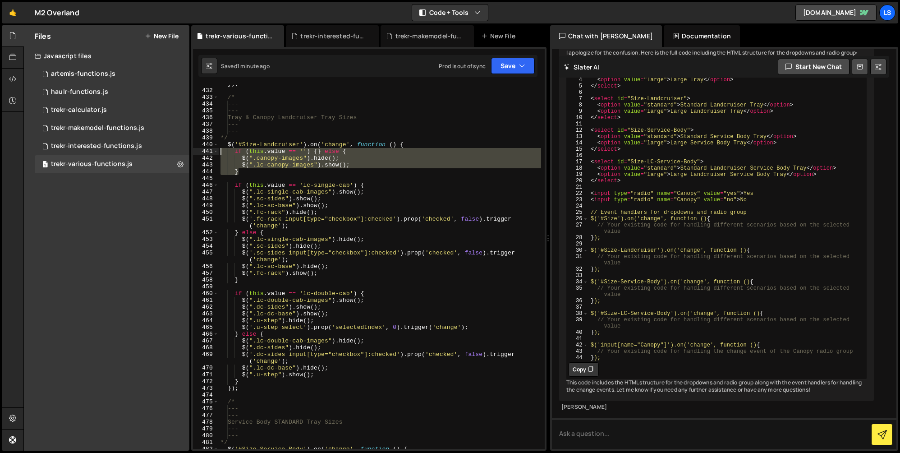
drag, startPoint x: 238, startPoint y: 172, endPoint x: 212, endPoint y: 152, distance: 32.5
click at [212, 152] on div "} 431 432 433 434 435 436 437 438 439 440 441 442 443 444 445 446 447 448 449 4…" at bounding box center [369, 267] width 352 height 364
click at [284, 173] on div "}) ; /* --- --- Tray & Canopy Landcruiser Tray Sizes --- --- */ $ ( '#Size-Land…" at bounding box center [380, 267] width 322 height 364
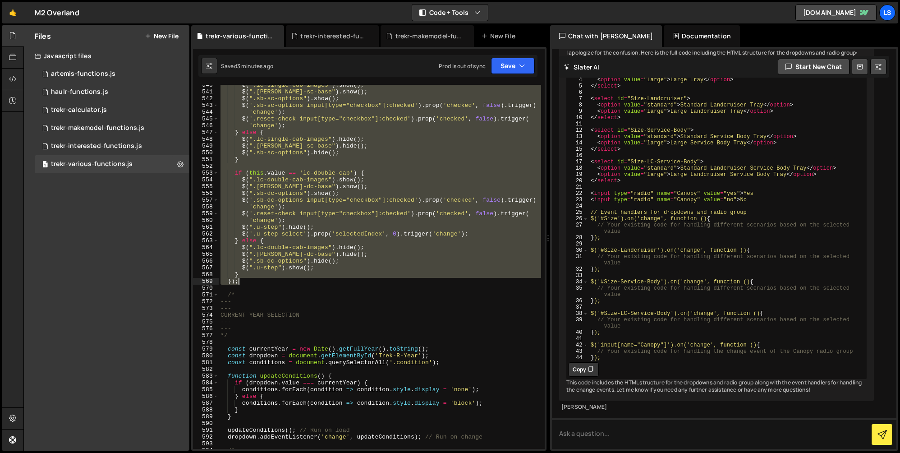
scroll to position [3825, 0]
drag, startPoint x: 223, startPoint y: 233, endPoint x: 275, endPoint y: 283, distance: 72.7
click at [275, 283] on div "$ ( ".lc-single-cab-images" ) . show ( ) ; $ ( ".[PERSON_NAME]-sc-base" ) . sho…" at bounding box center [380, 270] width 322 height 377
click at [312, 240] on div "$ ( ".lc-single-cab-images" ) . show ( ) ; $ ( ".[PERSON_NAME]-sc-base" ) . sho…" at bounding box center [380, 267] width 322 height 364
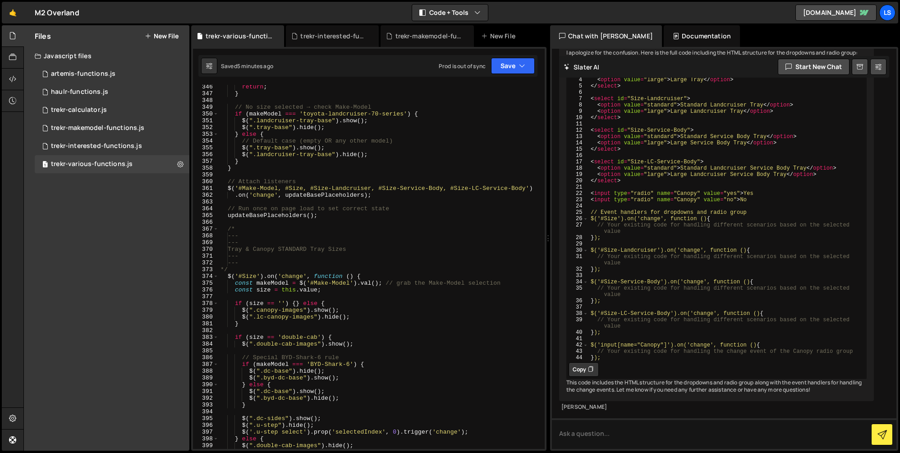
scroll to position [2523, 0]
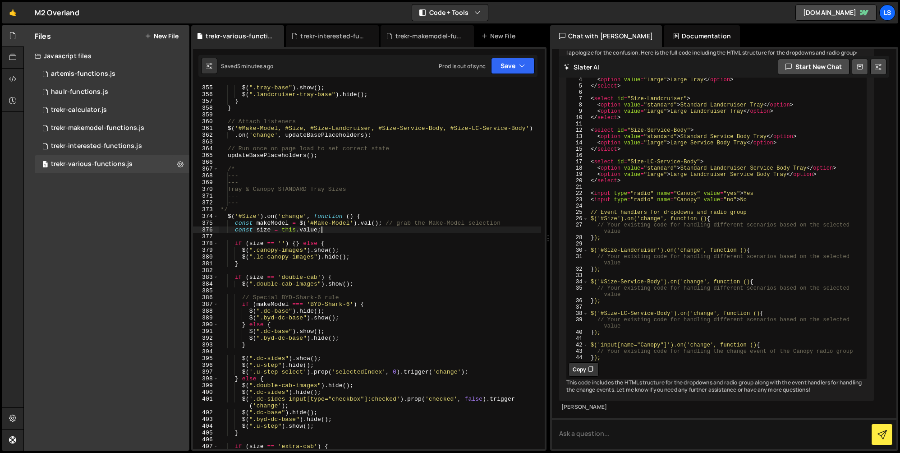
click at [326, 230] on div "$ ( ".tray-base" ) . show ( ) ; $ ( ".landcruiser-tray-base" ) . hide ( ) ; } }…" at bounding box center [380, 272] width 322 height 377
type textarea "const size = this.value;"
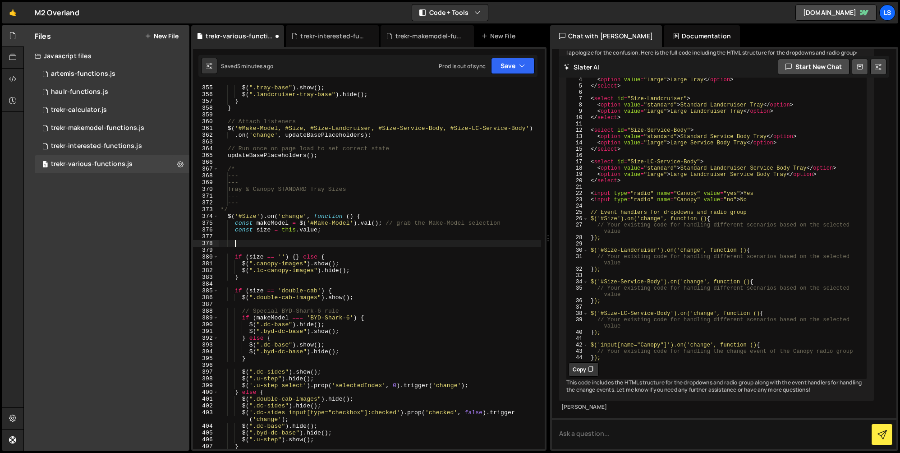
paste textarea "}"
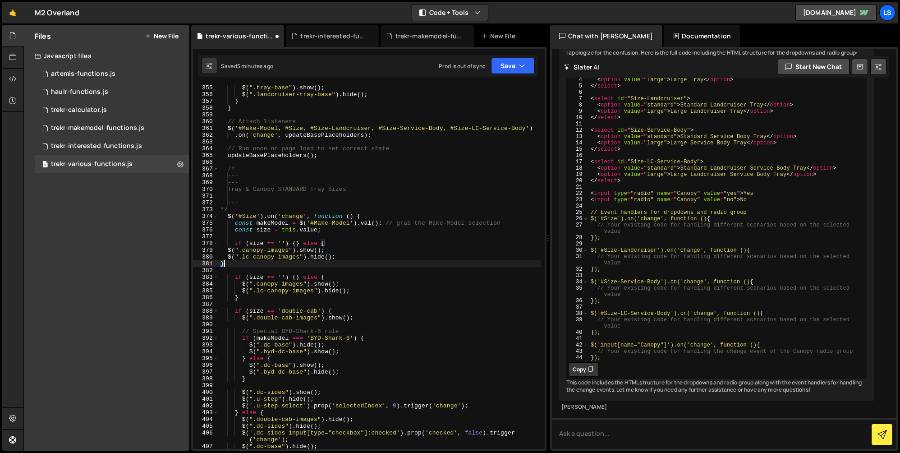
scroll to position [0, 0]
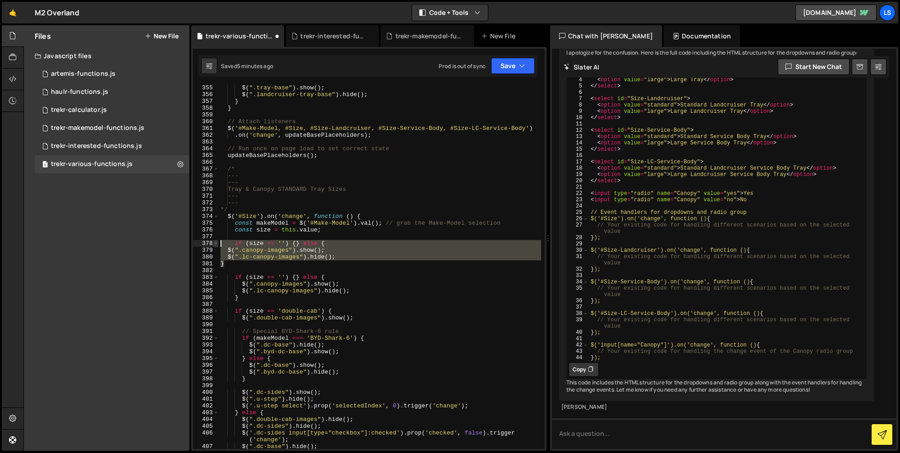
drag, startPoint x: 226, startPoint y: 265, endPoint x: 213, endPoint y: 243, distance: 25.4
click at [213, 243] on div "} 355 356 357 358 359 360 361 362 363 364 365 366 367 368 369 370 371 372 373 3…" at bounding box center [369, 267] width 352 height 364
paste textarea "}"
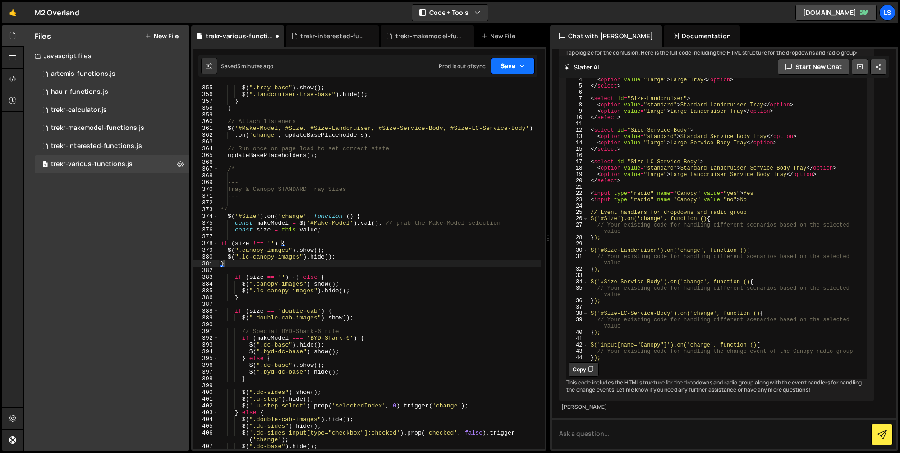
click at [504, 69] on button "Save" at bounding box center [513, 66] width 44 height 16
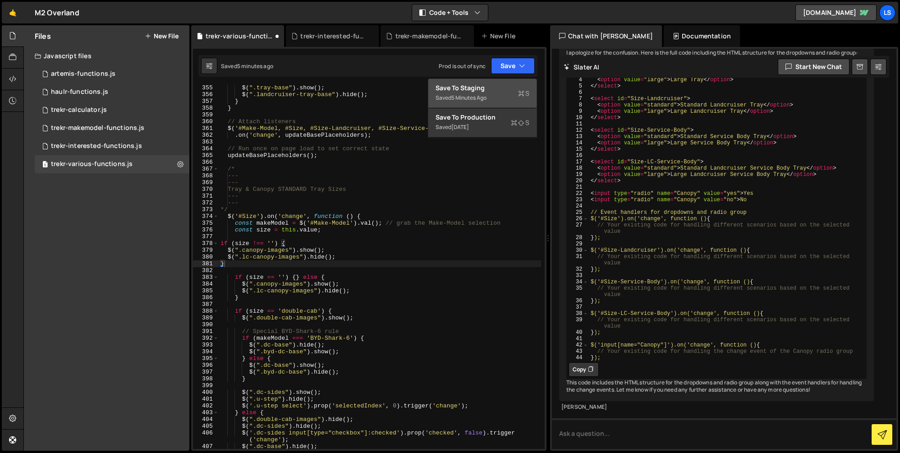
click at [481, 88] on div "Save to Staging S" at bounding box center [483, 87] width 94 height 9
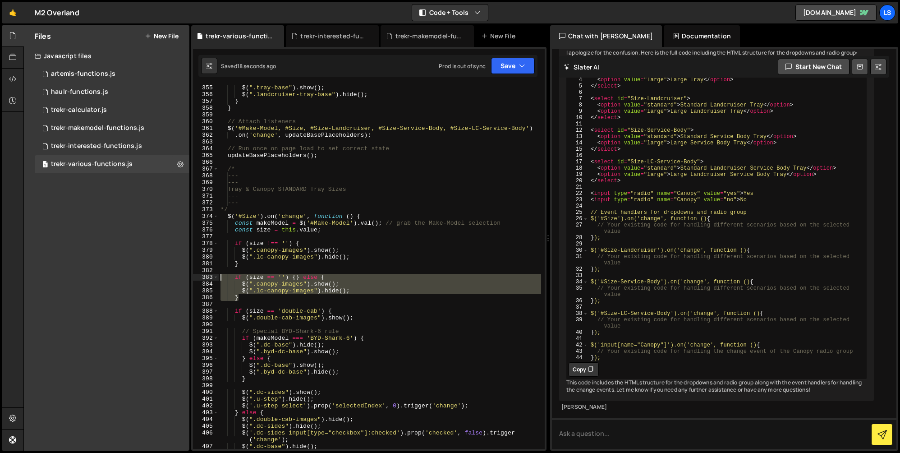
drag, startPoint x: 239, startPoint y: 299, endPoint x: 202, endPoint y: 276, distance: 43.5
click at [202, 276] on div "} 355 356 357 358 359 360 361 362 363 364 365 366 367 368 369 370 371 372 373 3…" at bounding box center [369, 267] width 352 height 364
type textarea "if (size == '') {} else { $(".canopy-images").show();"
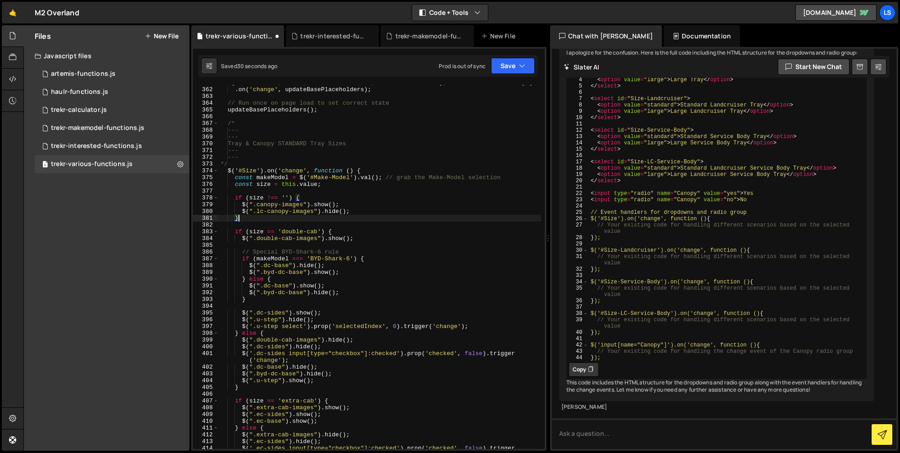
scroll to position [2569, 0]
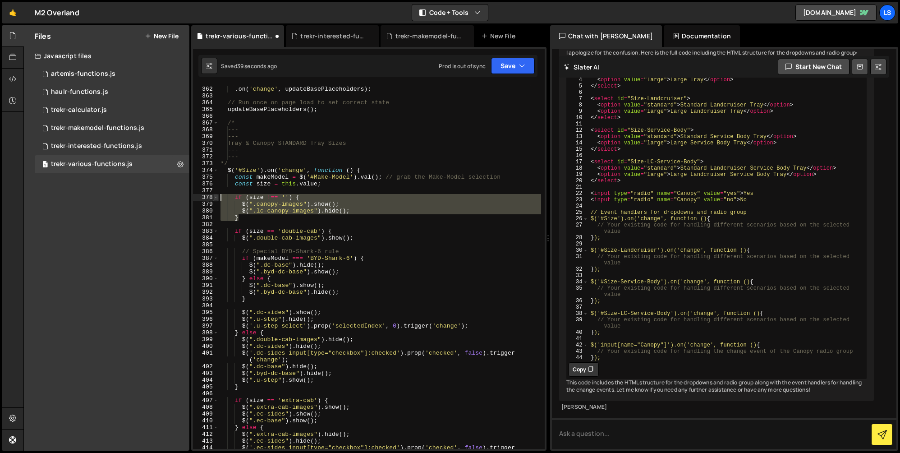
drag, startPoint x: 241, startPoint y: 219, endPoint x: 215, endPoint y: 196, distance: 35.2
click at [215, 196] on div "} 361 362 363 364 365 366 367 368 369 370 371 372 373 374 375 376 377 378 379 3…" at bounding box center [369, 267] width 352 height 364
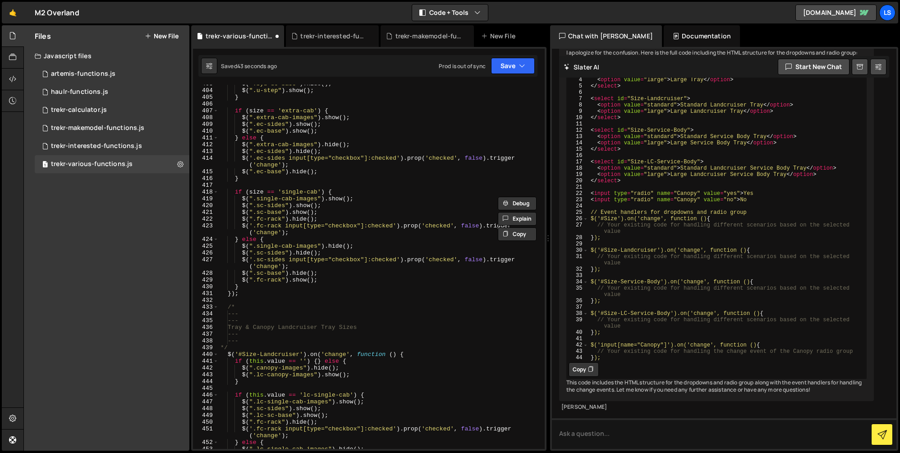
scroll to position [2875, 0]
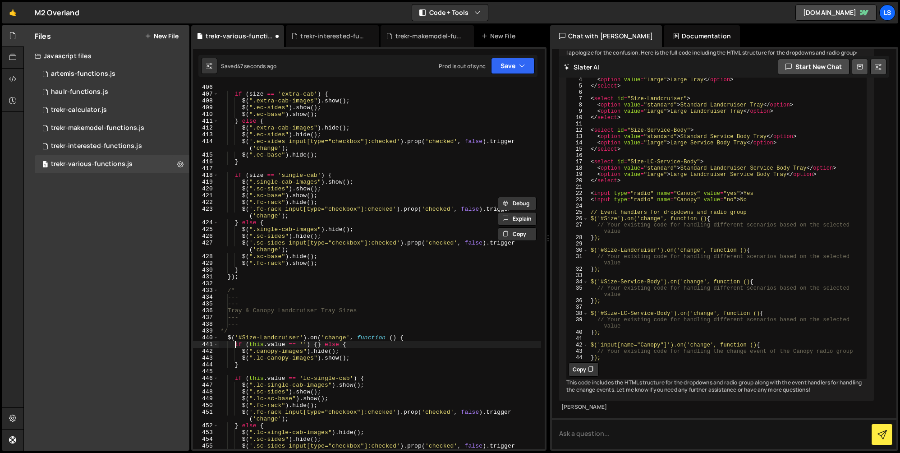
click at [235, 344] on div "if ( size == 'extra-cab' ) { $ ( ".extra-cab-images" ) . show ( ) ; $ ( ".ec-si…" at bounding box center [380, 276] width 322 height 384
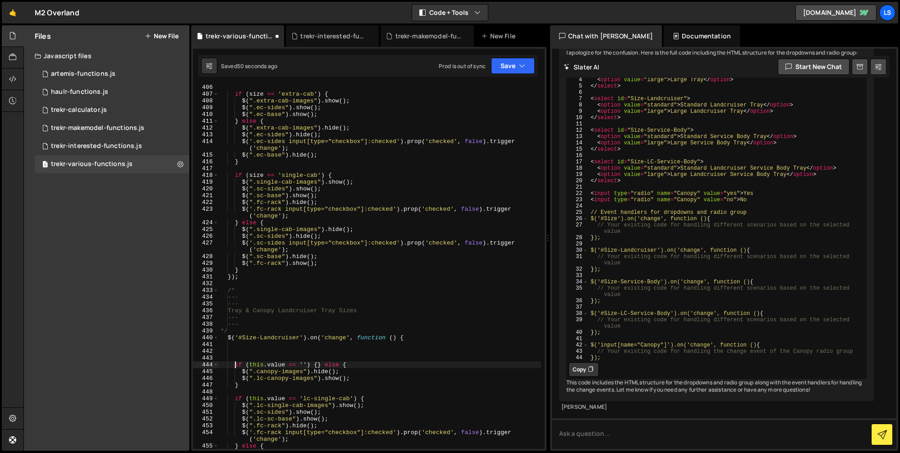
type textarea "if (this.value == '') {} else {"
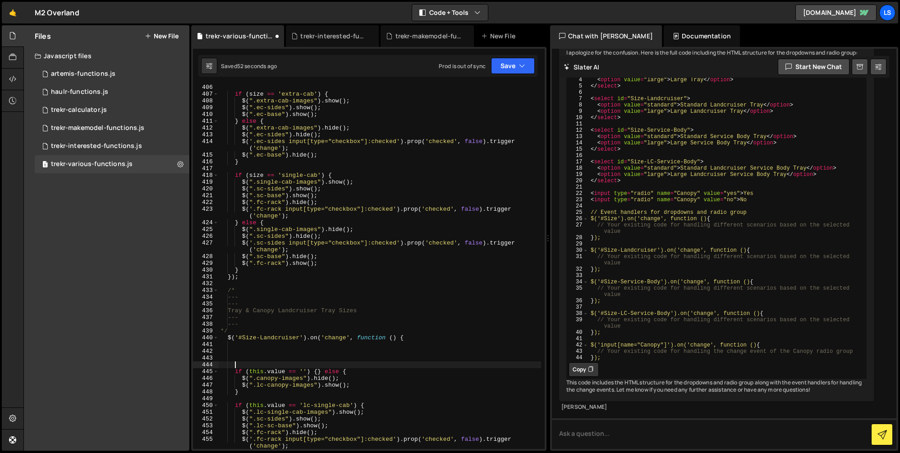
click at [283, 363] on div "if ( size == 'extra-cab' ) { $ ( ".extra-cab-images" ) . show ( ) ; $ ( ".ec-si…" at bounding box center [380, 272] width 322 height 377
click at [307, 357] on div "if ( size == 'extra-cab' ) { $ ( ".extra-cab-images" ) . show ( ) ; $ ( ".ec-si…" at bounding box center [380, 272] width 322 height 377
paste textarea "}"
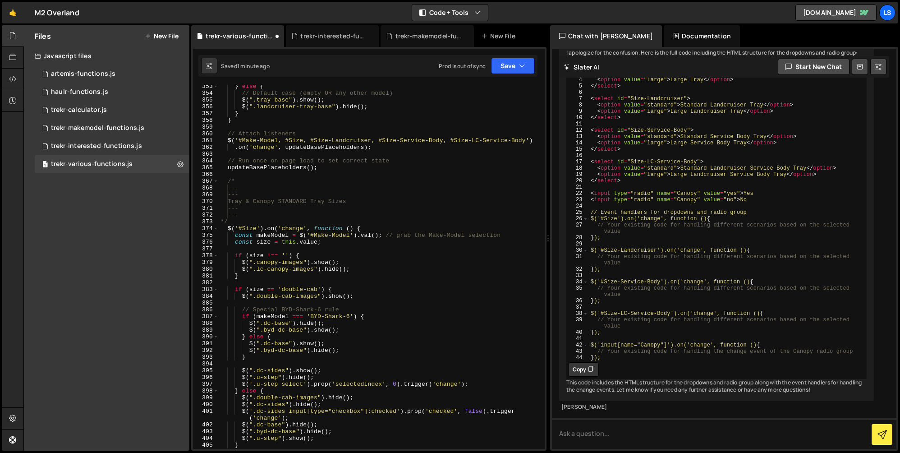
scroll to position [2510, 0]
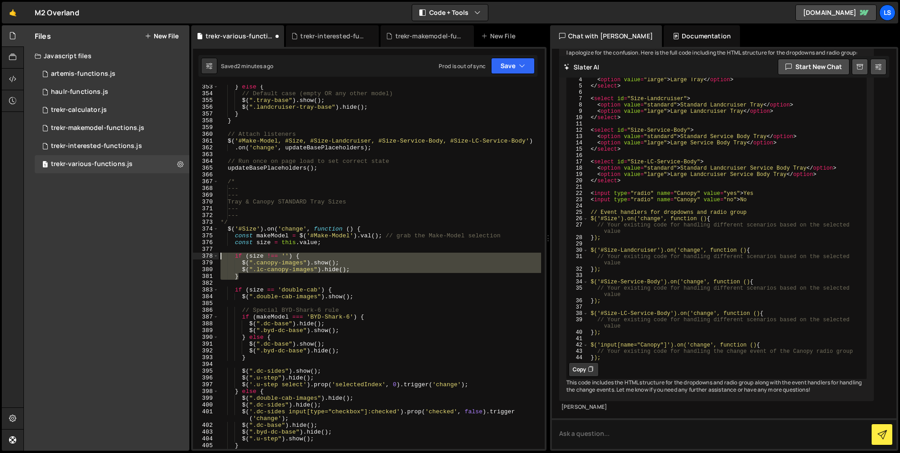
drag, startPoint x: 239, startPoint y: 277, endPoint x: 210, endPoint y: 255, distance: 37.1
click at [210, 255] on div "} 353 354 355 356 357 358 359 360 361 362 363 364 365 366 367 368 369 370 371 3…" at bounding box center [369, 267] width 352 height 364
paste textarea "}"
type textarea "}"
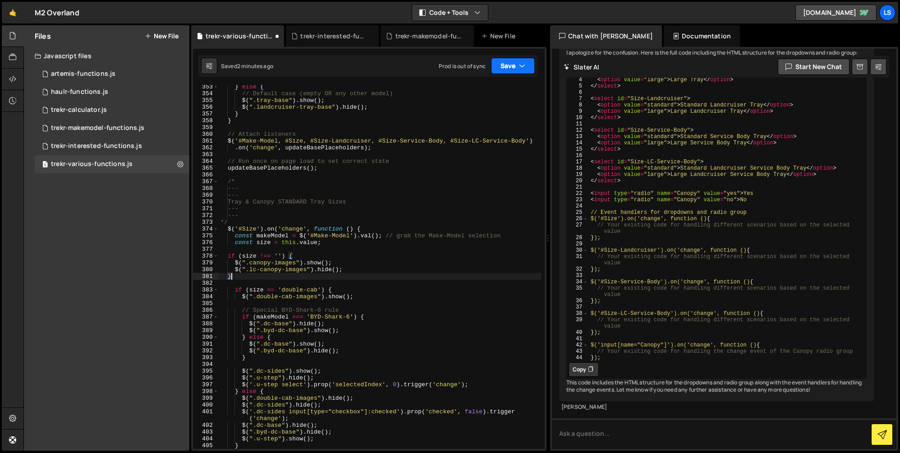
click at [503, 64] on button "Save" at bounding box center [513, 66] width 44 height 16
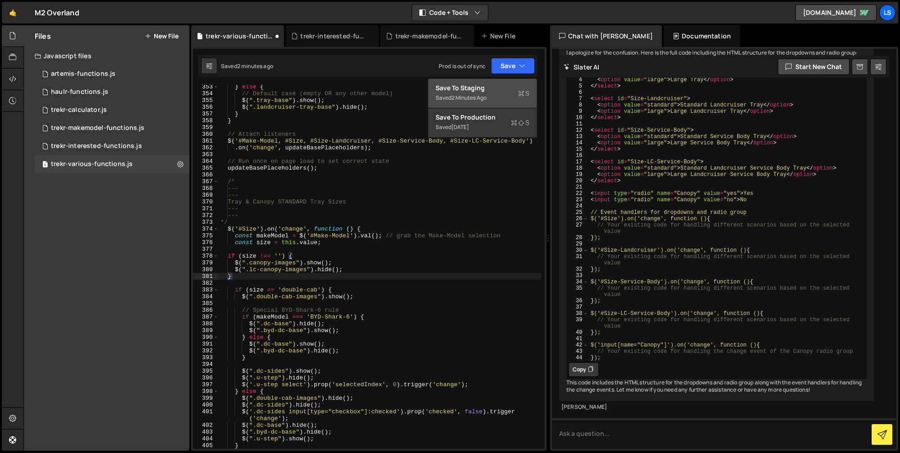
click at [485, 89] on div "Save to Staging S" at bounding box center [483, 87] width 94 height 9
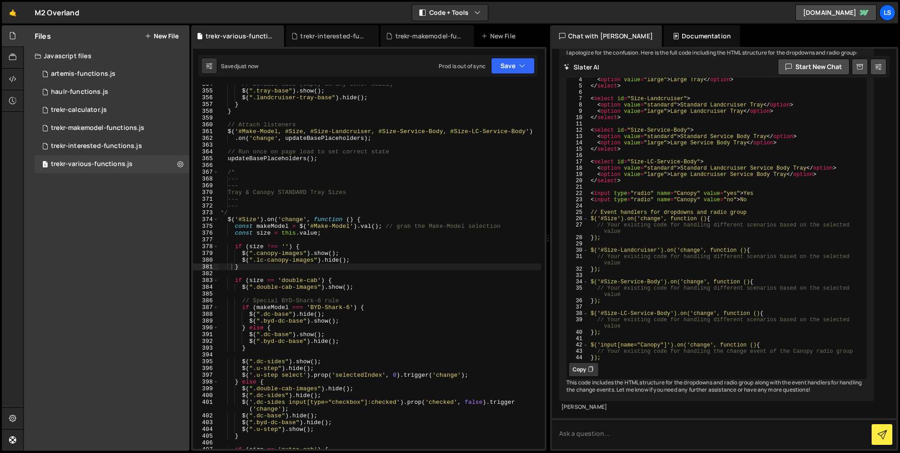
scroll to position [2582, 0]
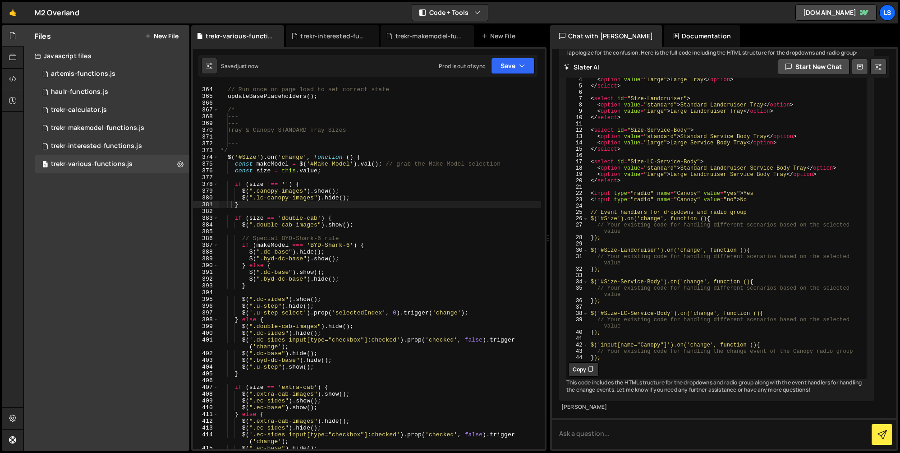
click at [269, 233] on div "// Run once on page load to set correct state updateBasePlaceholders ( ) ; /* -…" at bounding box center [380, 267] width 322 height 377
click at [365, 225] on div "// Run once on page load to set correct state updateBasePlaceholders ( ) ; /* -…" at bounding box center [380, 267] width 322 height 364
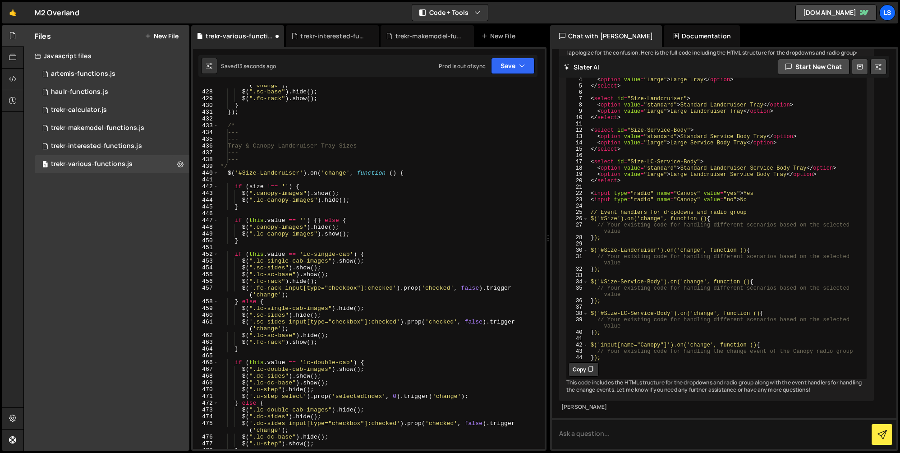
scroll to position [3045, 0]
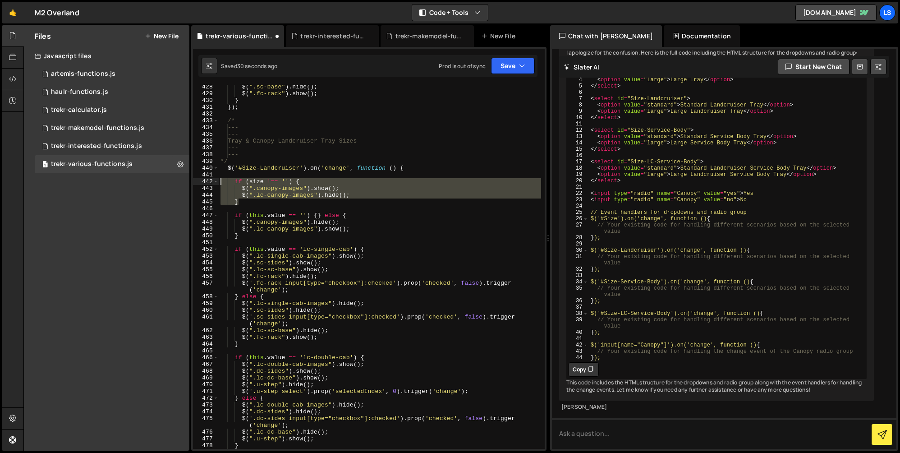
drag, startPoint x: 240, startPoint y: 203, endPoint x: 212, endPoint y: 179, distance: 36.5
click at [212, 179] on div "$(".double-cab-images").show(); 428 429 430 431 432 433 434 435 436 437 438 439…" at bounding box center [369, 267] width 352 height 364
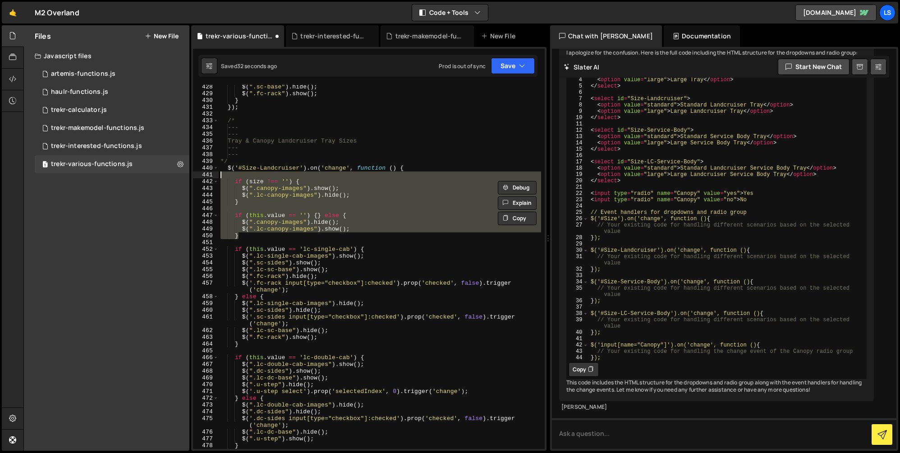
drag, startPoint x: 230, startPoint y: 227, endPoint x: 220, endPoint y: 173, distance: 54.9
click at [220, 173] on div "$ ( ".sc-base" ) . hide ( ) ; $ ( ".fc-rack" ) . show ( ) ; } }) ; /* --- --- T…" at bounding box center [380, 271] width 322 height 377
paste textarea "}"
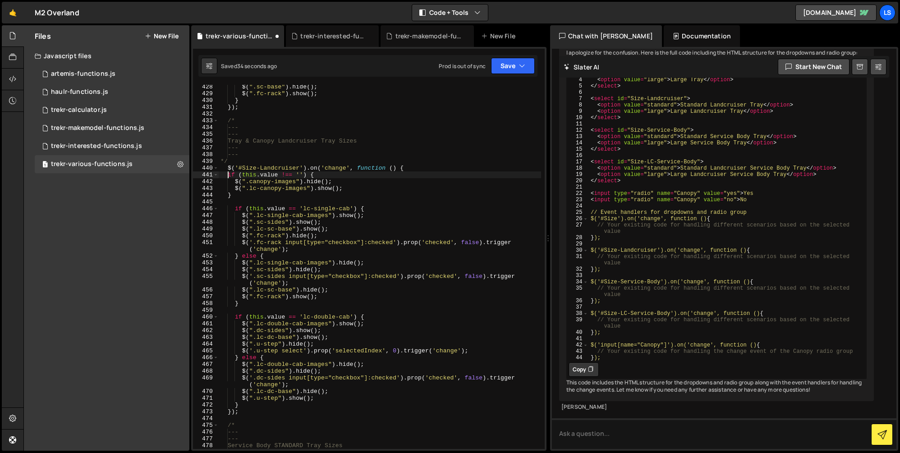
click at [228, 176] on div "$ ( ".sc-base" ) . hide ( ) ; $ ( ".fc-rack" ) . show ( ) ; } }) ; /* --- --- T…" at bounding box center [380, 271] width 322 height 377
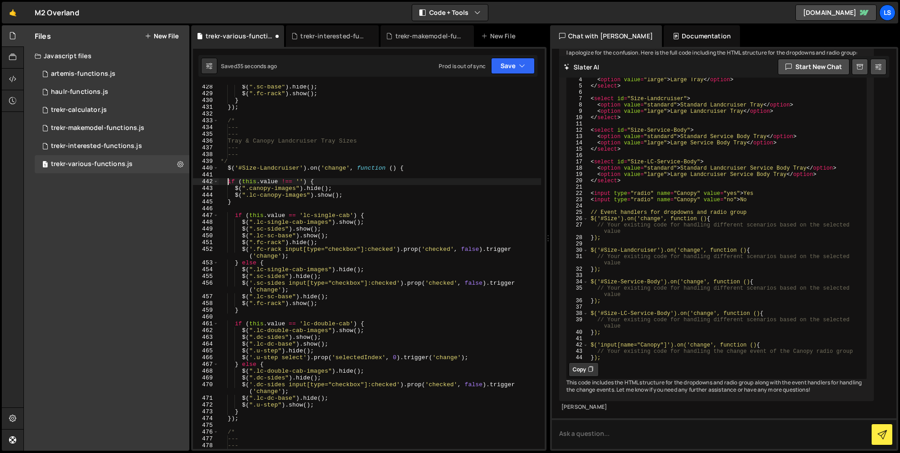
scroll to position [0, 0]
click at [503, 62] on button "Save" at bounding box center [513, 66] width 44 height 16
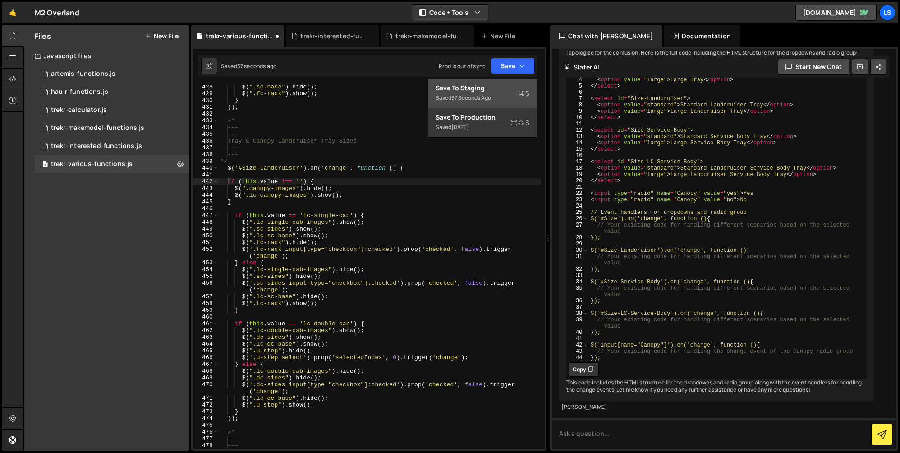
click at [459, 86] on div "Save to Staging S" at bounding box center [483, 87] width 94 height 9
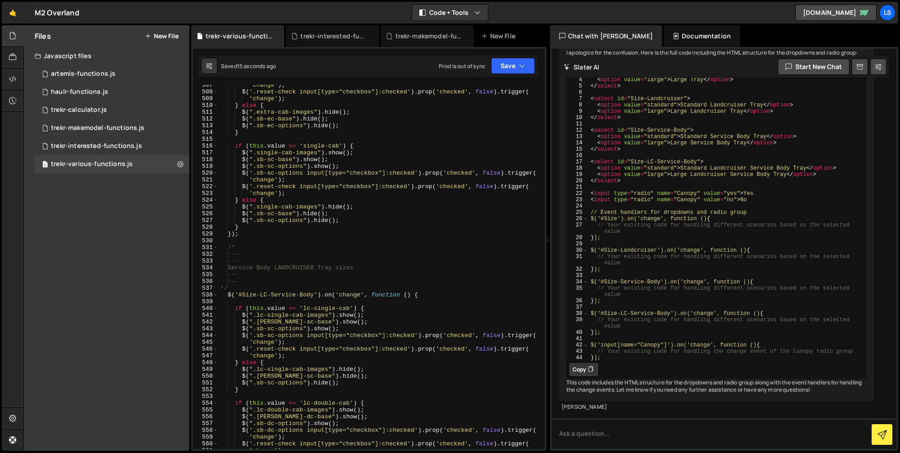
scroll to position [3564, 0]
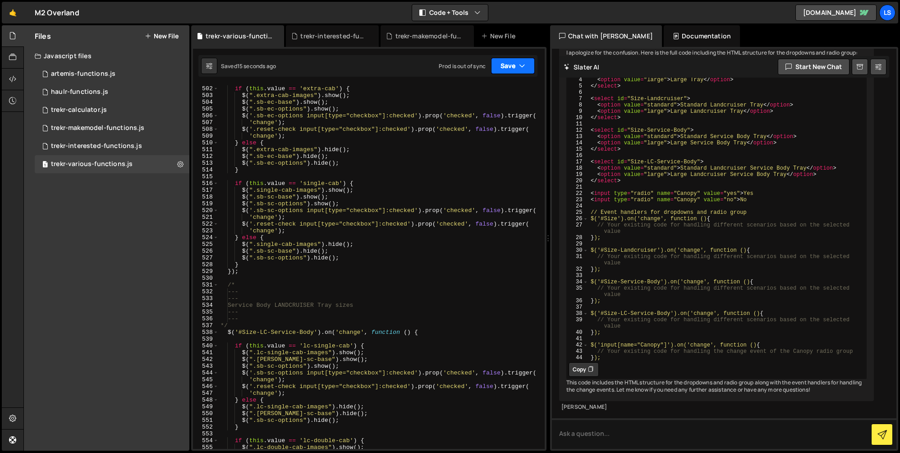
click at [506, 69] on button "Save" at bounding box center [513, 66] width 44 height 16
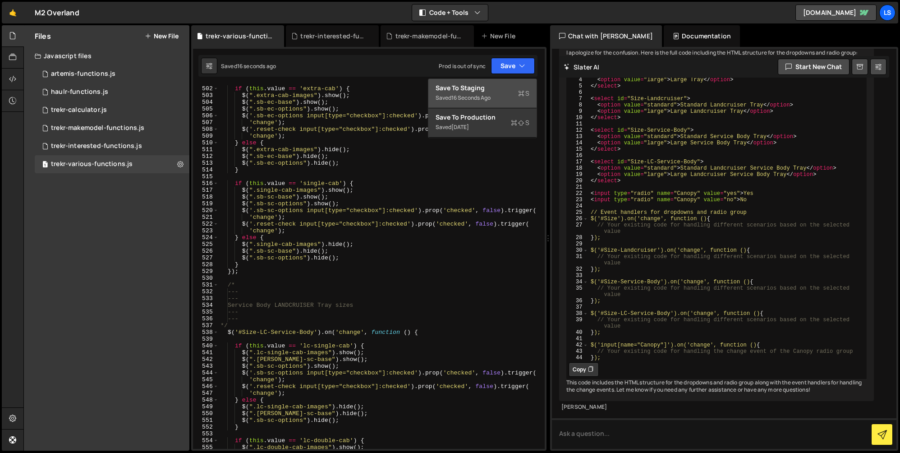
click at [478, 88] on div "Save to Staging S" at bounding box center [483, 87] width 94 height 9
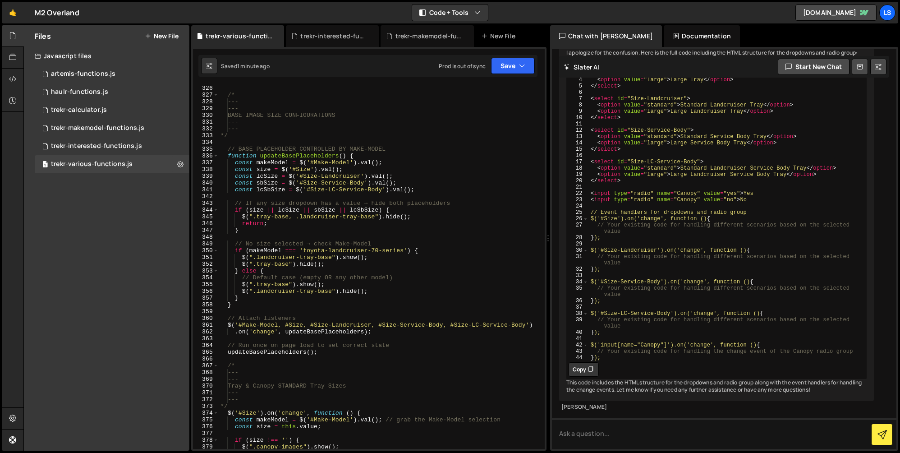
scroll to position [2293, 0]
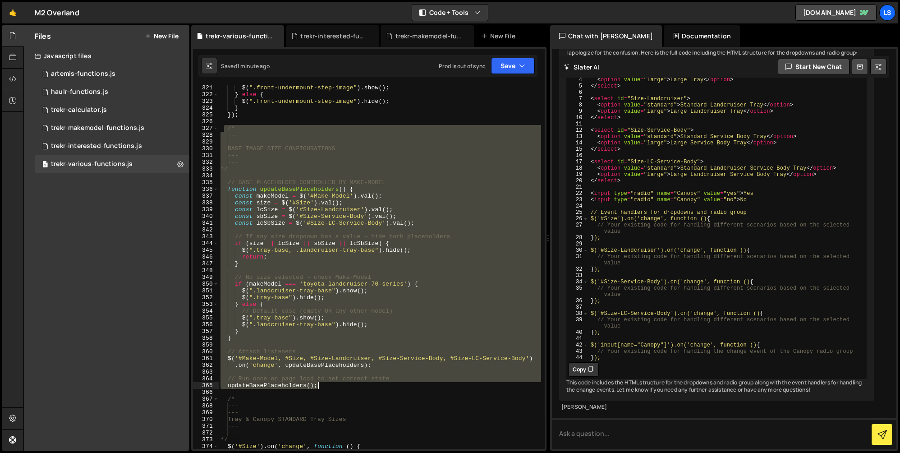
drag, startPoint x: 223, startPoint y: 128, endPoint x: 331, endPoint y: 385, distance: 279.0
click at [331, 385] on div "$ ( ".front-undermount-step-image" ) . show ( ) ; } else { $ ( ".front-undermou…" at bounding box center [380, 272] width 322 height 377
click at [319, 388] on div "$ ( ".front-undermount-step-image" ) . show ( ) ; } else { $ ( ".front-undermou…" at bounding box center [380, 267] width 322 height 364
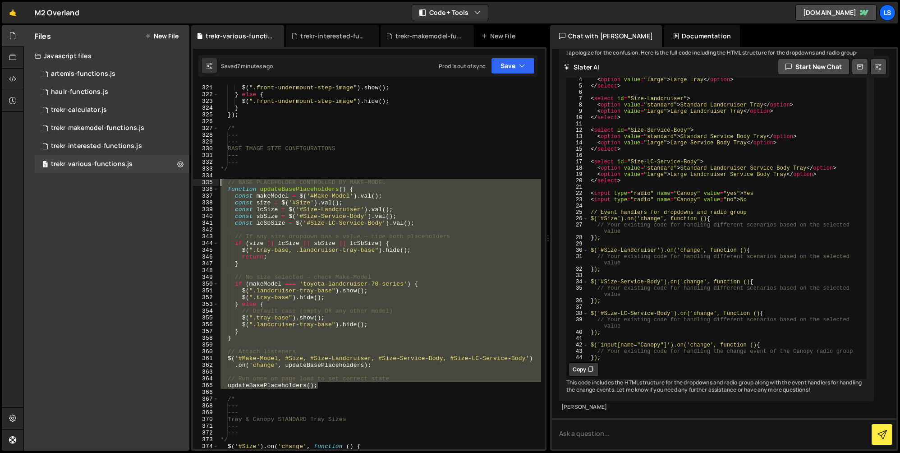
drag, startPoint x: 321, startPoint y: 388, endPoint x: 222, endPoint y: 182, distance: 228.3
click at [222, 182] on div "$ ( ".front-undermount-step-image" ) . show ( ) ; } else { $ ( ".front-undermou…" at bounding box center [380, 272] width 322 height 377
type textarea "// BASE PLACEHOLDER CONTROLLED BY MAKE-MODEL function updateBasePlaceholders() {"
paste textarea
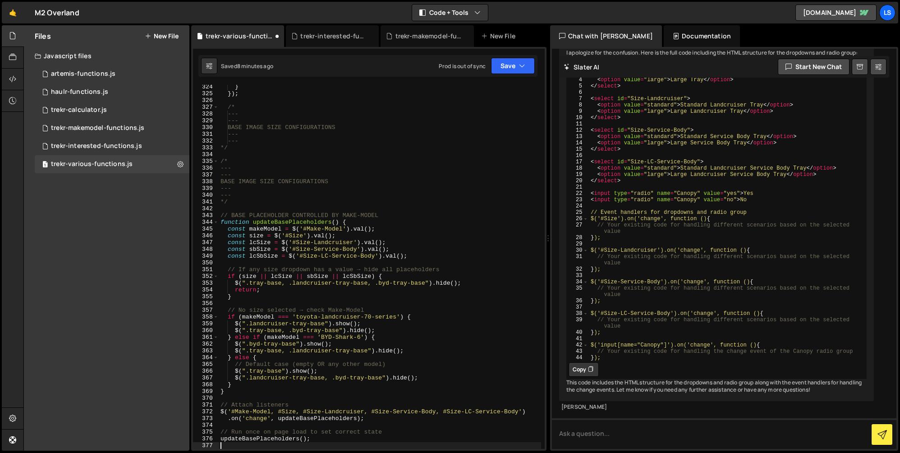
type textarea "// Run once on page load to set correct state updateBasePlaceholders();"
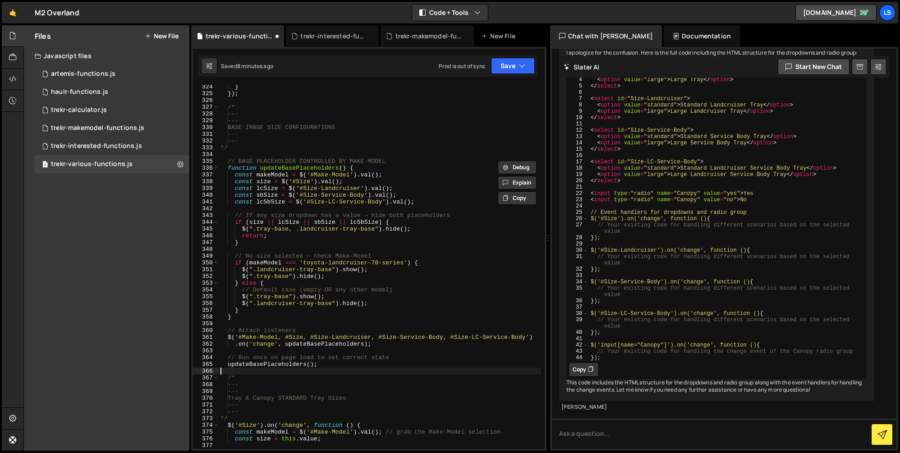
click at [280, 370] on div "} }) ; /* --- --- BASE IMAGE SIZE CONFIGURATIONS --- --- */ // BASE PLACEHOLDER…" at bounding box center [380, 271] width 322 height 377
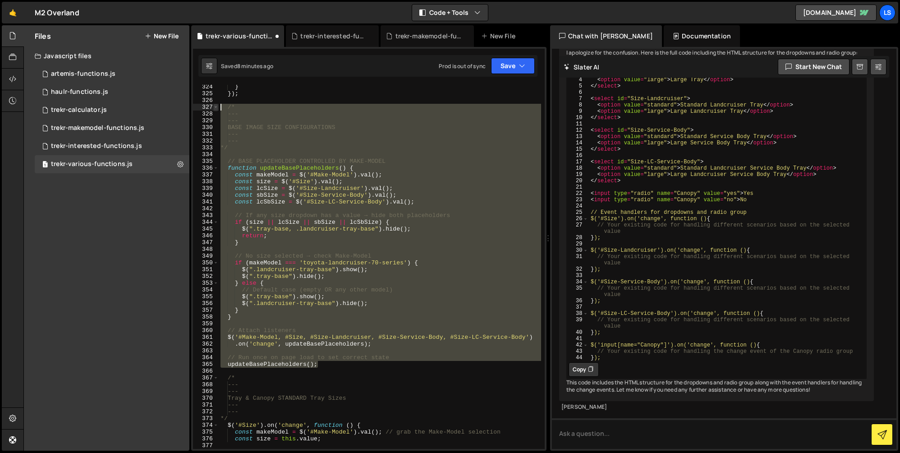
drag, startPoint x: 324, startPoint y: 366, endPoint x: 214, endPoint y: 108, distance: 279.8
click at [214, 108] on div "324 325 326 327 328 329 330 331 332 333 334 335 336 337 338 339 340 341 342 343…" at bounding box center [369, 267] width 352 height 364
type textarea "/* ---"
paste textarea
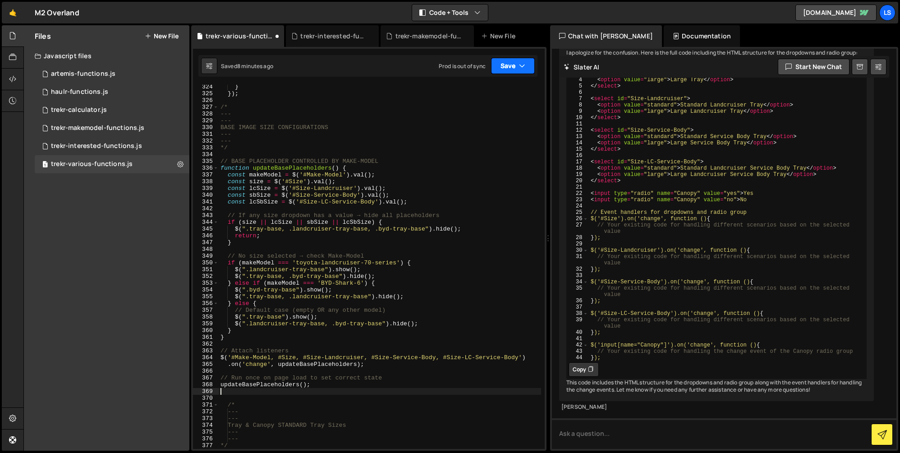
click at [505, 70] on button "Save" at bounding box center [513, 66] width 44 height 16
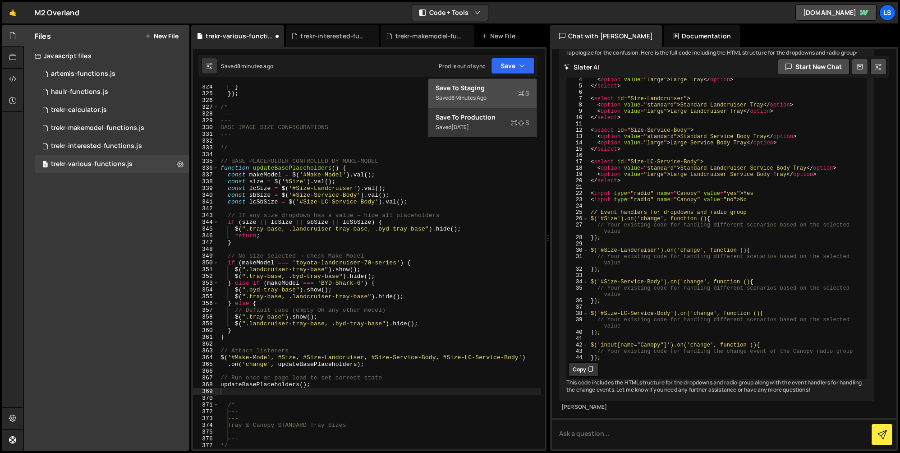
click at [487, 92] on div "Save to Staging S" at bounding box center [483, 87] width 94 height 9
